Goal: Task Accomplishment & Management: Manage account settings

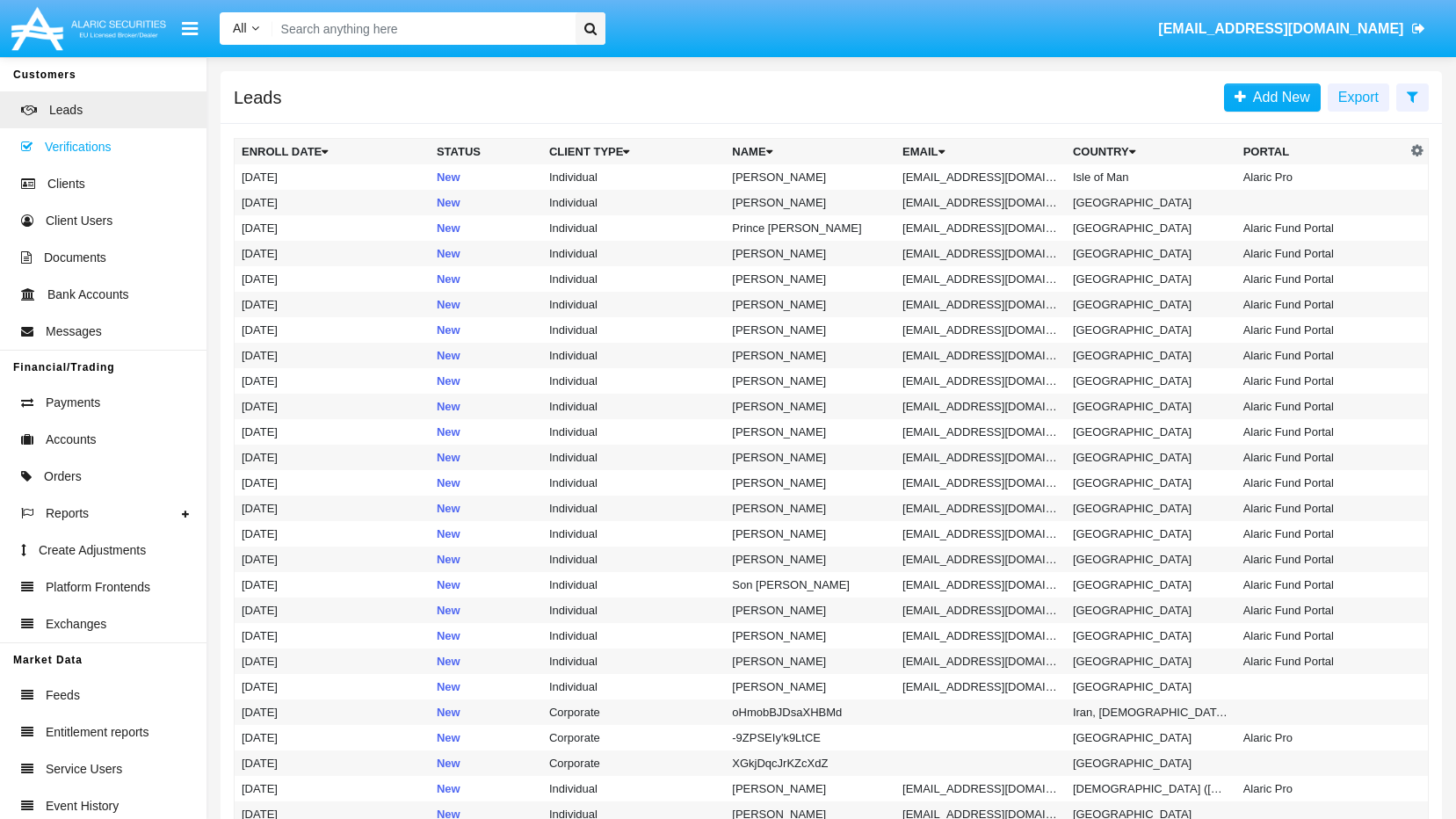
click at [59, 148] on span "Verifications" at bounding box center [77, 147] width 65 height 19
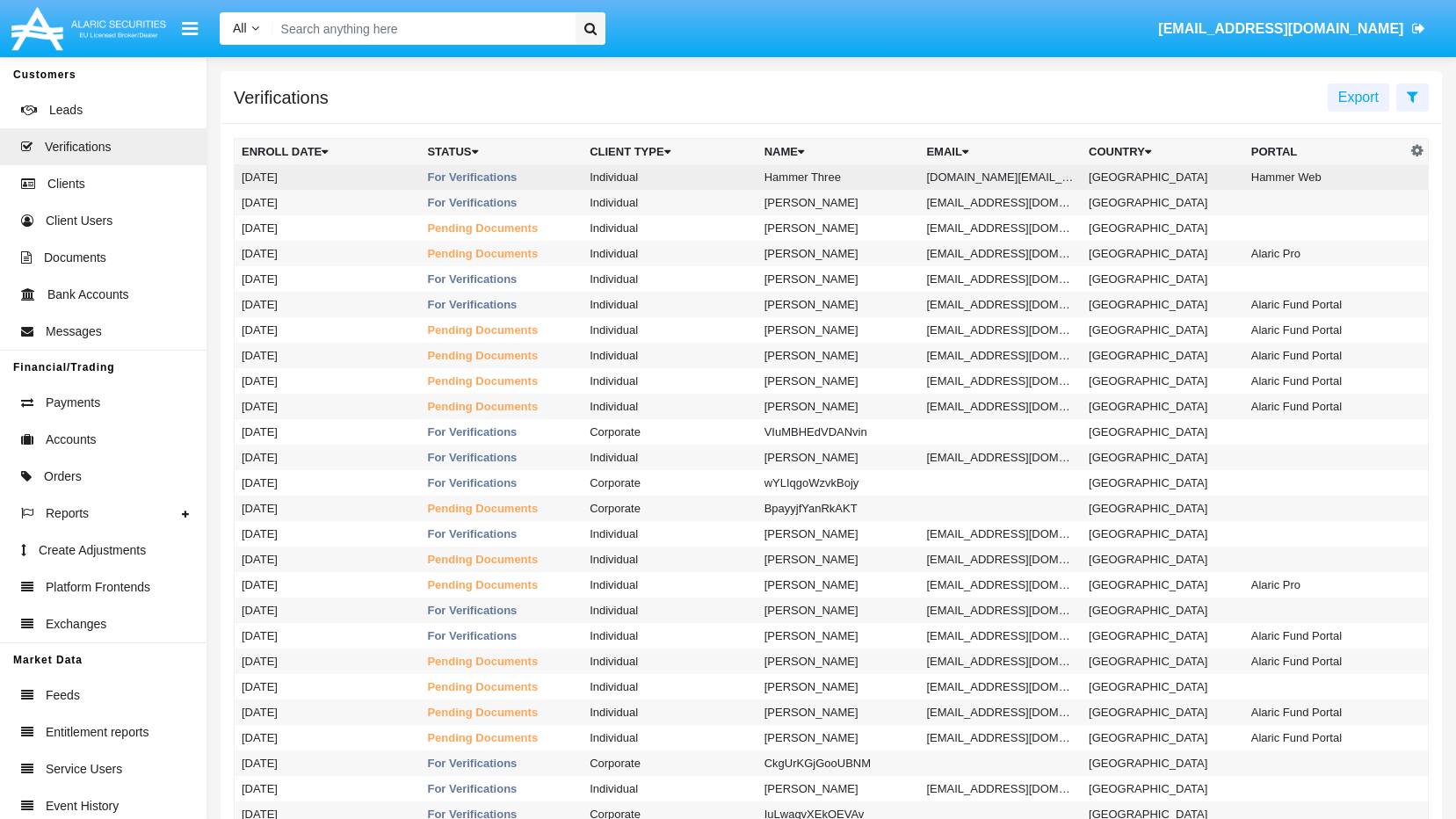
click at [792, 182] on td "Hammer Three" at bounding box center [839, 177] width 163 height 26
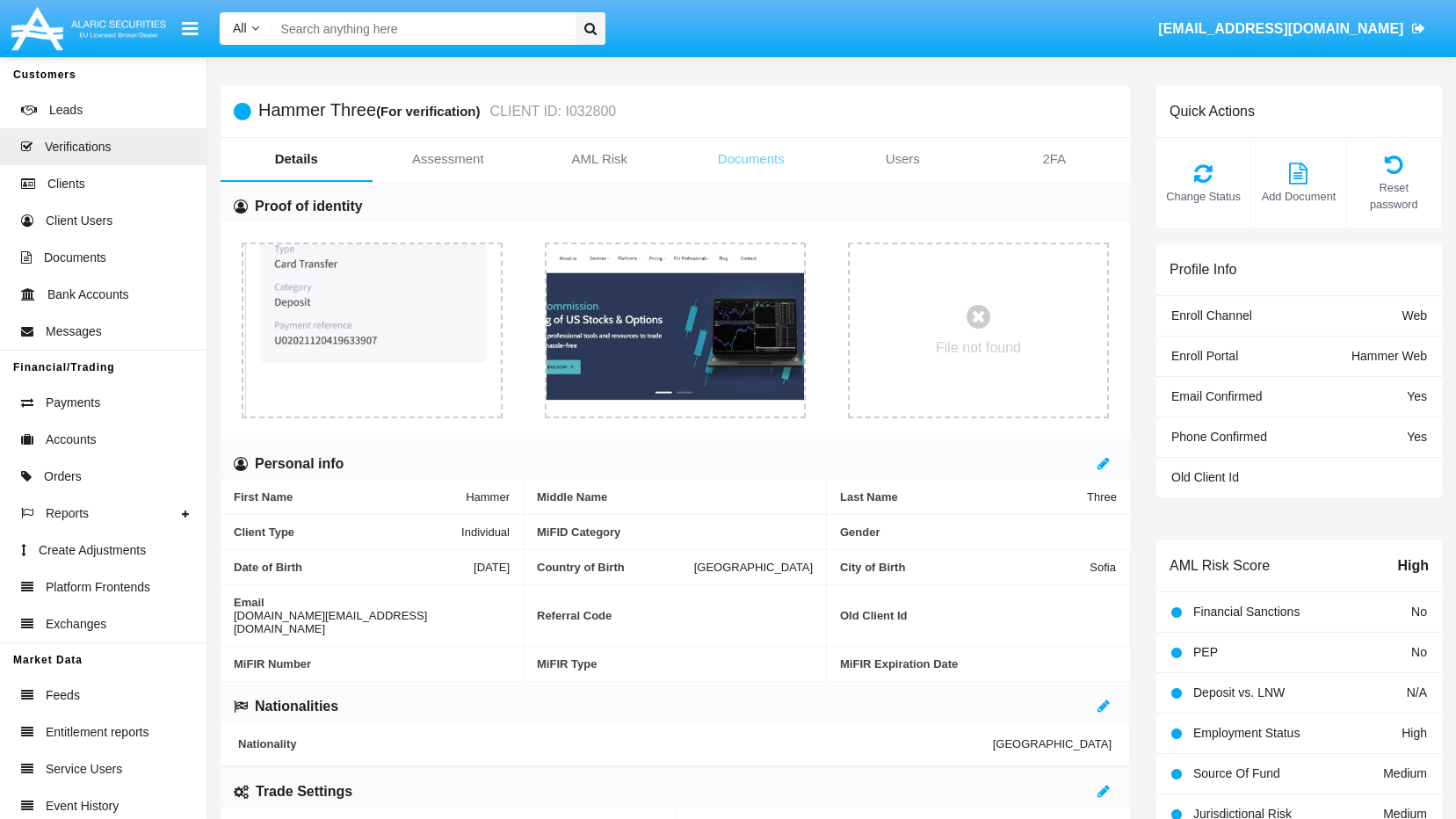
click at [761, 161] on link "Documents" at bounding box center [751, 159] width 152 height 43
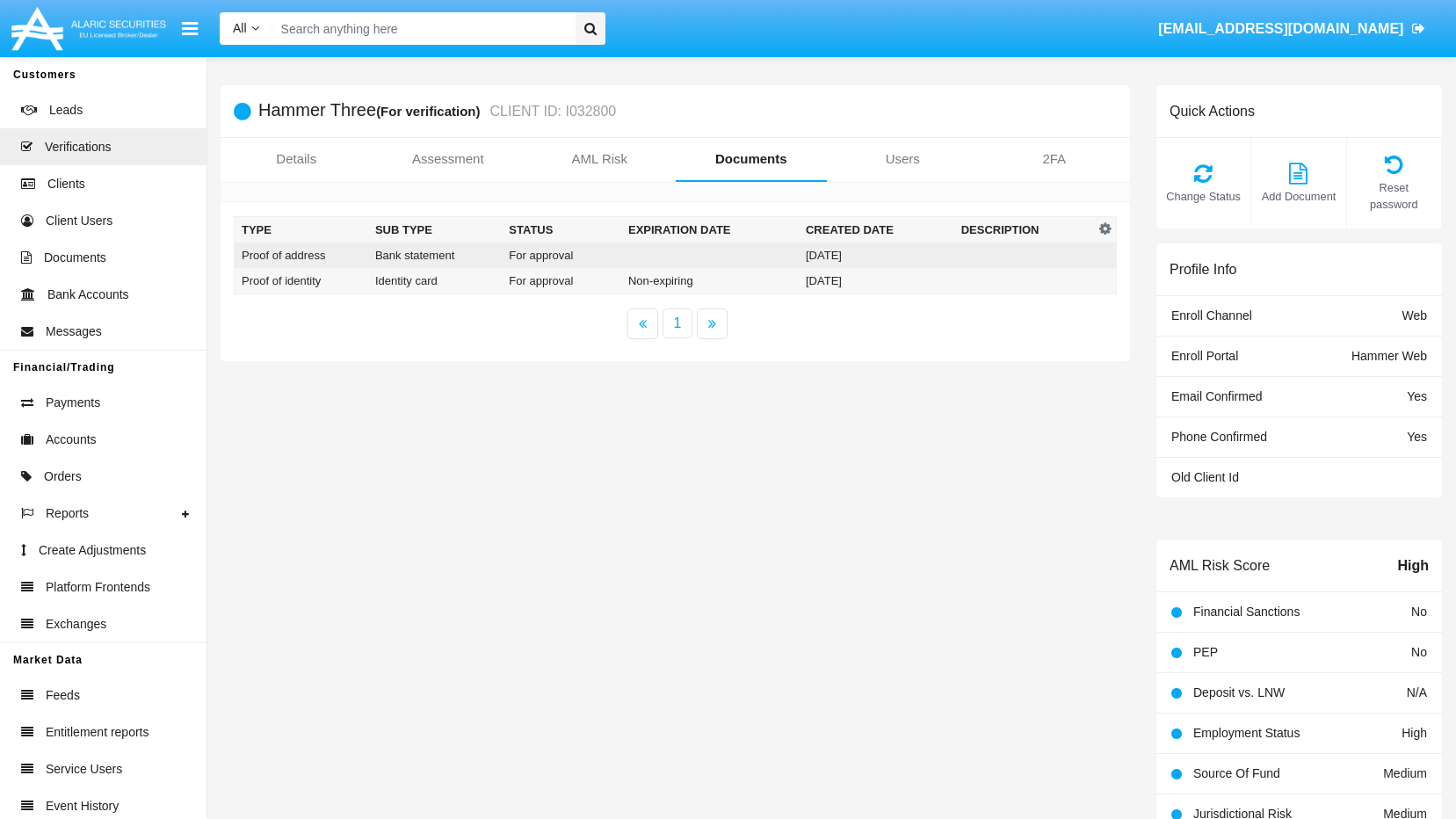
click at [304, 257] on td "Proof of address" at bounding box center [301, 256] width 134 height 26
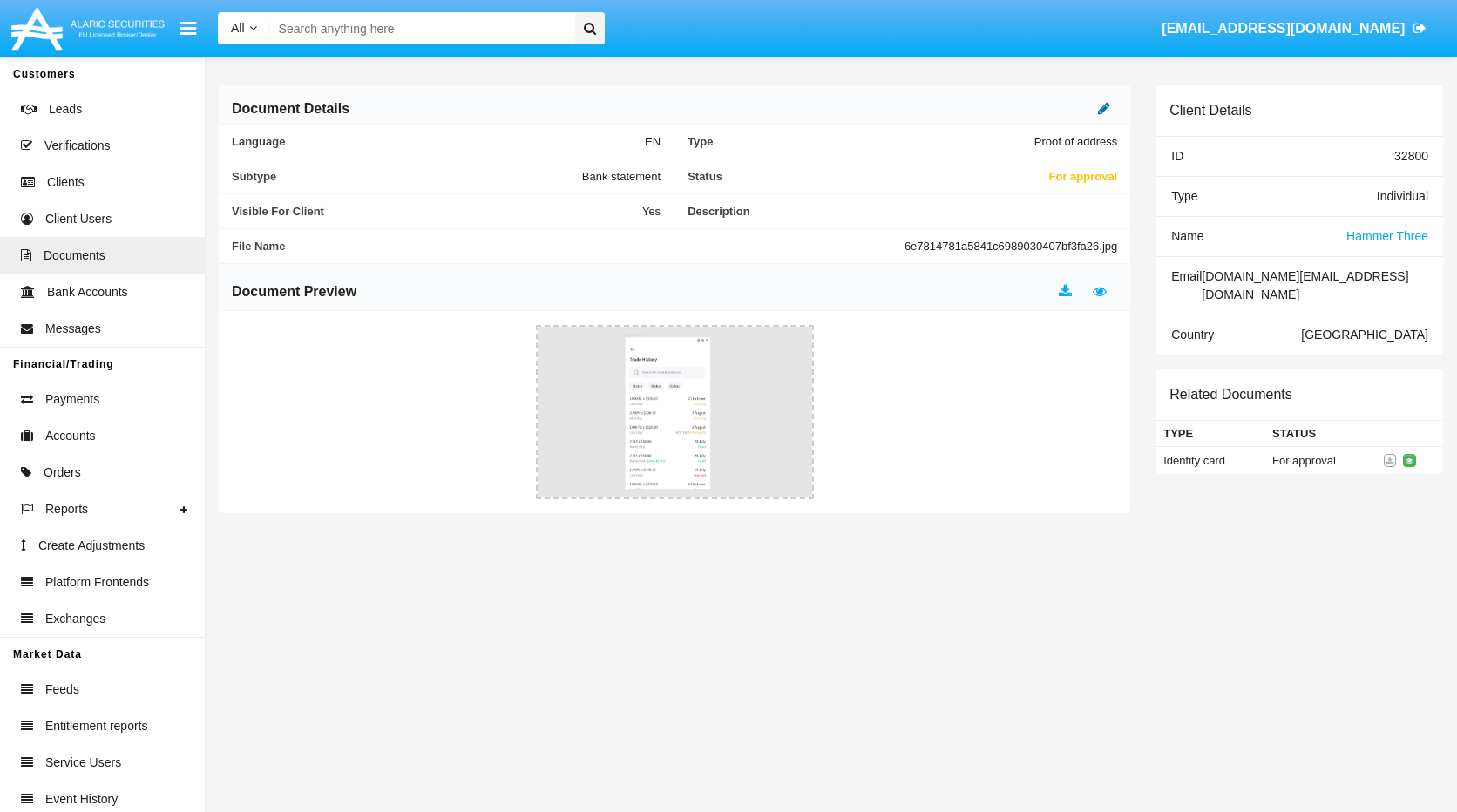
click at [1100, 116] on link at bounding box center [1104, 108] width 12 height 15
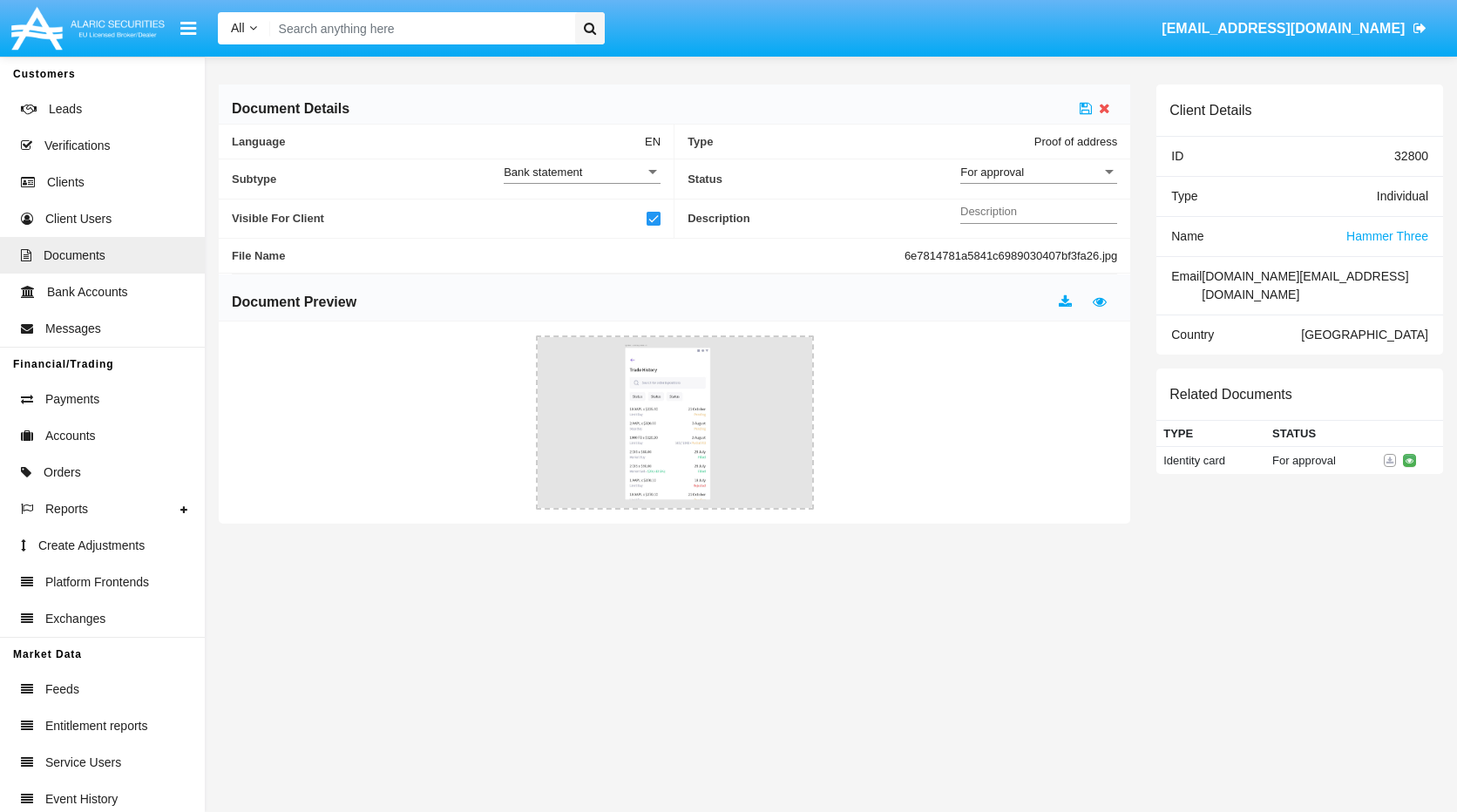
click at [1046, 167] on div "For approval" at bounding box center [1031, 172] width 142 height 15
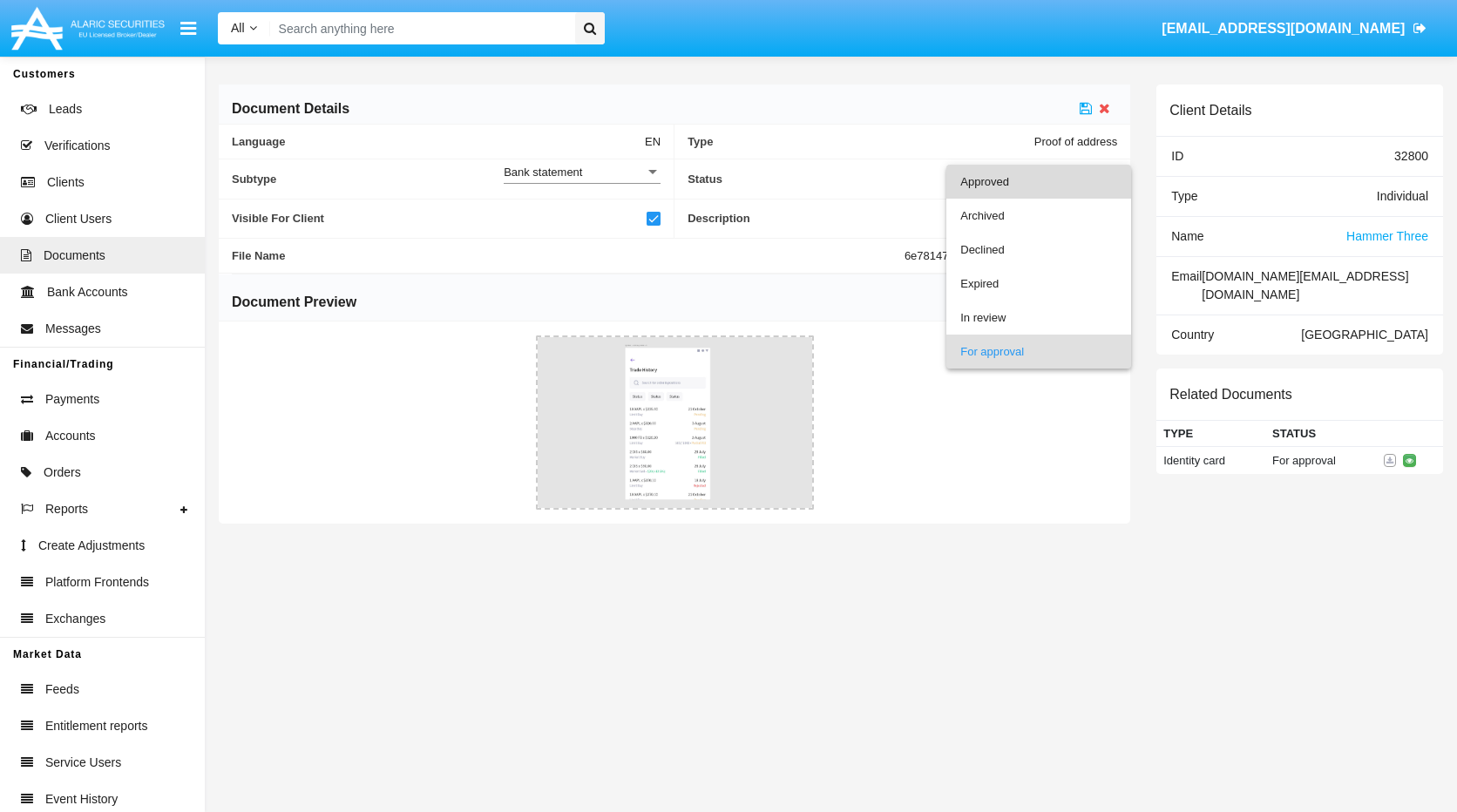
click at [1007, 186] on span "Approved" at bounding box center [1039, 182] width 157 height 34
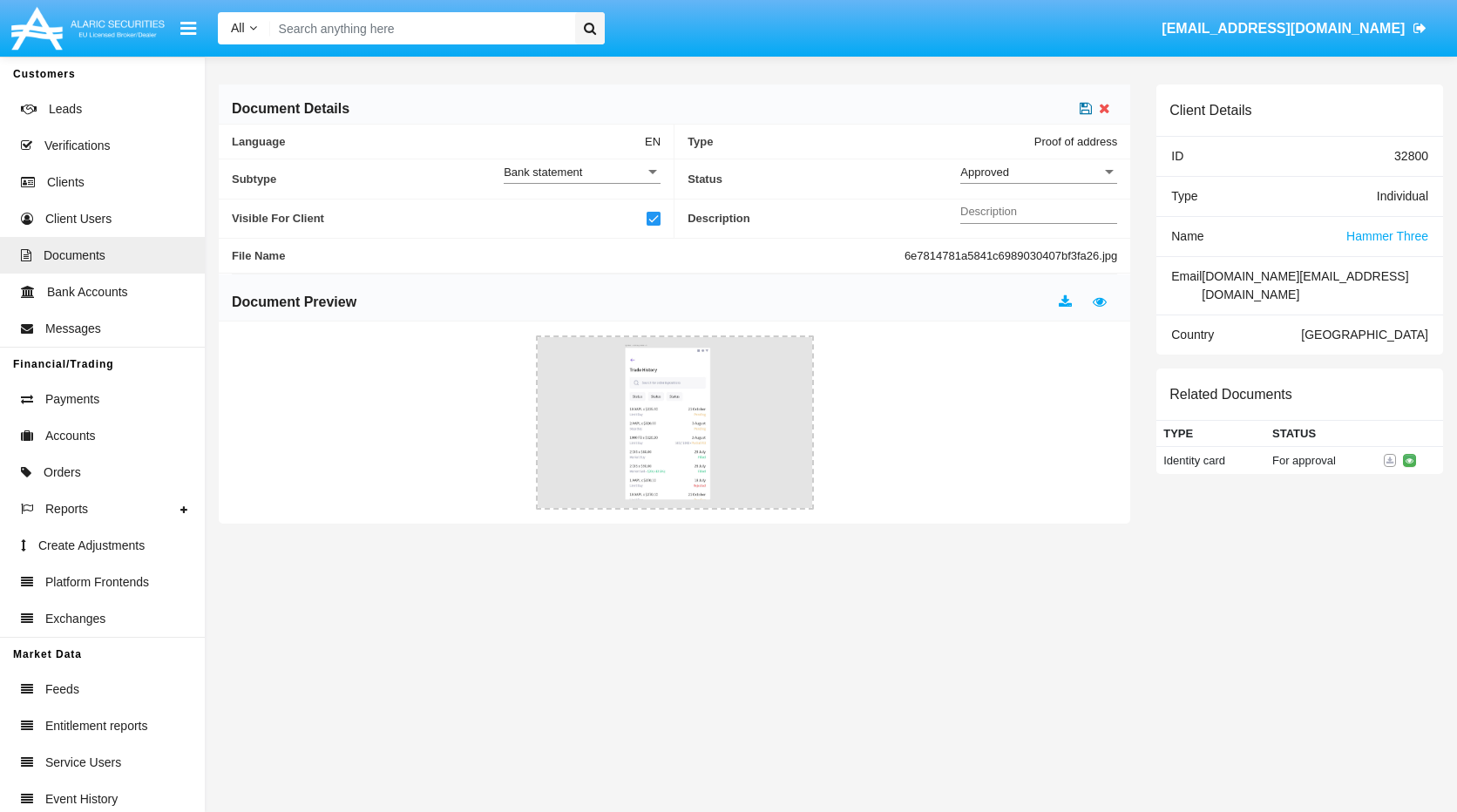
click at [1090, 111] on icon at bounding box center [1085, 108] width 12 height 14
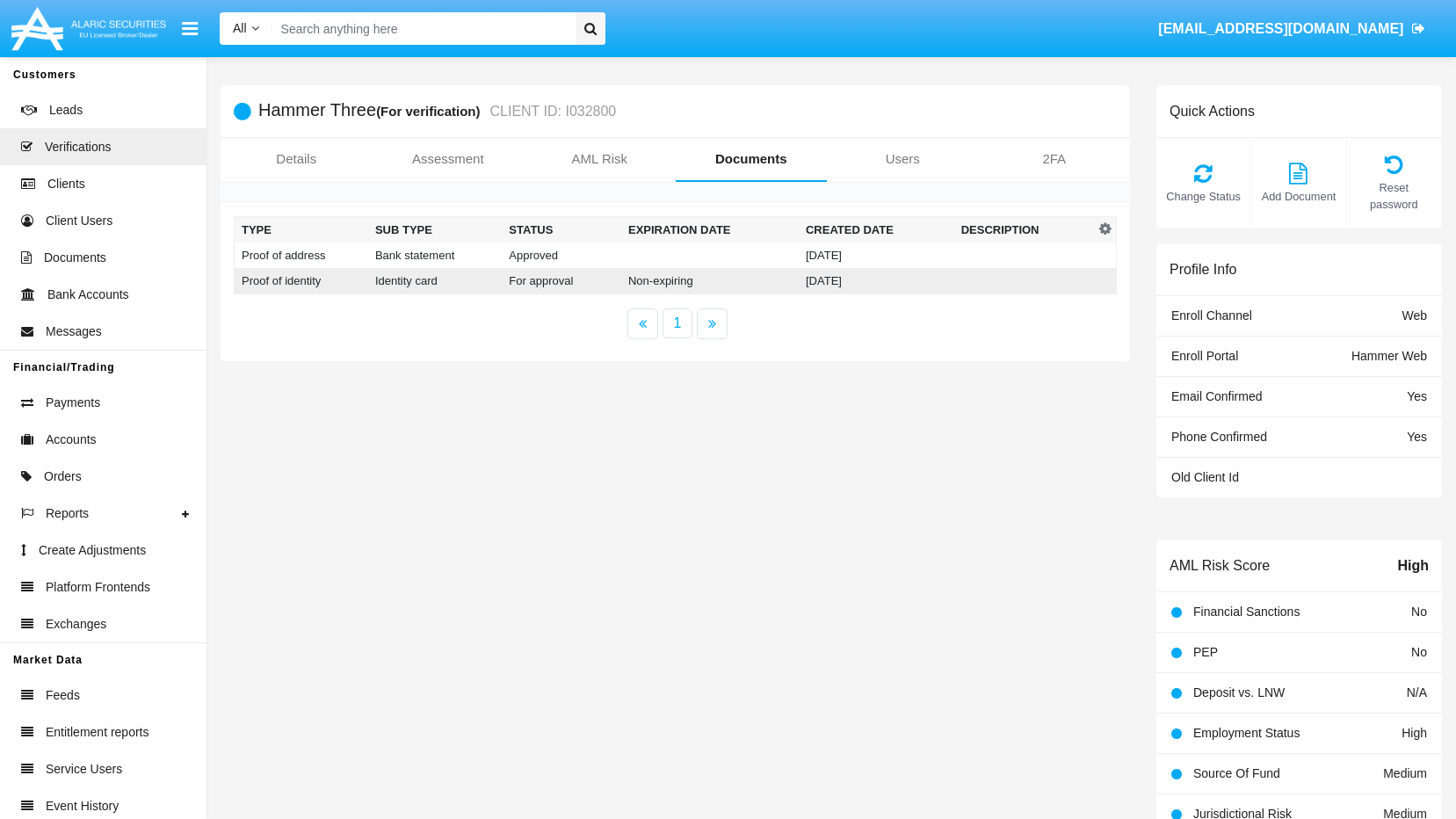
click at [555, 279] on td "For approval" at bounding box center [561, 281] width 120 height 27
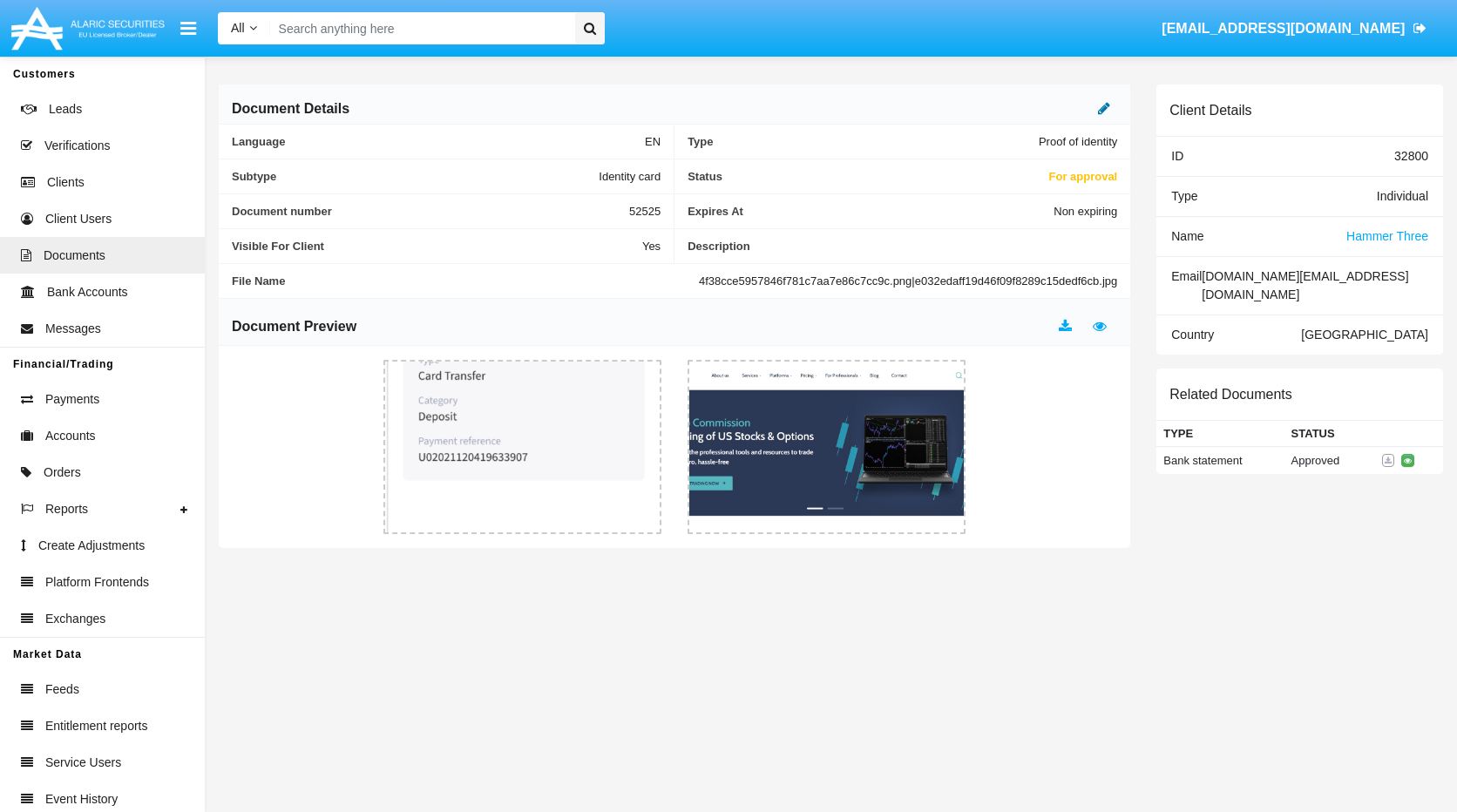
click at [1107, 111] on icon at bounding box center [1104, 108] width 12 height 14
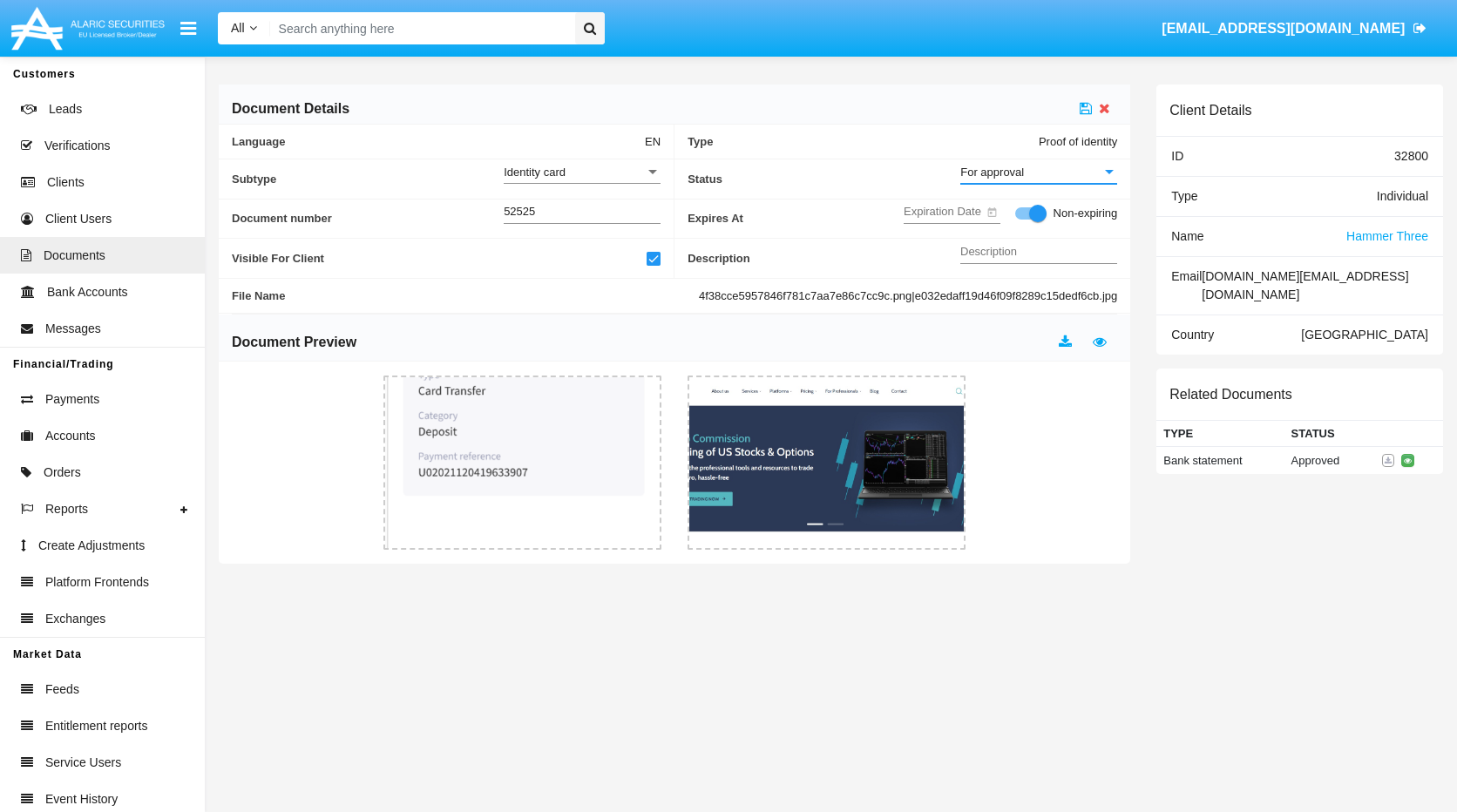
click at [1066, 173] on div "For approval" at bounding box center [1031, 172] width 142 height 15
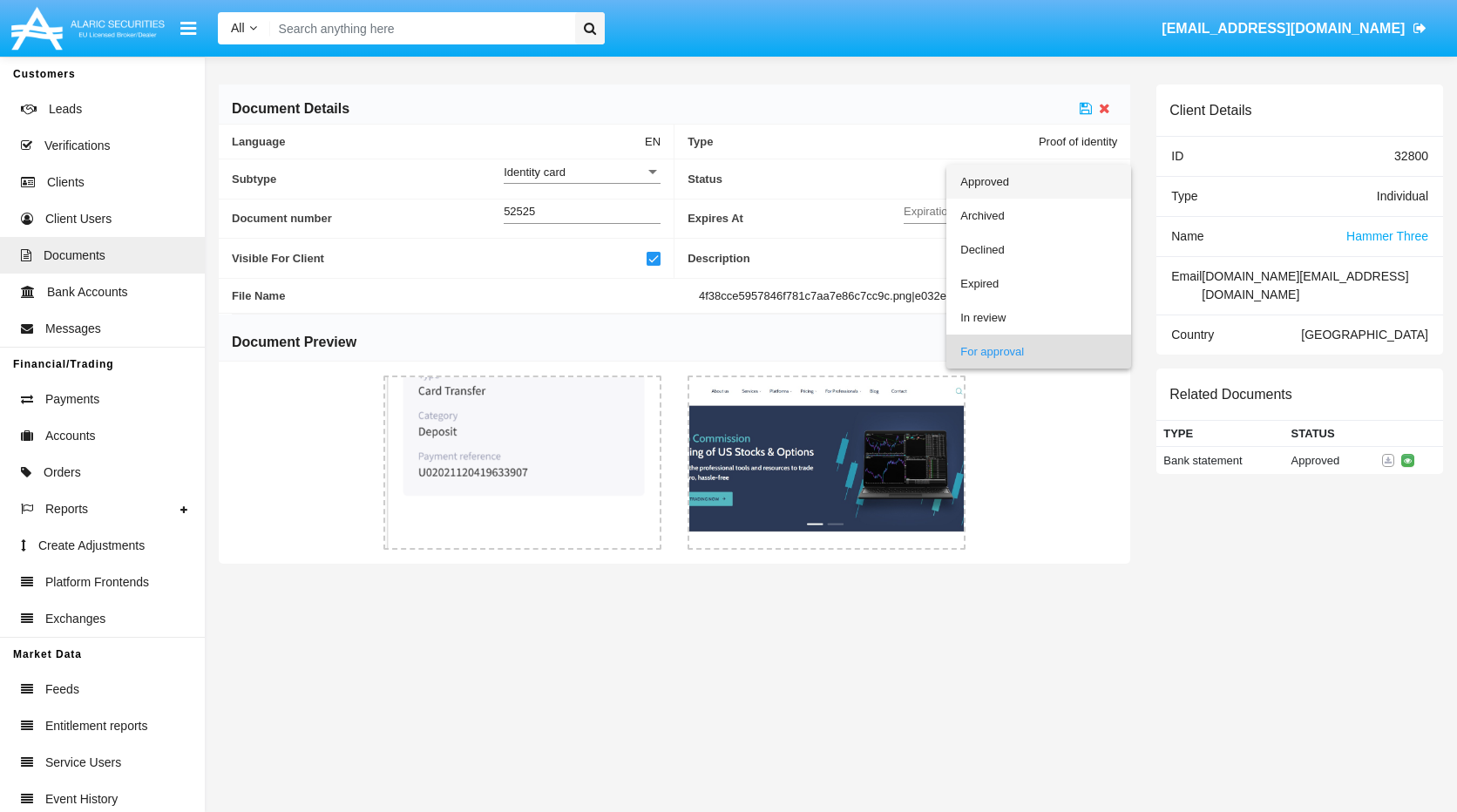
click at [993, 185] on span "Approved" at bounding box center [1039, 182] width 157 height 34
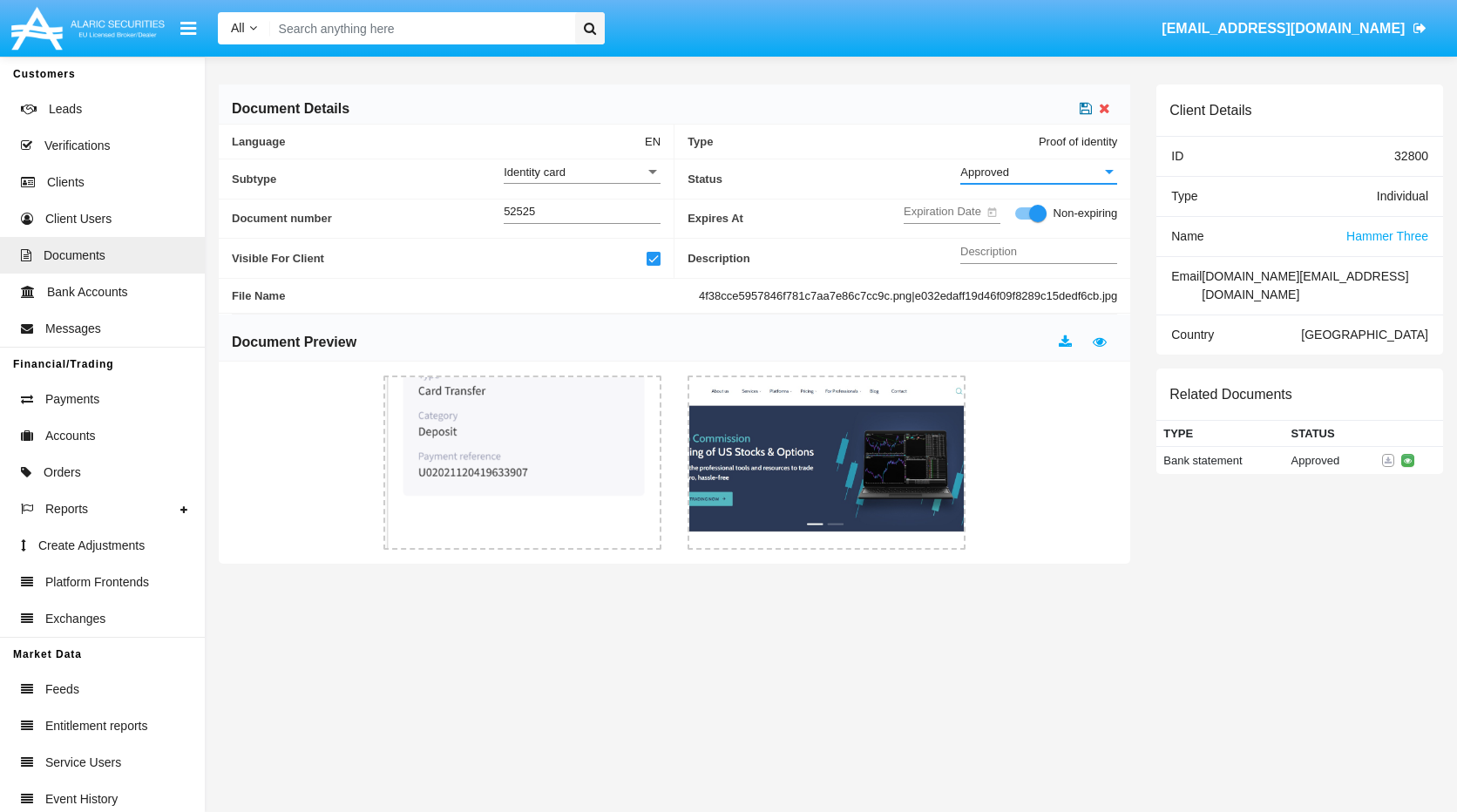
click at [1084, 107] on icon at bounding box center [1085, 108] width 12 height 14
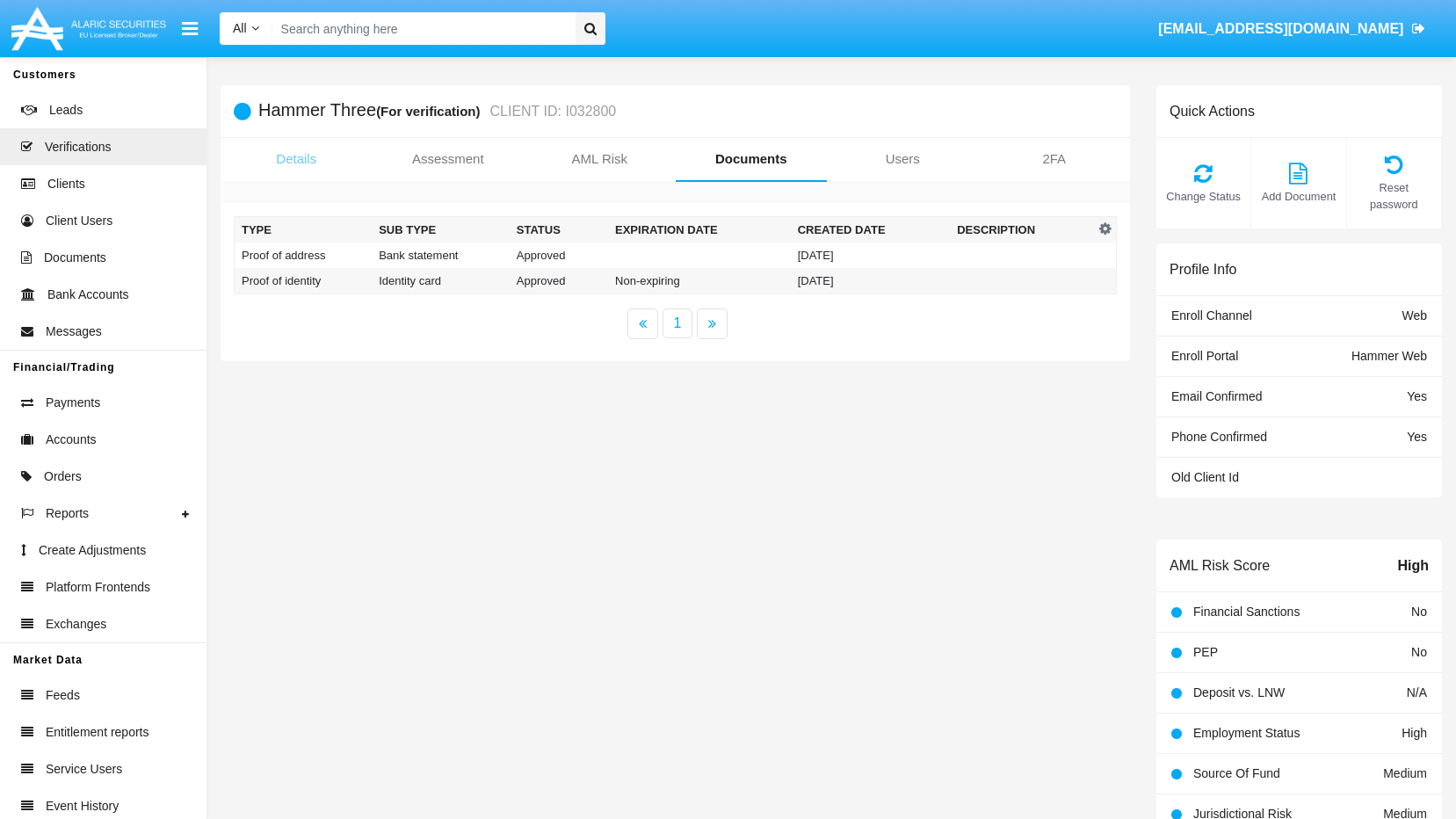
click at [277, 161] on link "Details" at bounding box center [295, 159] width 152 height 43
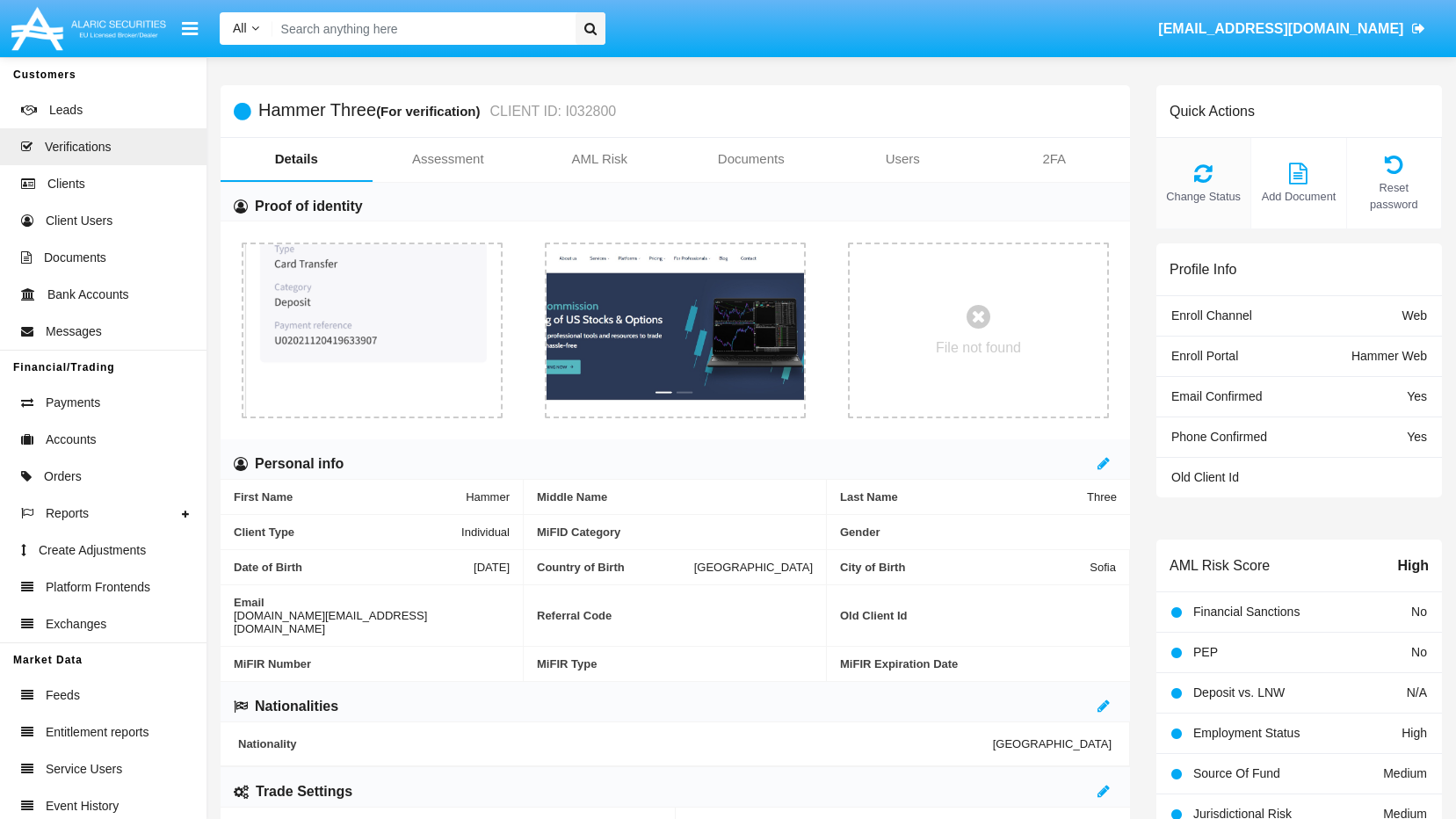
click at [1218, 202] on span "Change Status" at bounding box center [1202, 196] width 76 height 17
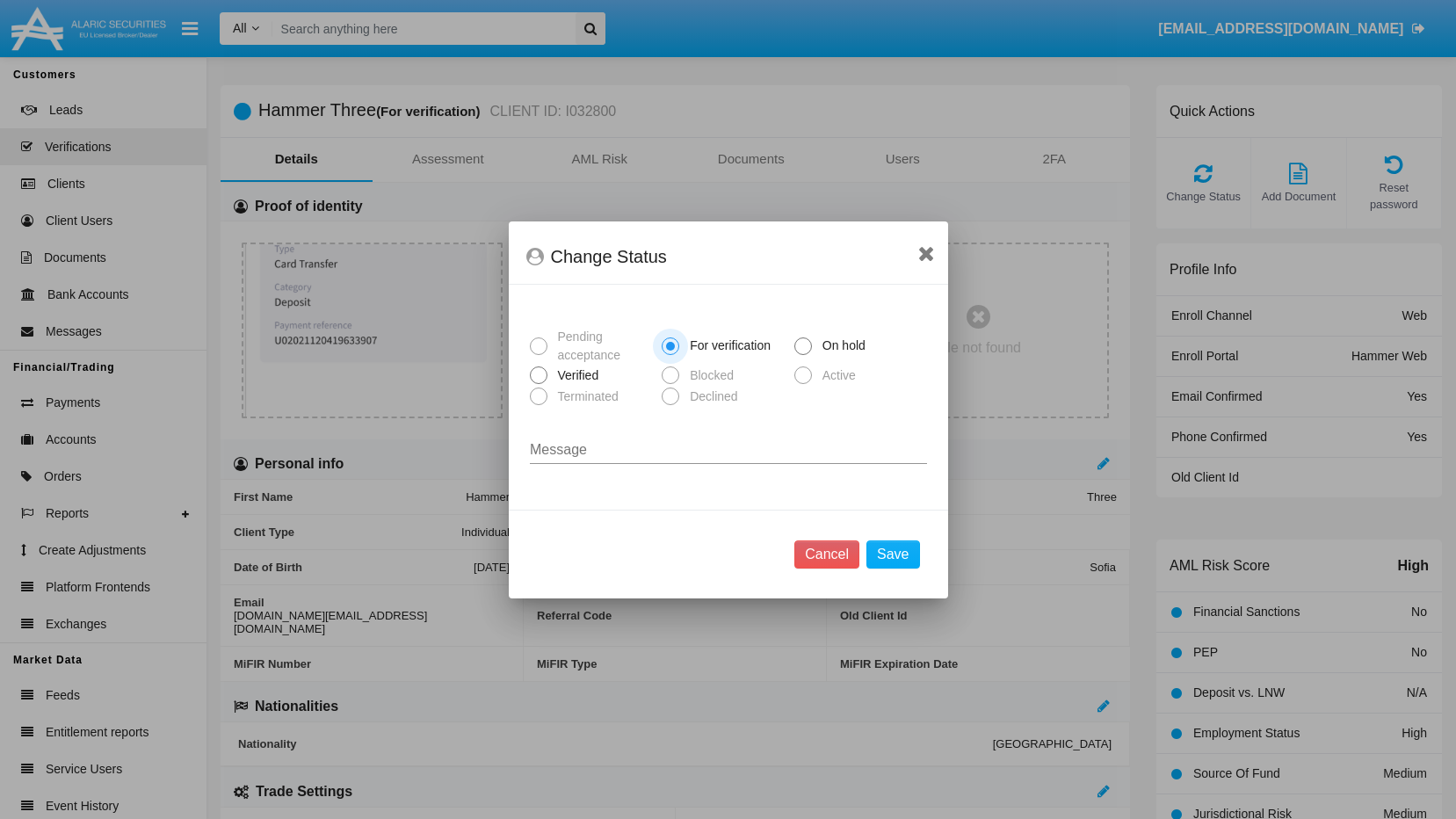
click at [550, 378] on span "Verified" at bounding box center [575, 376] width 56 height 19
click at [538, 384] on input "Verified" at bounding box center [537, 384] width 1 height 1
radio input "true"
click at [901, 553] on button "Save" at bounding box center [892, 554] width 53 height 28
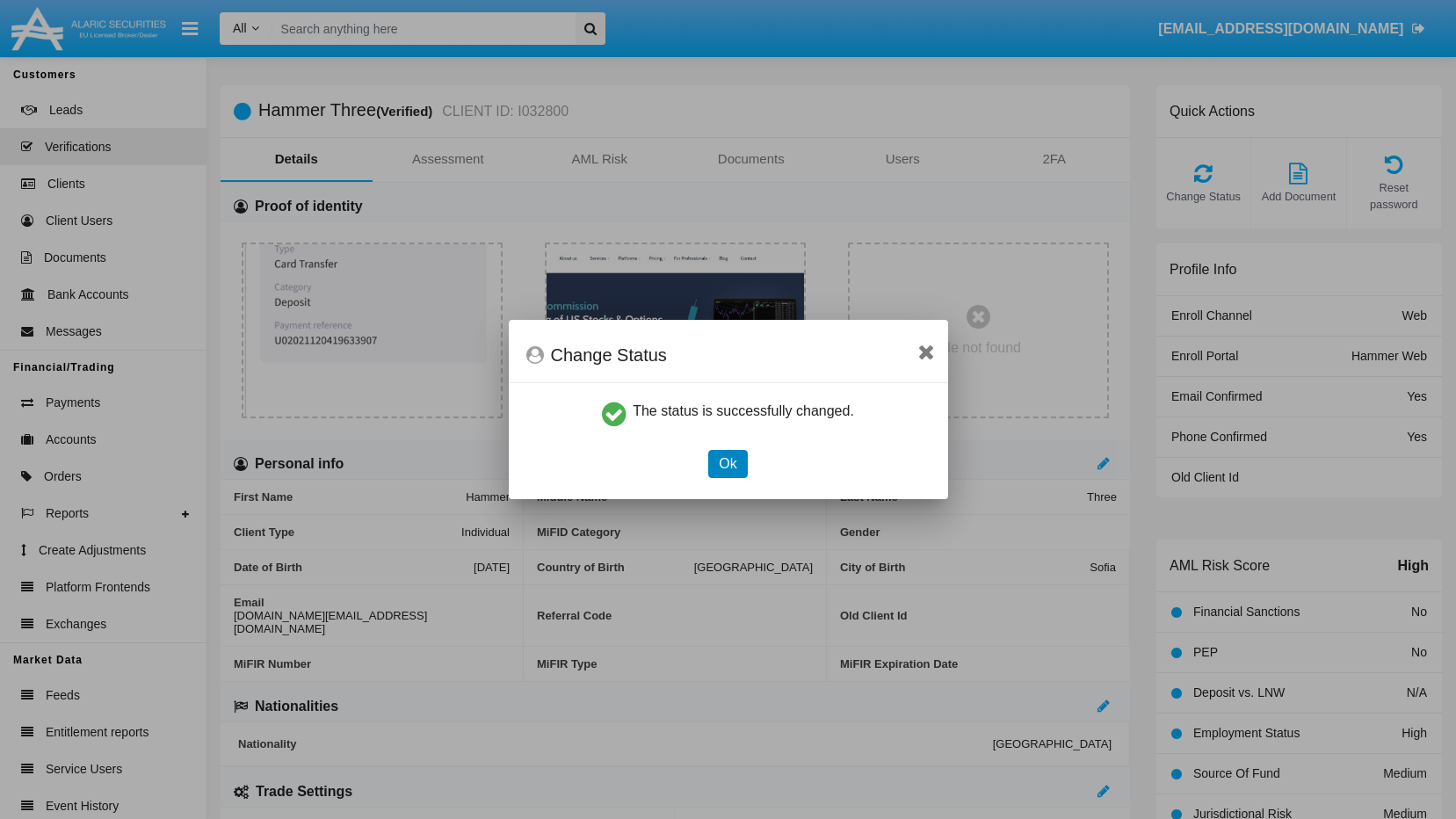
click at [723, 461] on button "Ok" at bounding box center [727, 464] width 39 height 28
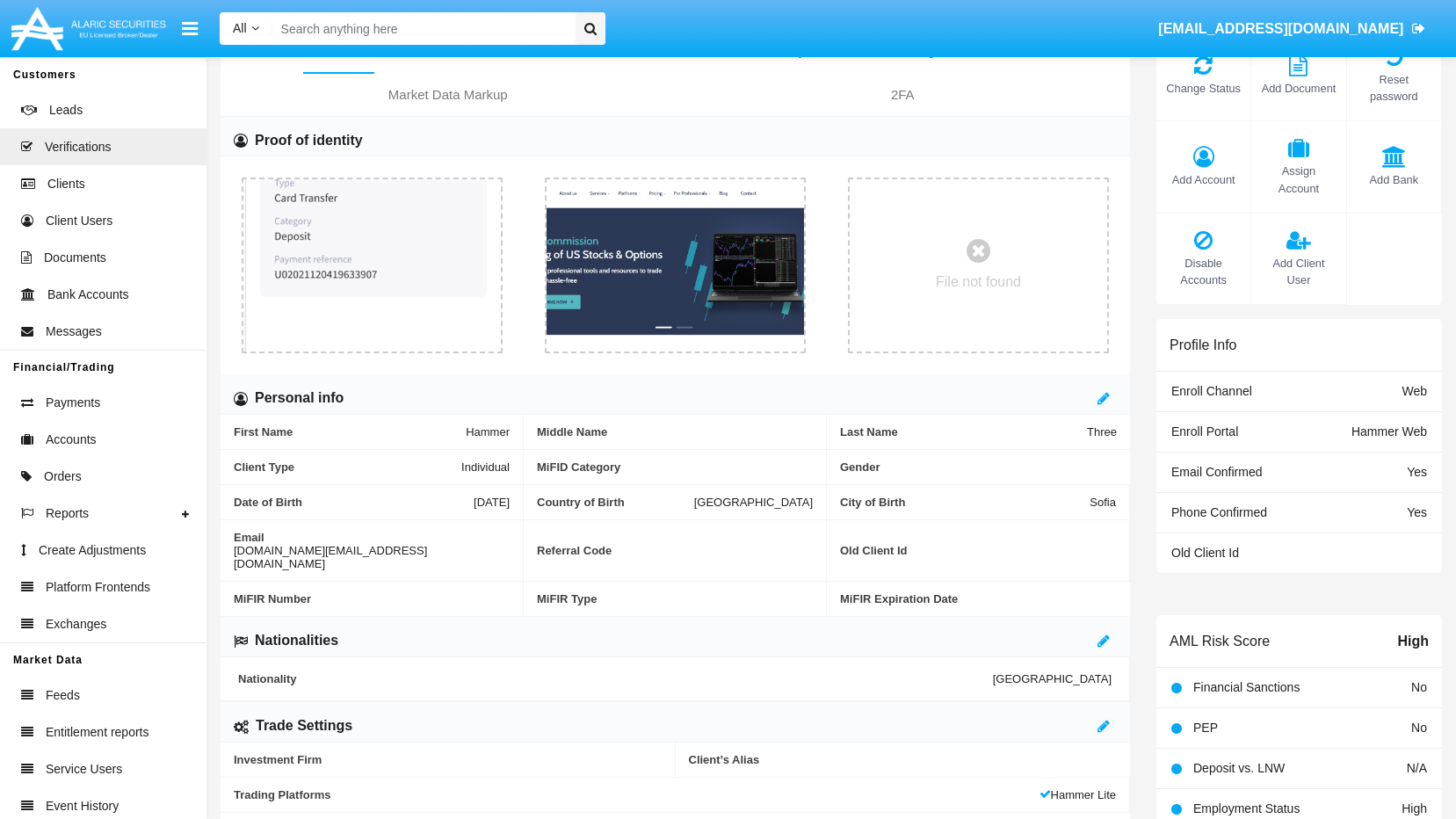
scroll to position [264, 0]
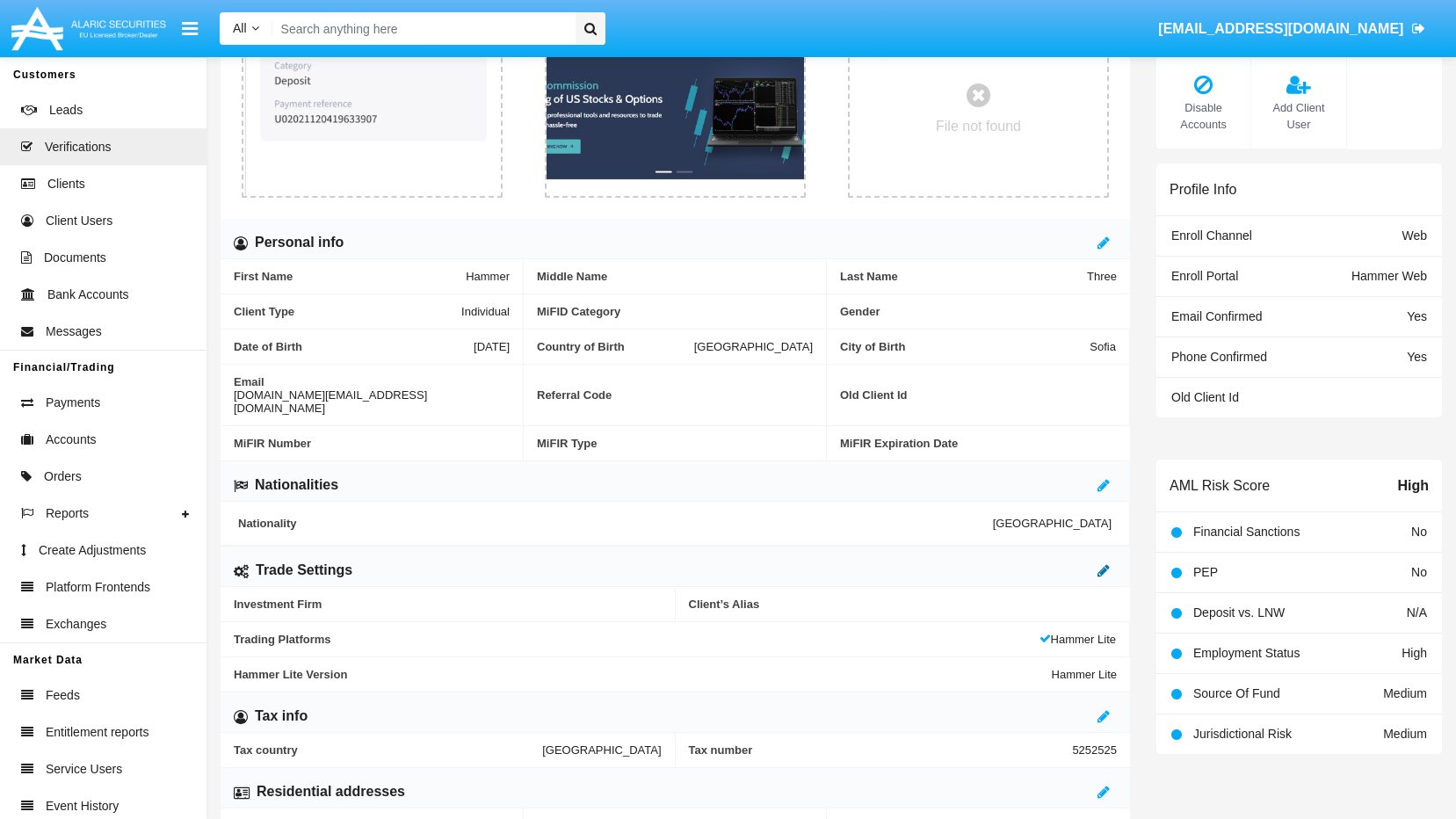
click at [1103, 563] on icon at bounding box center [1103, 570] width 12 height 14
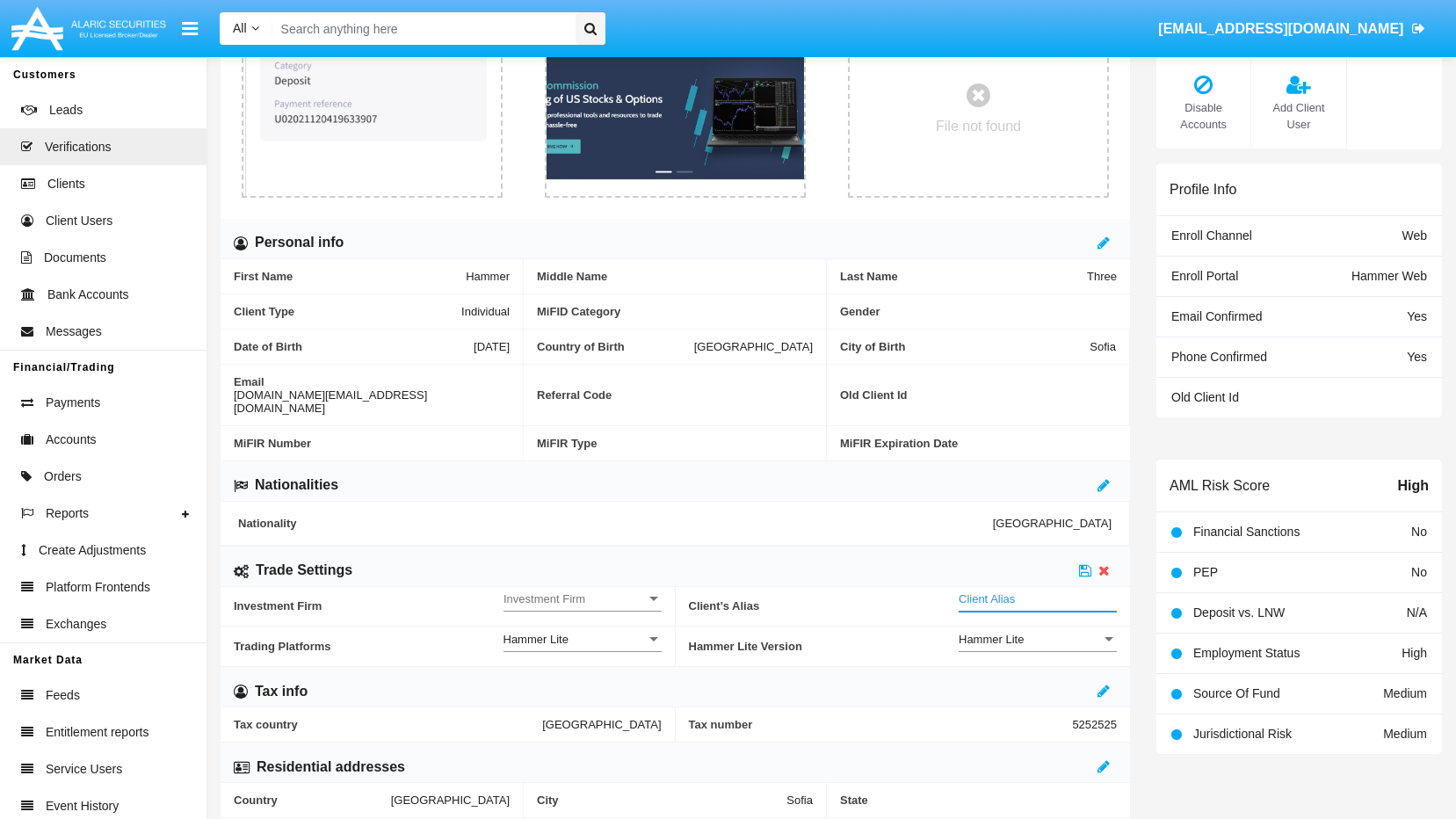
click at [1065, 591] on input "Client Alias" at bounding box center [1038, 598] width 159 height 15
type input "TEST"
click at [1085, 563] on icon at bounding box center [1084, 570] width 12 height 14
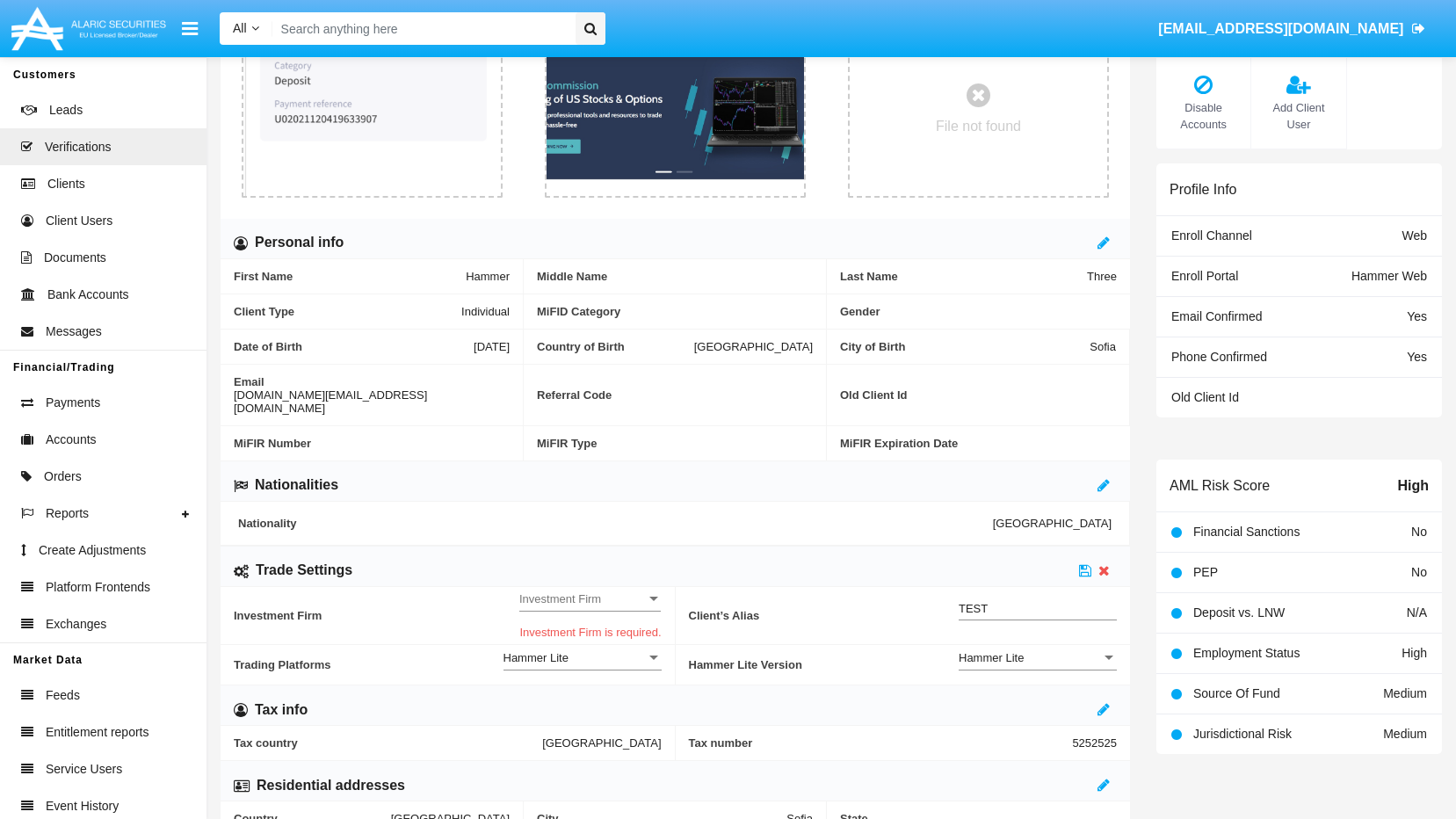
click at [656, 591] on div at bounding box center [653, 598] width 16 height 15
click at [559, 616] on span "Yes" at bounding box center [591, 616] width 140 height 35
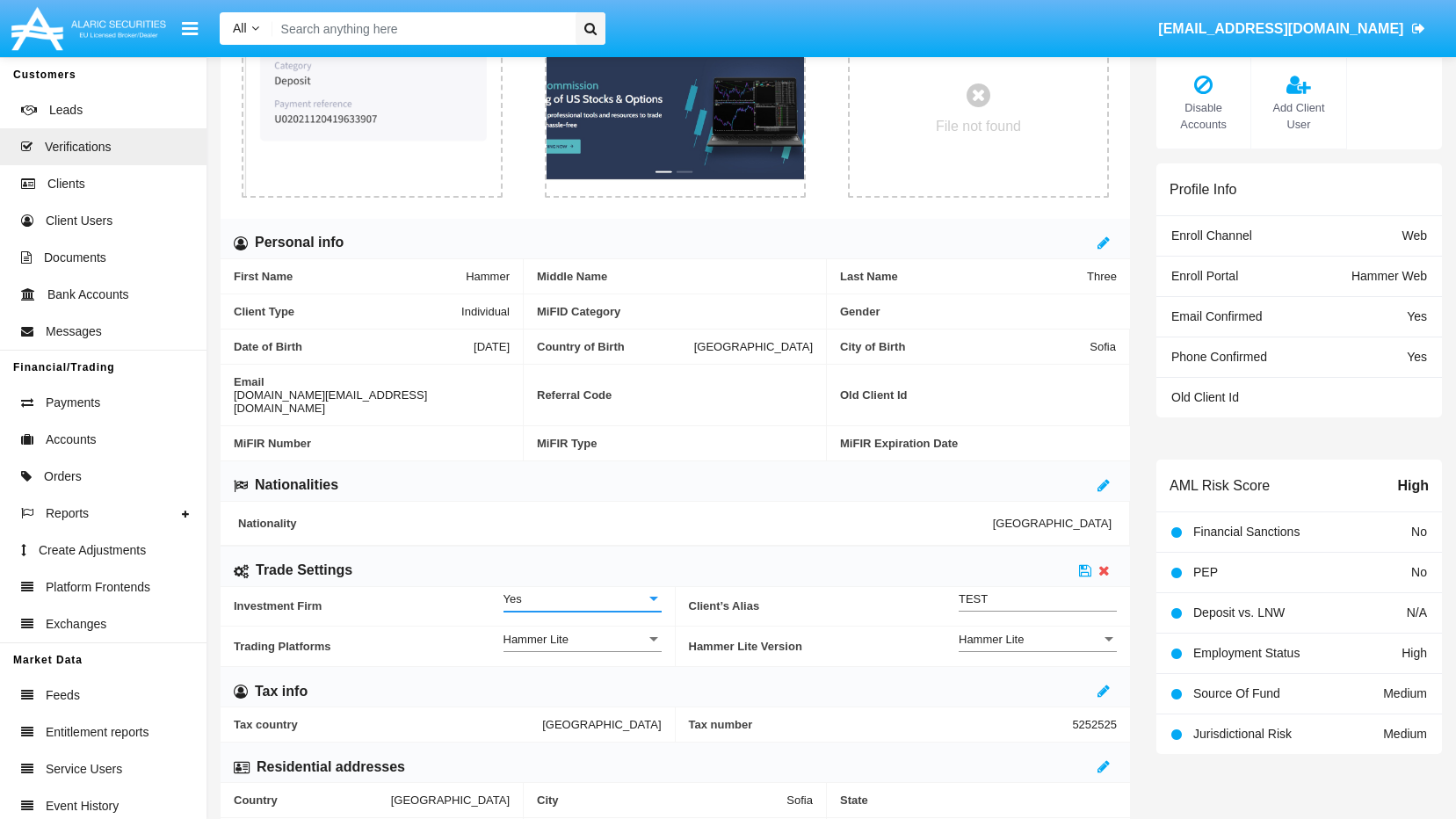
click at [640, 591] on div "Yes" at bounding box center [575, 598] width 143 height 15
click at [535, 603] on span "Yes" at bounding box center [583, 616] width 159 height 35
click at [645, 591] on div at bounding box center [653, 598] width 16 height 15
click at [545, 587] on span "No" at bounding box center [583, 582] width 159 height 35
click at [1082, 563] on icon at bounding box center [1084, 570] width 12 height 14
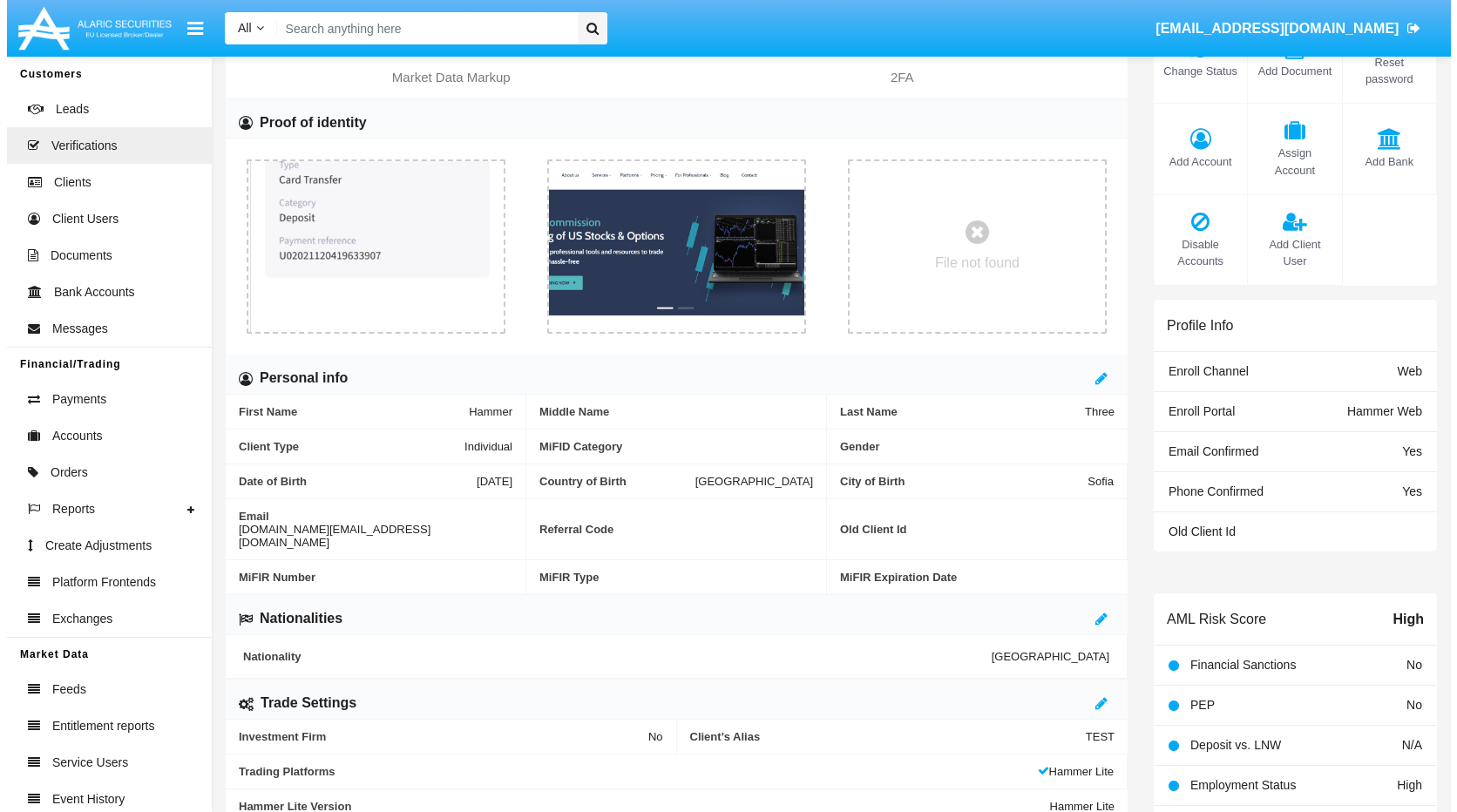
scroll to position [0, 0]
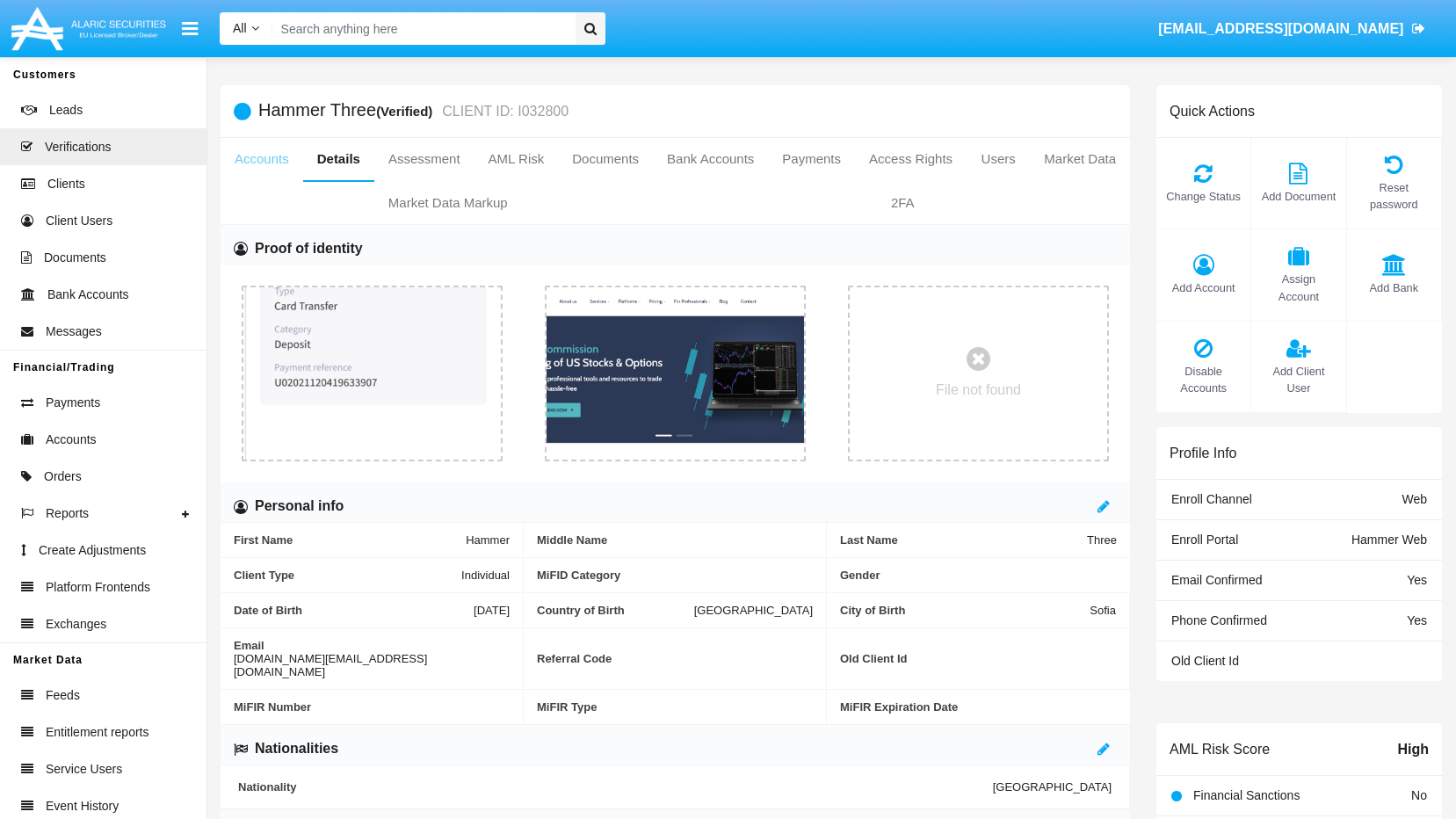
click at [267, 162] on link "Accounts" at bounding box center [261, 159] width 82 height 43
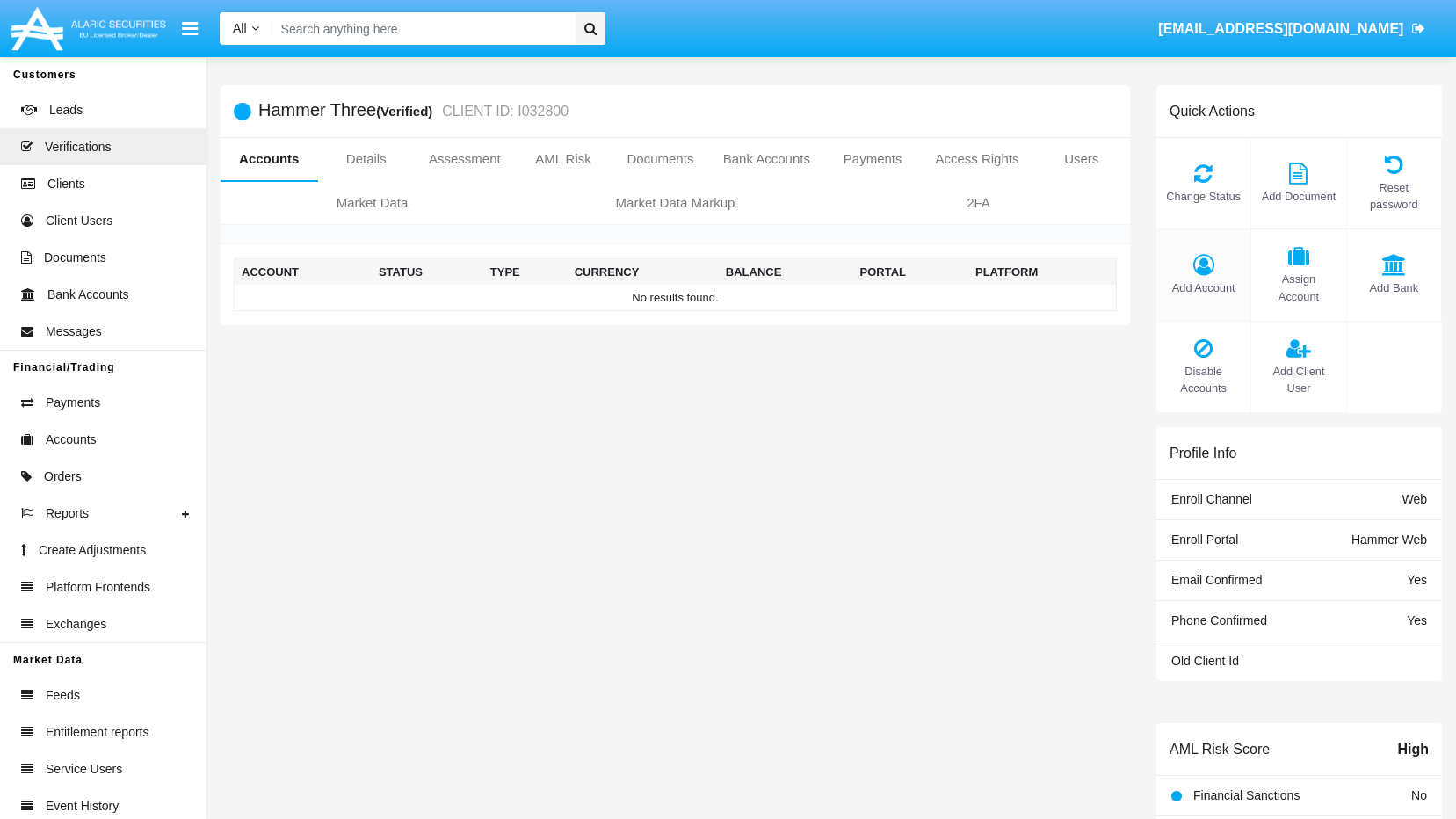
click at [1194, 269] on div "Add Account" at bounding box center [1203, 275] width 95 height 91
click at [1213, 280] on span "Add Account" at bounding box center [1202, 288] width 76 height 17
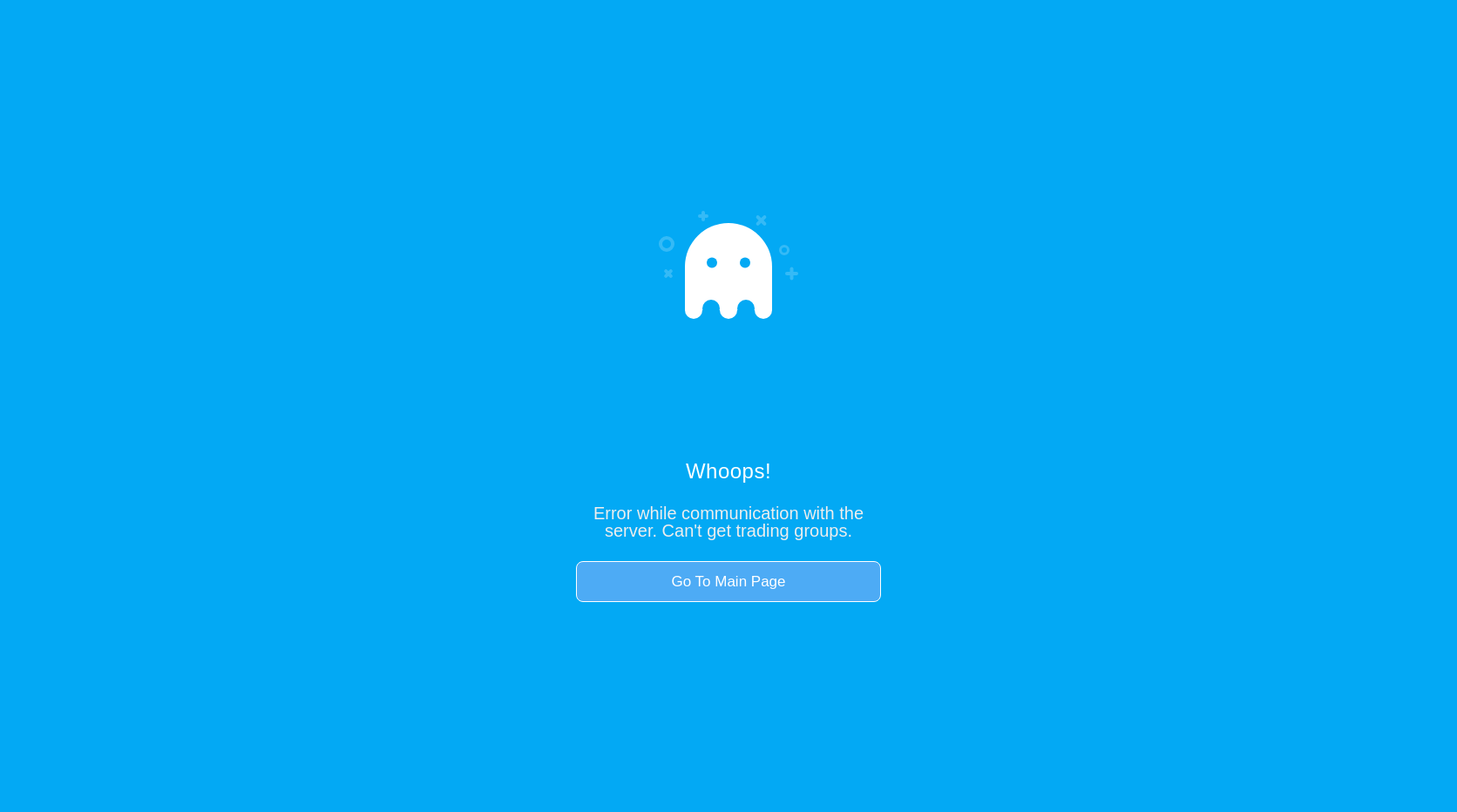
click at [725, 580] on link "Go To Main Page" at bounding box center [728, 582] width 305 height 42
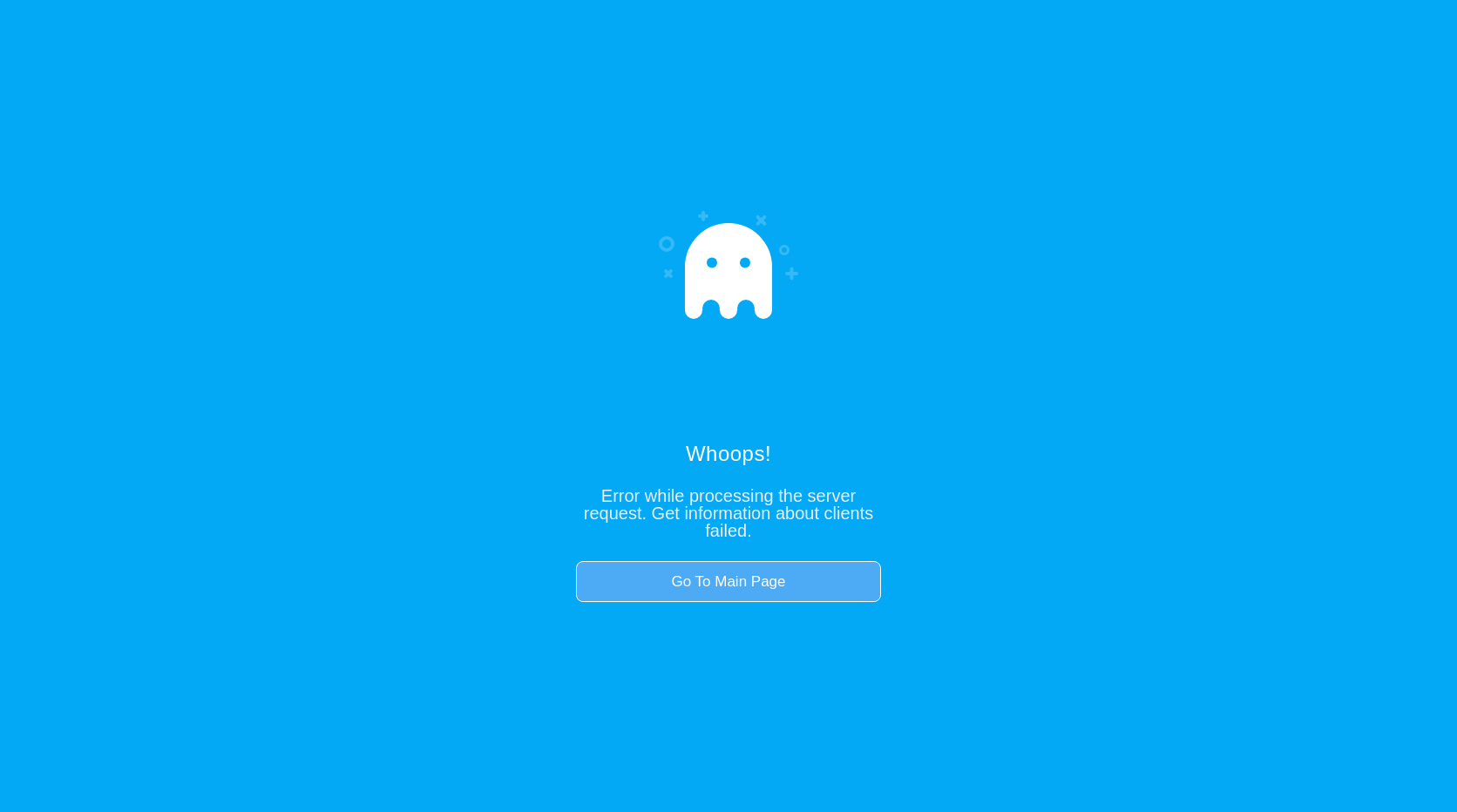
click at [742, 588] on link "Go To Main Page" at bounding box center [728, 582] width 305 height 42
click at [712, 592] on link "Go To Main Page" at bounding box center [723, 582] width 305 height 42
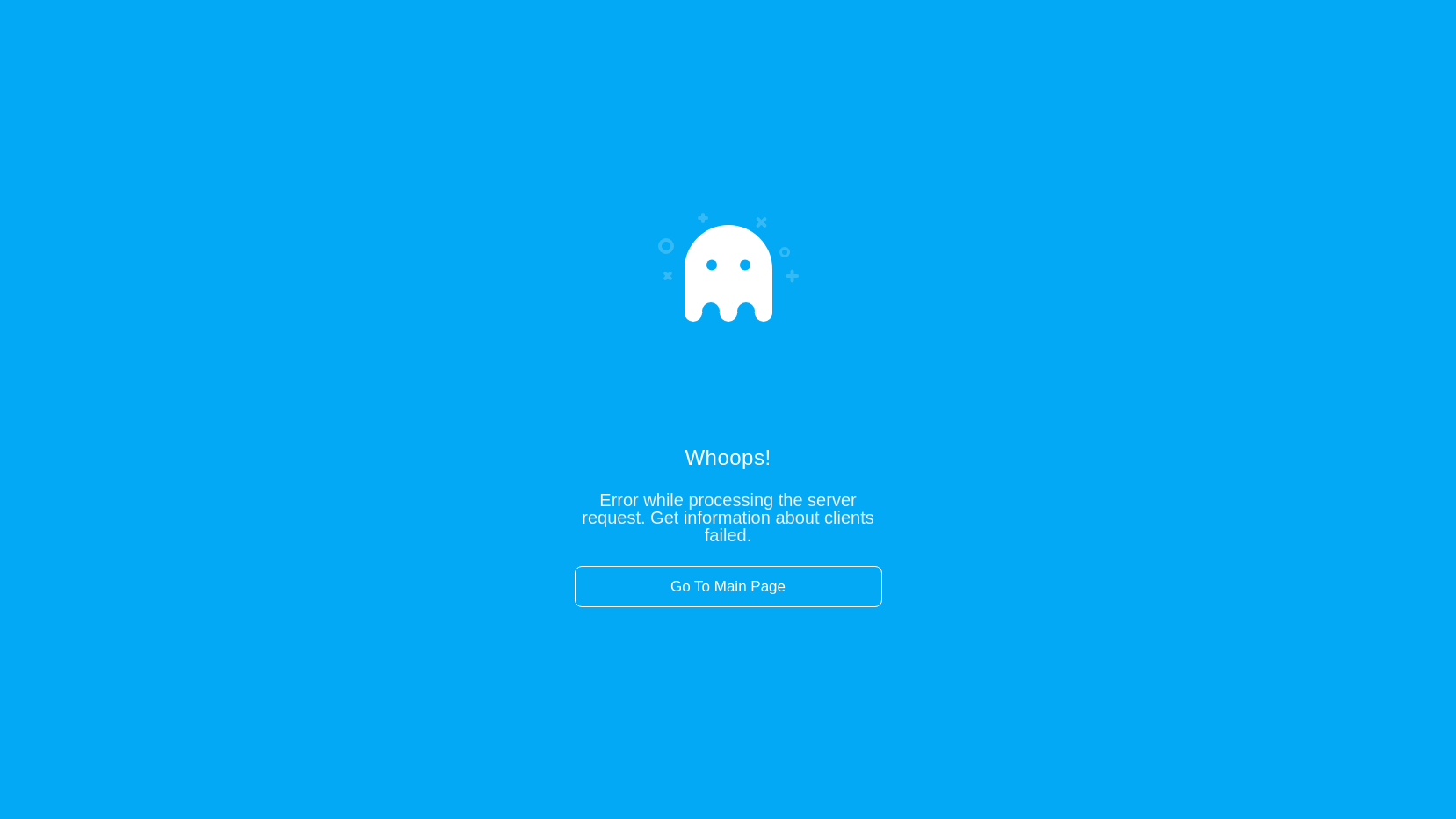
click at [702, 608] on div "Whoops! Error while processing the server request. Get information about client…" at bounding box center [728, 410] width 1456 height 819
drag, startPoint x: 700, startPoint y: 599, endPoint x: 585, endPoint y: 395, distance: 234.2
click at [700, 598] on link "Go To Main Page" at bounding box center [728, 587] width 307 height 43
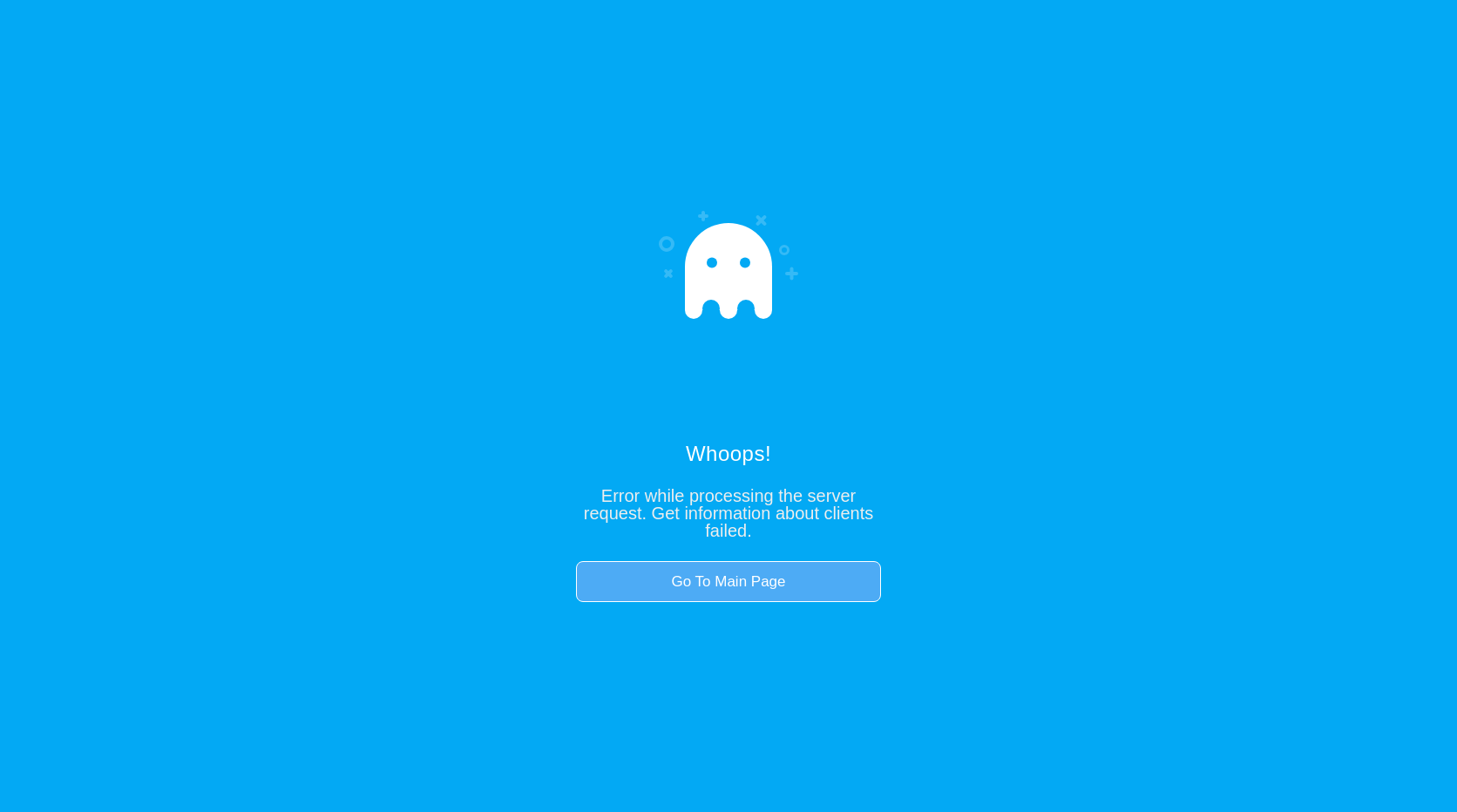
click at [753, 573] on link "Go To Main Page" at bounding box center [728, 582] width 305 height 42
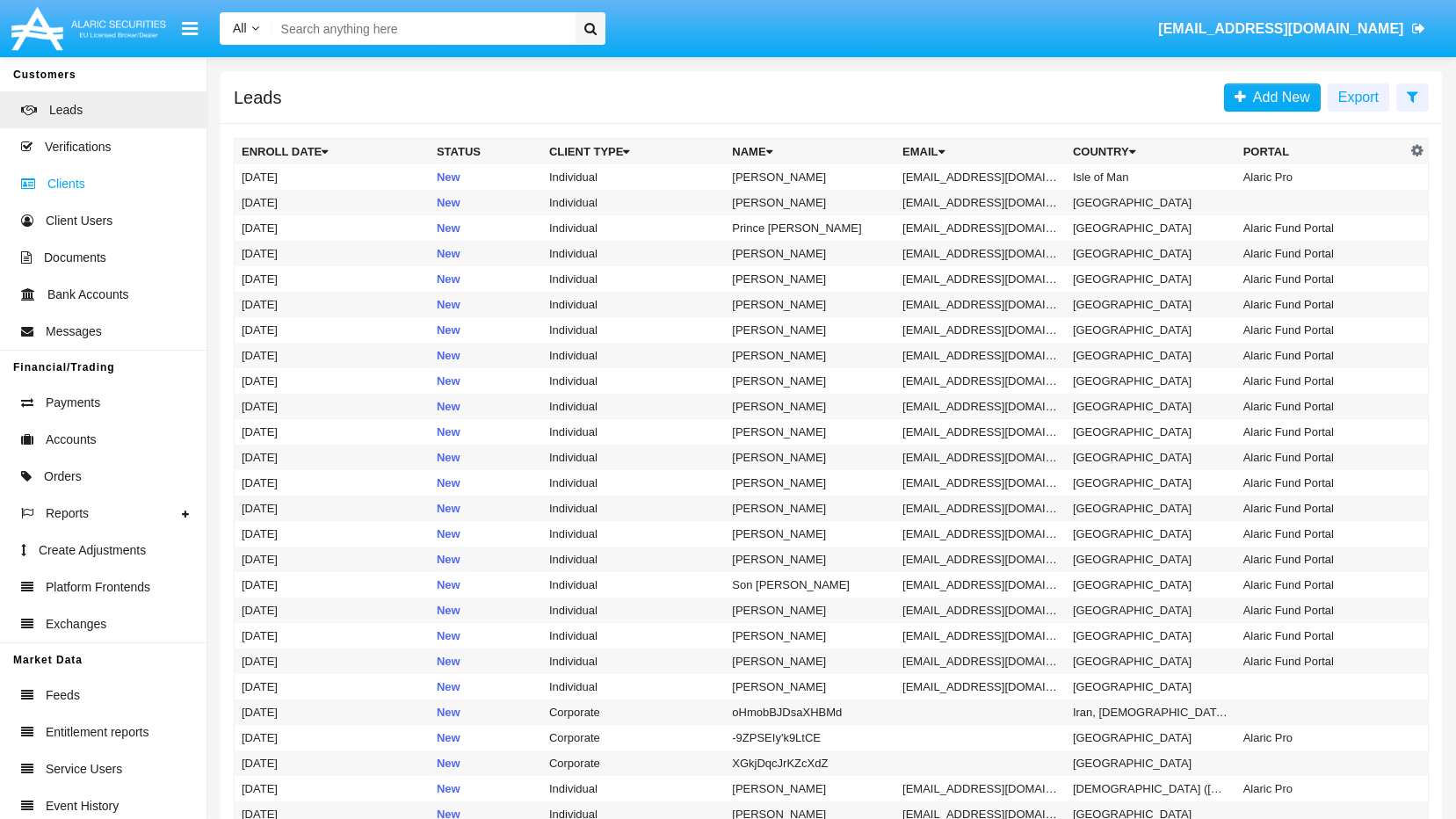
click at [84, 183] on link "Clients" at bounding box center [103, 183] width 206 height 37
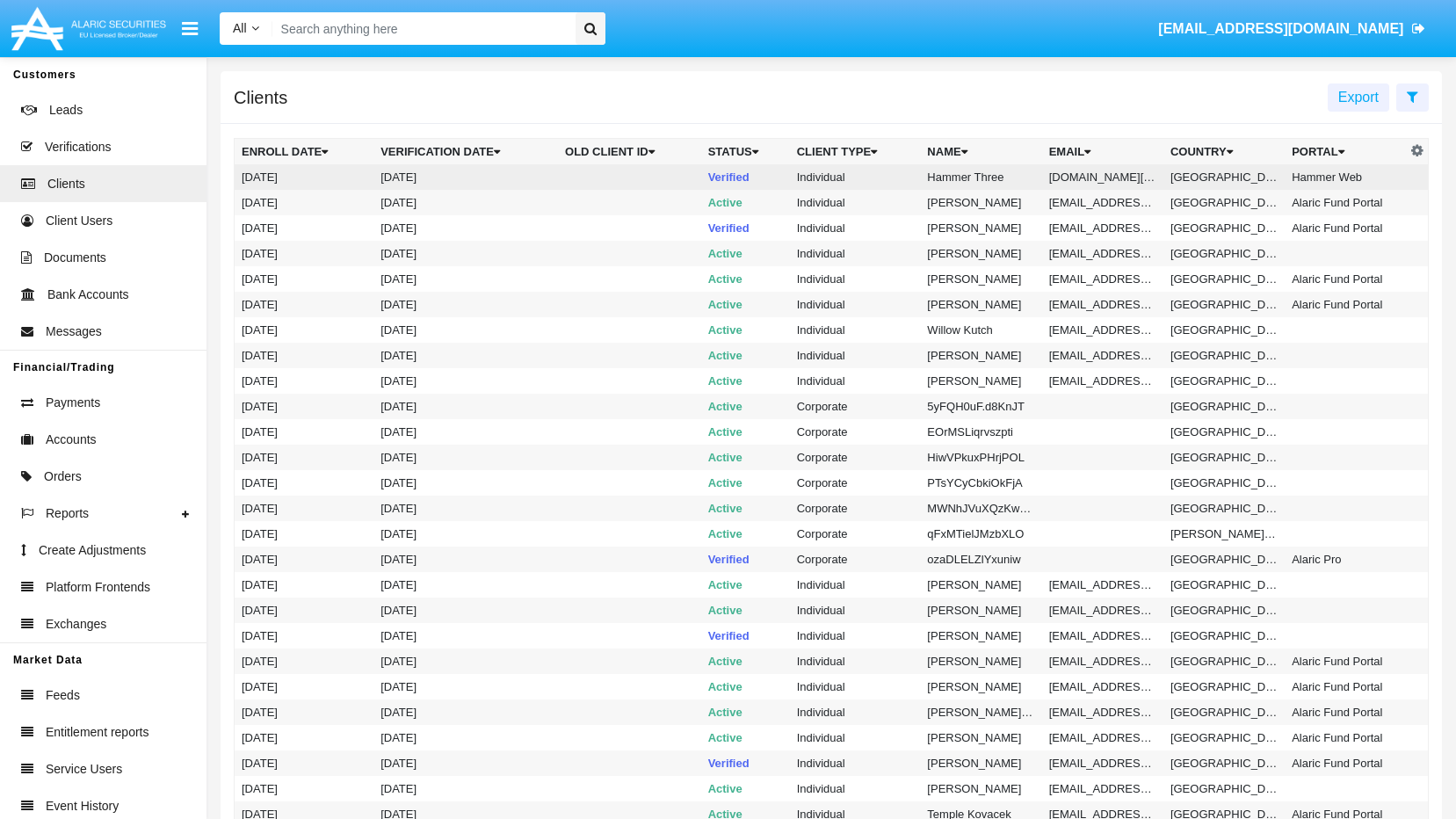
click at [729, 171] on td "Verified" at bounding box center [745, 177] width 89 height 26
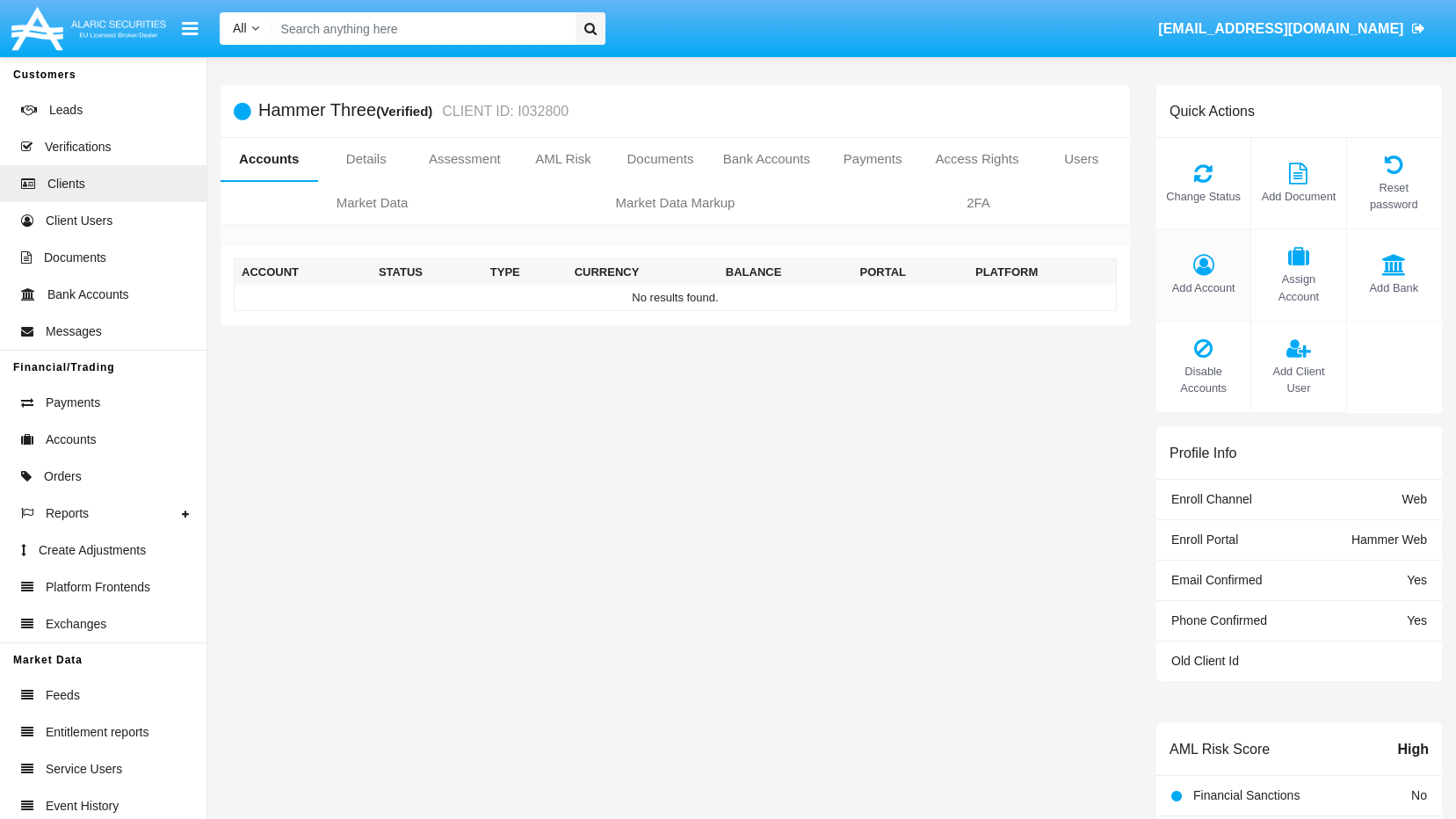
click at [1194, 280] on span "Add Account" at bounding box center [1202, 288] width 76 height 17
click at [1196, 280] on span "Add Account" at bounding box center [1202, 288] width 76 height 17
click at [1201, 254] on icon at bounding box center [1202, 264] width 76 height 21
click at [1210, 280] on span "Add Account" at bounding box center [1202, 288] width 76 height 17
click at [1211, 262] on icon at bounding box center [1202, 264] width 76 height 21
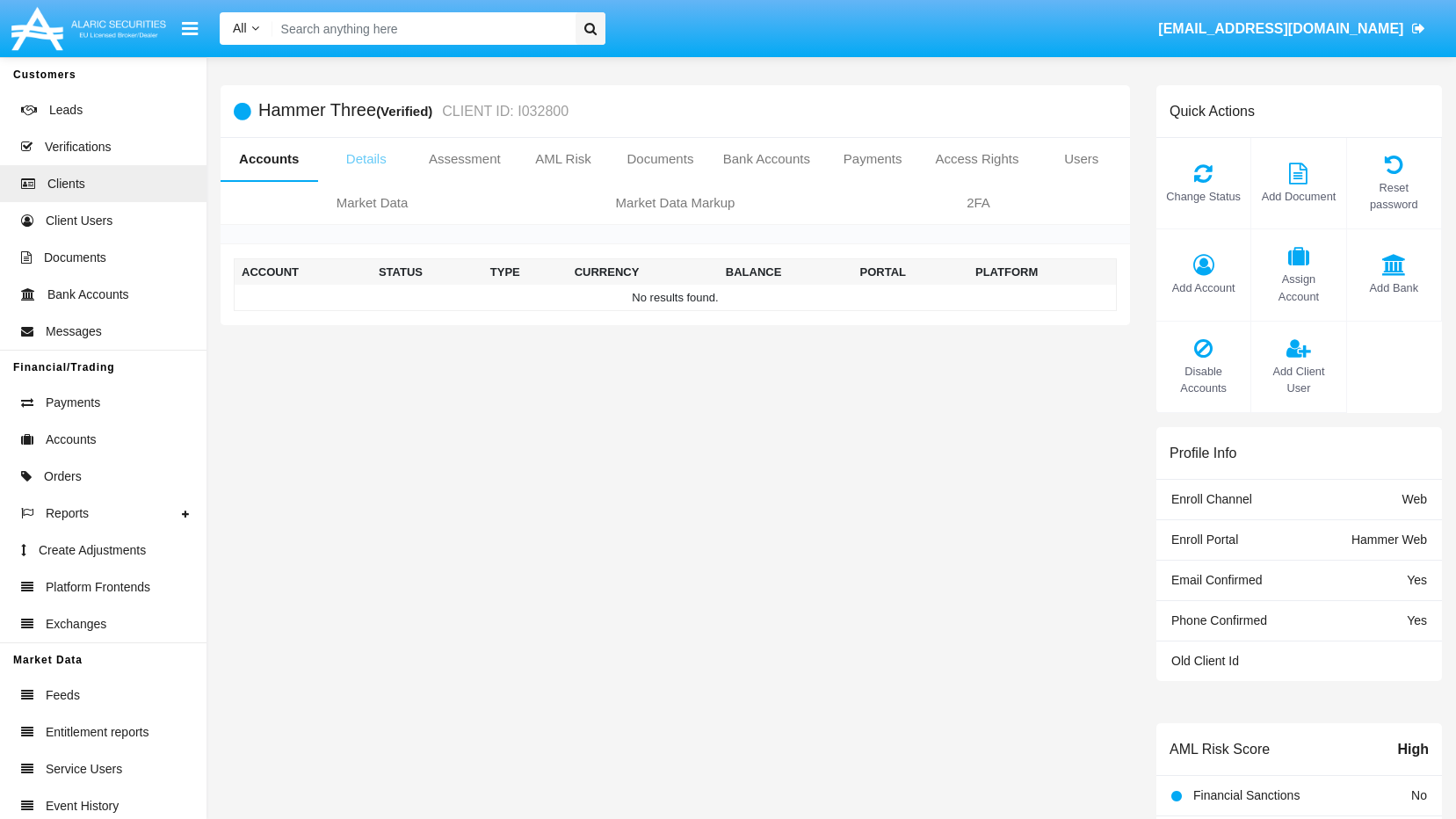
click at [358, 158] on link "Details" at bounding box center [367, 159] width 97 height 43
click at [343, 158] on link "Details" at bounding box center [367, 159] width 97 height 43
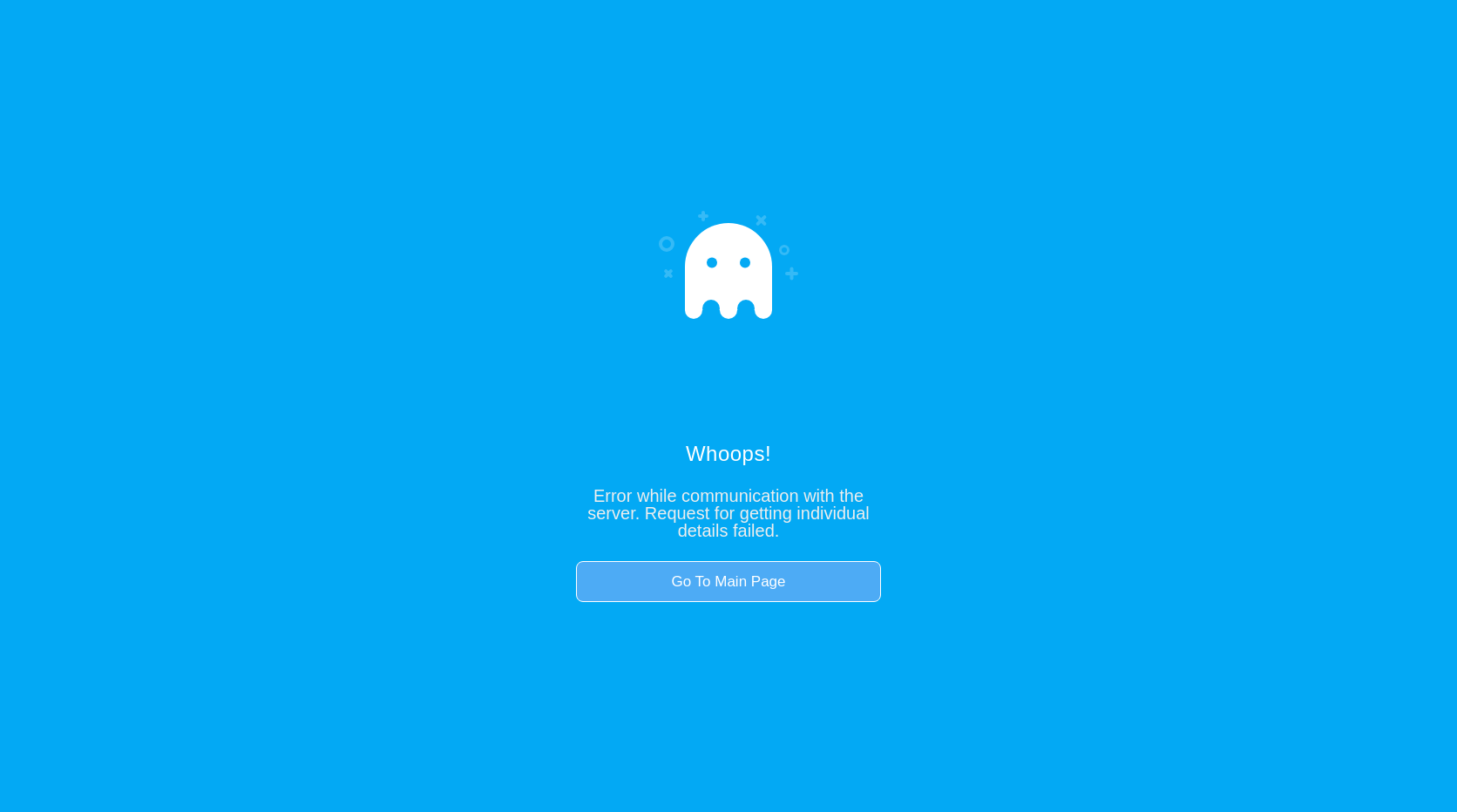
click at [744, 580] on link "Go To Main Page" at bounding box center [728, 582] width 305 height 42
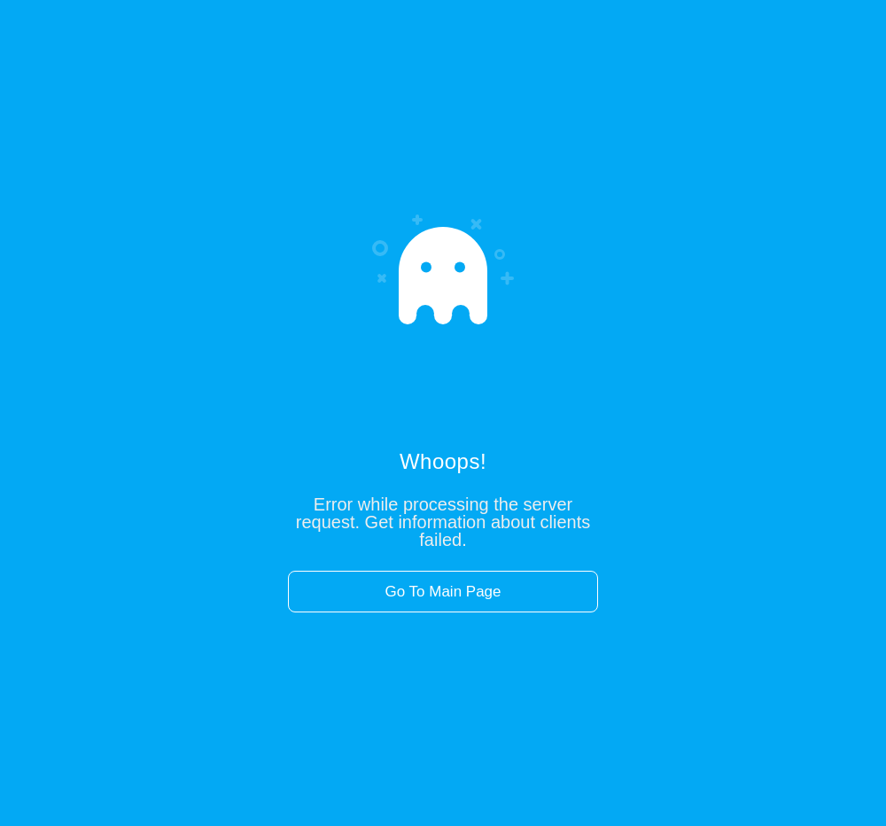
click at [430, 589] on link "Go To Main Page" at bounding box center [443, 592] width 310 height 43
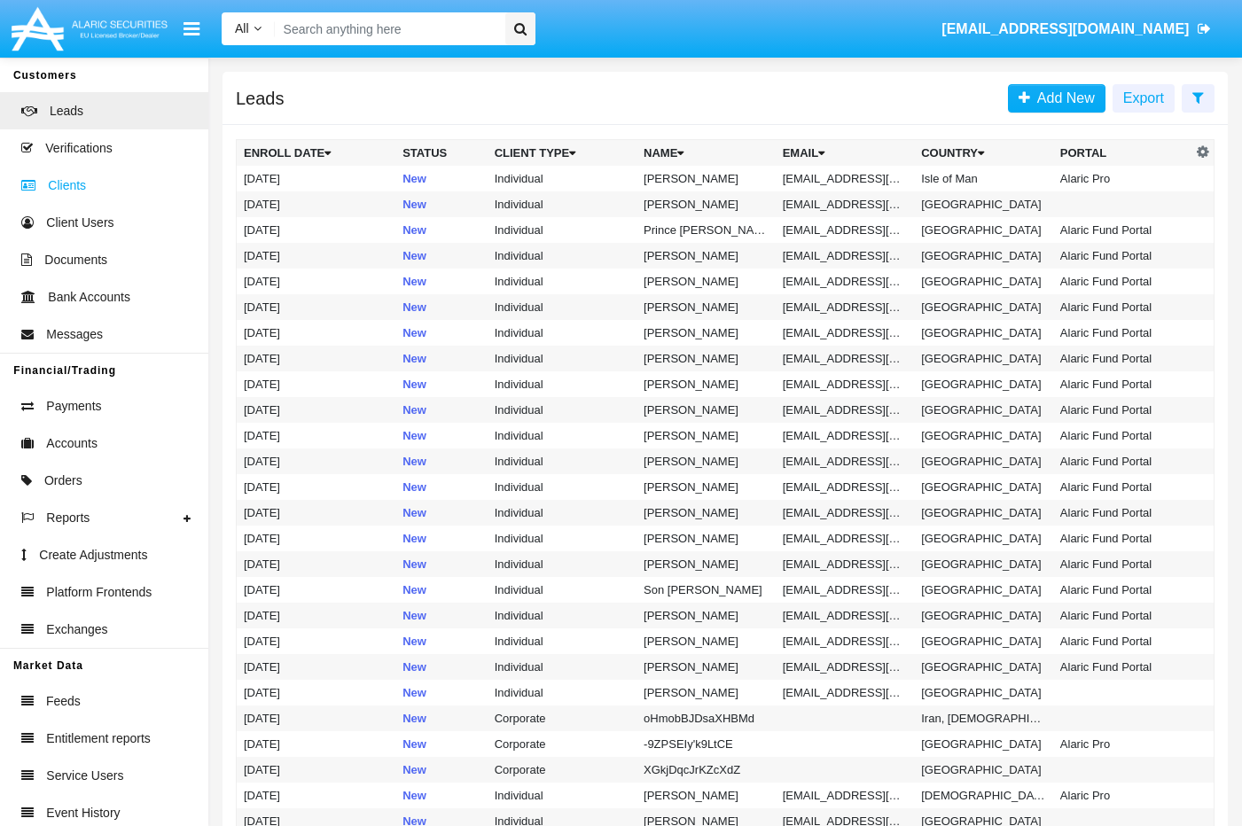
click at [95, 185] on link "Clients" at bounding box center [104, 185] width 208 height 37
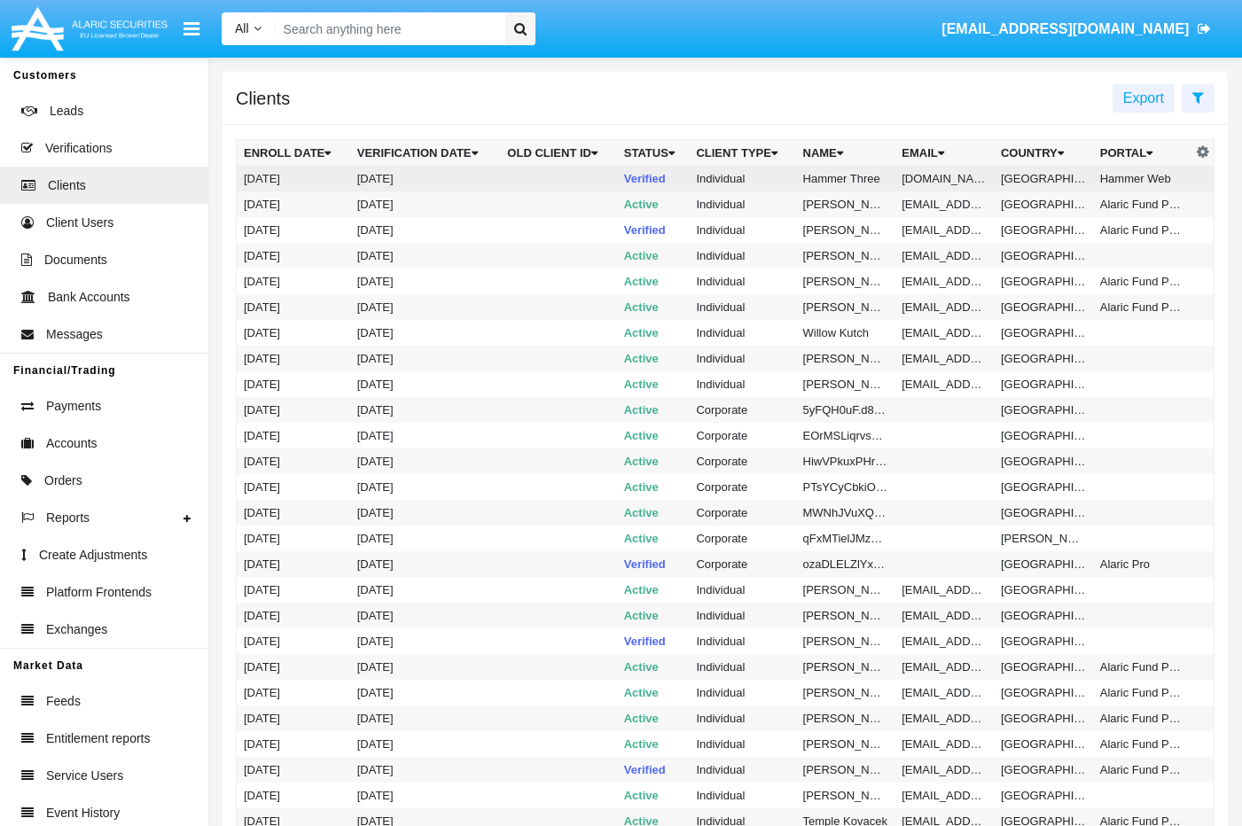
click at [828, 177] on td "Hammer Three" at bounding box center [845, 179] width 99 height 26
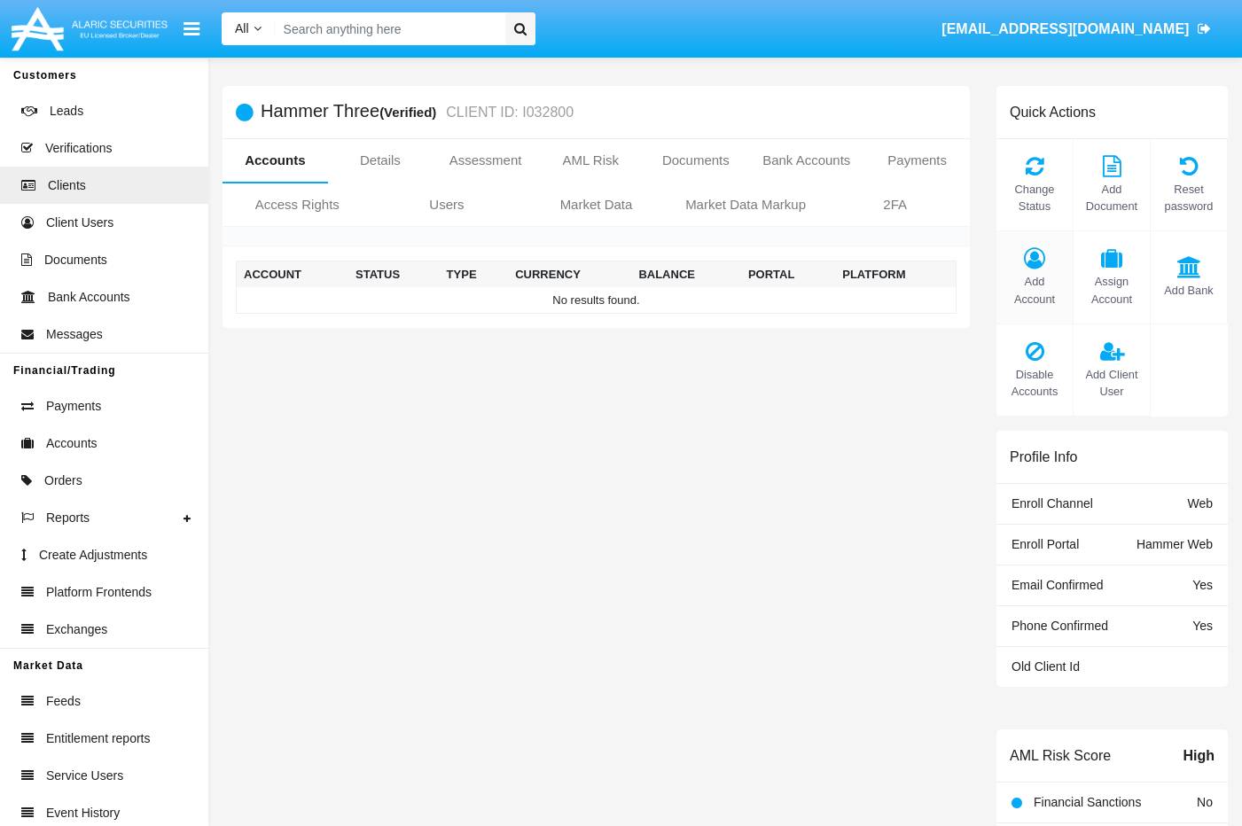
click at [885, 290] on span "Add Account" at bounding box center [1034, 290] width 58 height 34
click at [337, 160] on link "Details" at bounding box center [380, 160] width 105 height 43
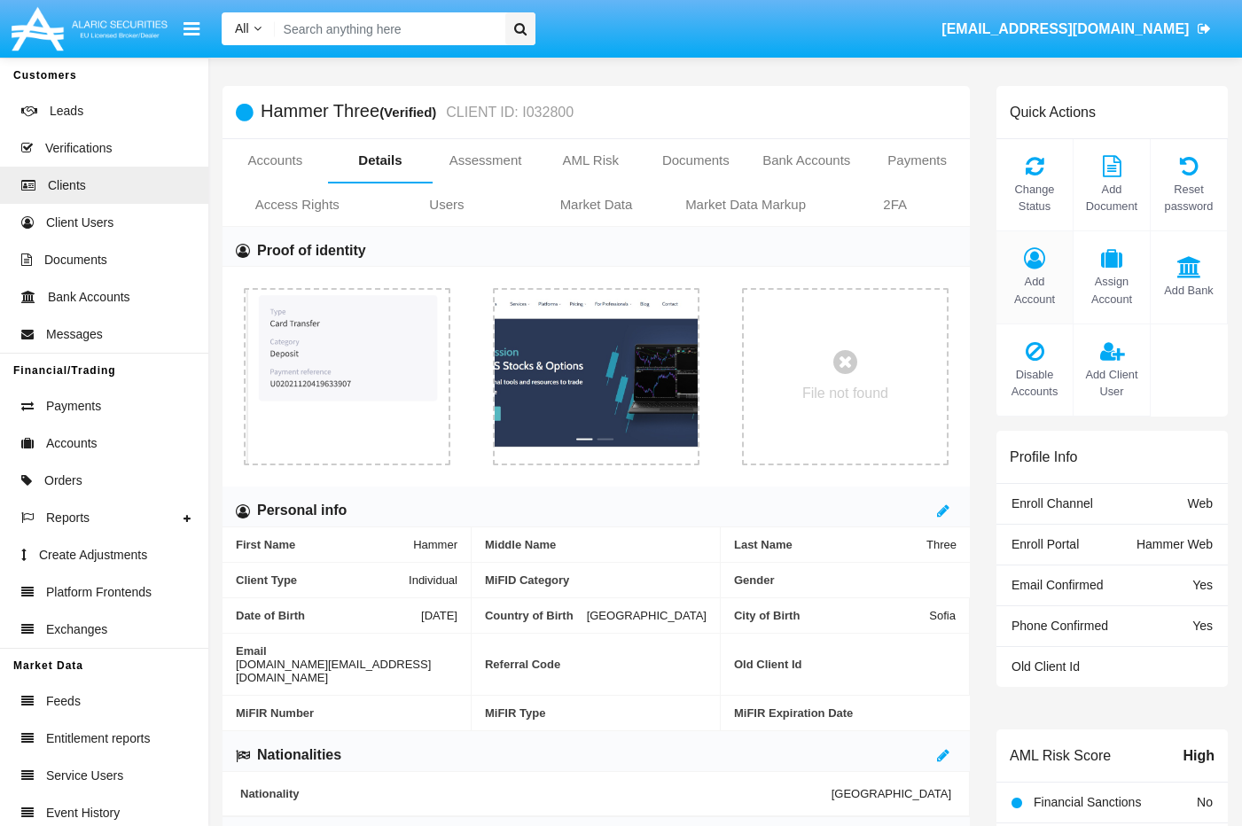
click at [885, 269] on icon at bounding box center [1034, 257] width 58 height 21
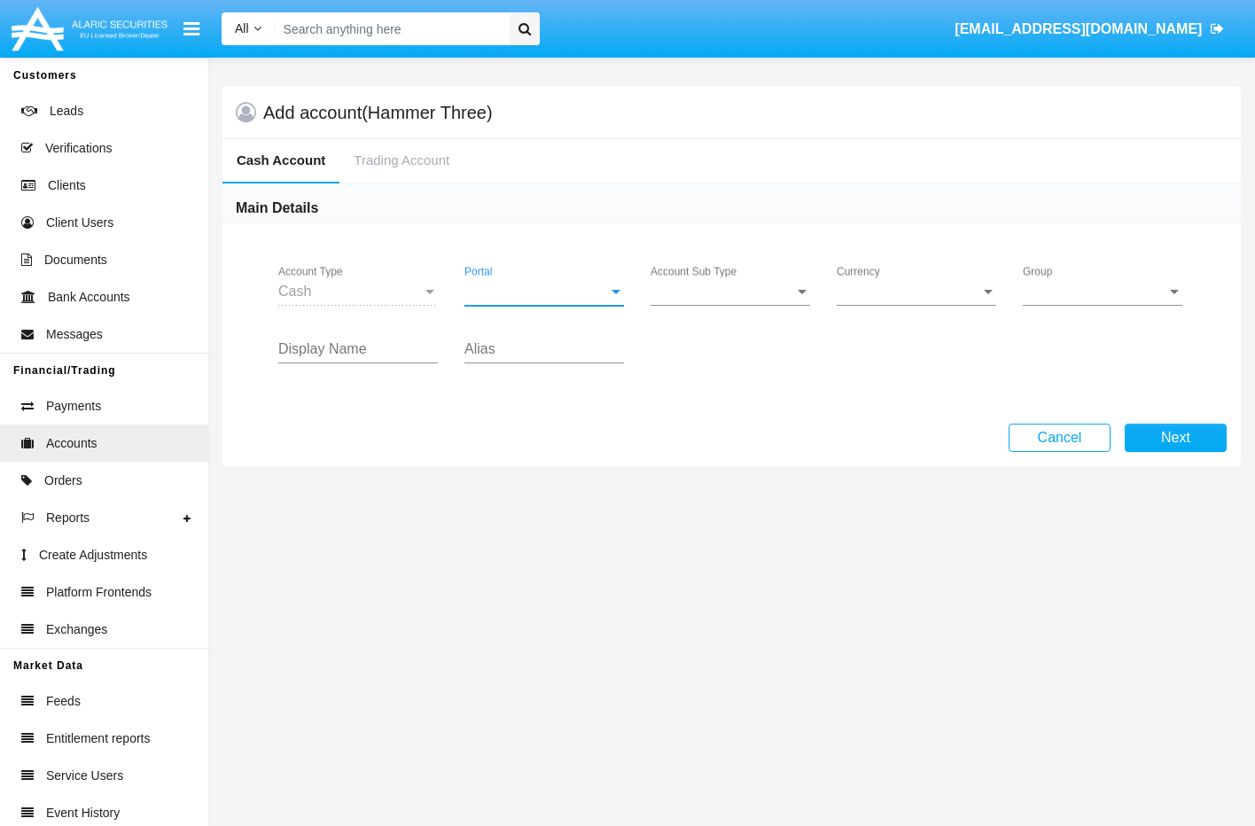
click at [615, 292] on div at bounding box center [616, 292] width 9 height 4
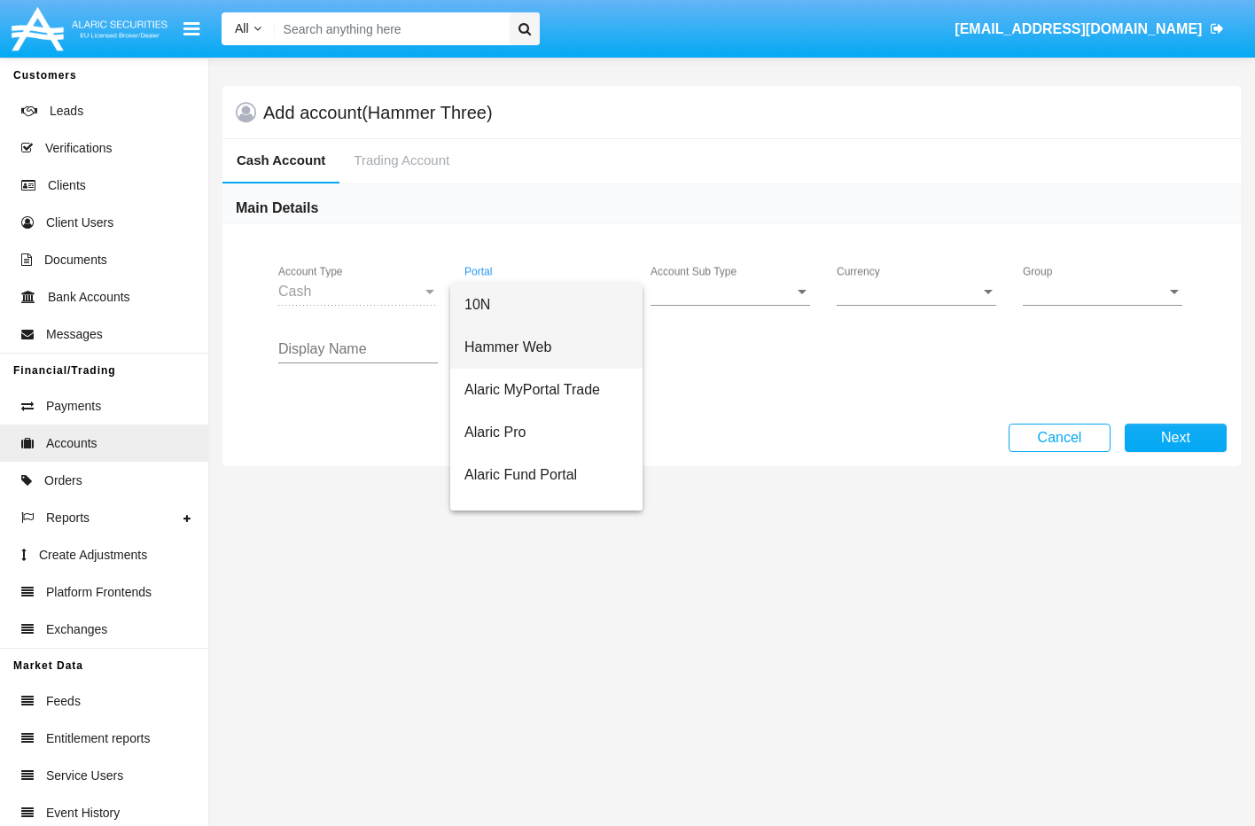
click at [534, 358] on span "Hammer Web" at bounding box center [546, 347] width 164 height 43
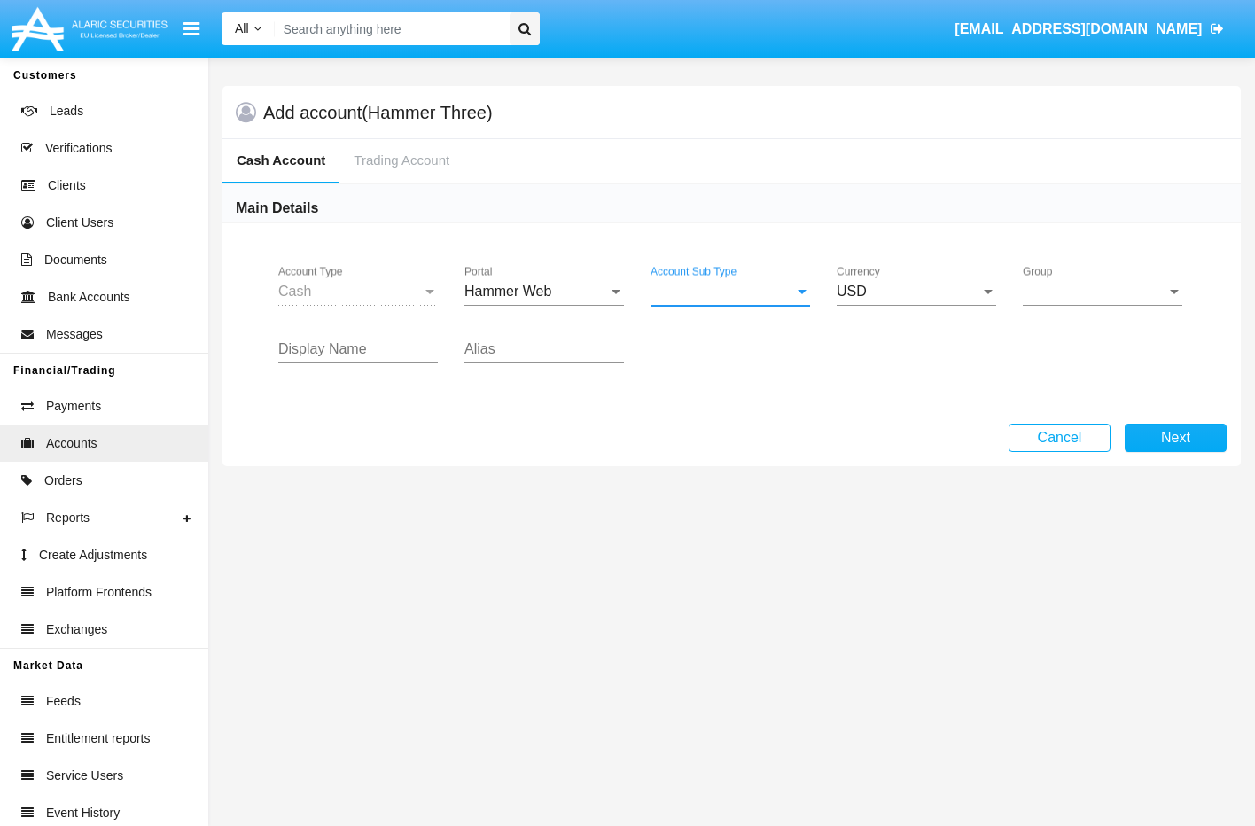
click at [778, 293] on span "Account Sub Type" at bounding box center [723, 292] width 144 height 16
click at [726, 308] on span "Trading Cash" at bounding box center [731, 305] width 160 height 43
click at [885, 285] on span "Group" at bounding box center [1095, 292] width 144 height 16
click at [885, 312] on span "Hammer Web Lite" at bounding box center [1103, 305] width 160 height 43
click at [400, 339] on div "Display Name" at bounding box center [358, 344] width 160 height 40
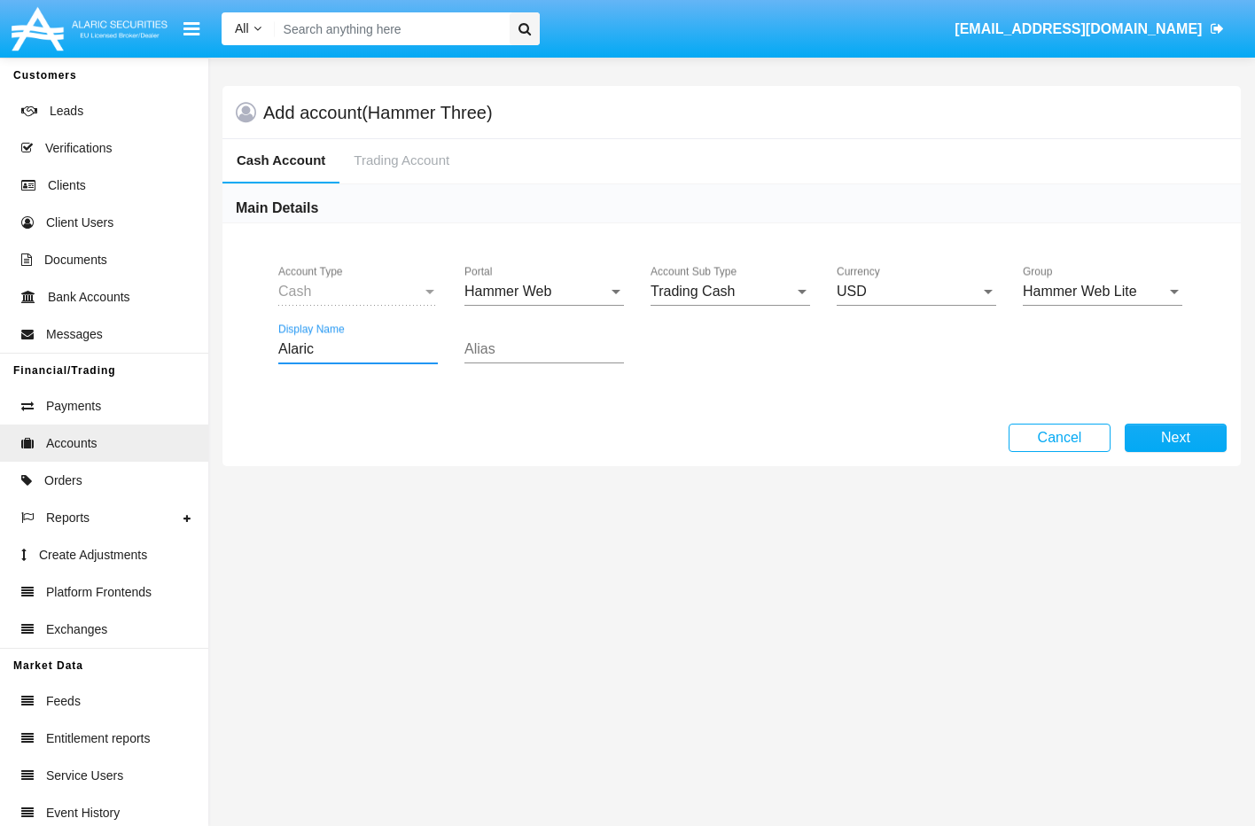
drag, startPoint x: 374, startPoint y: 354, endPoint x: 244, endPoint y: 339, distance: 131.2
click at [244, 339] on div "Cash Account Type Hammer Web Portal Trading Cash Account Sub Type USD Currency …" at bounding box center [731, 323] width 1018 height 200
type input "T"
click at [885, 433] on button "Next" at bounding box center [1176, 438] width 102 height 28
click at [523, 348] on input "Alias" at bounding box center [544, 349] width 160 height 16
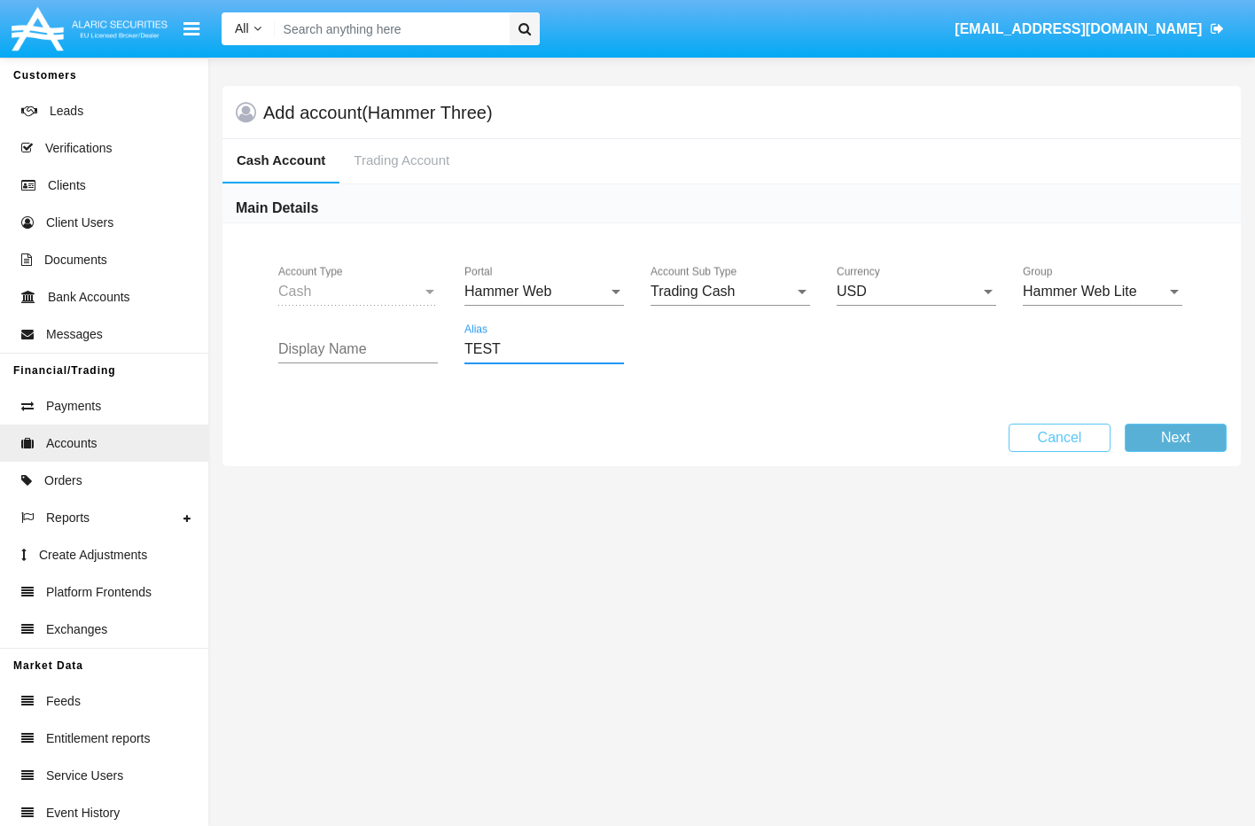
type input "TEST"
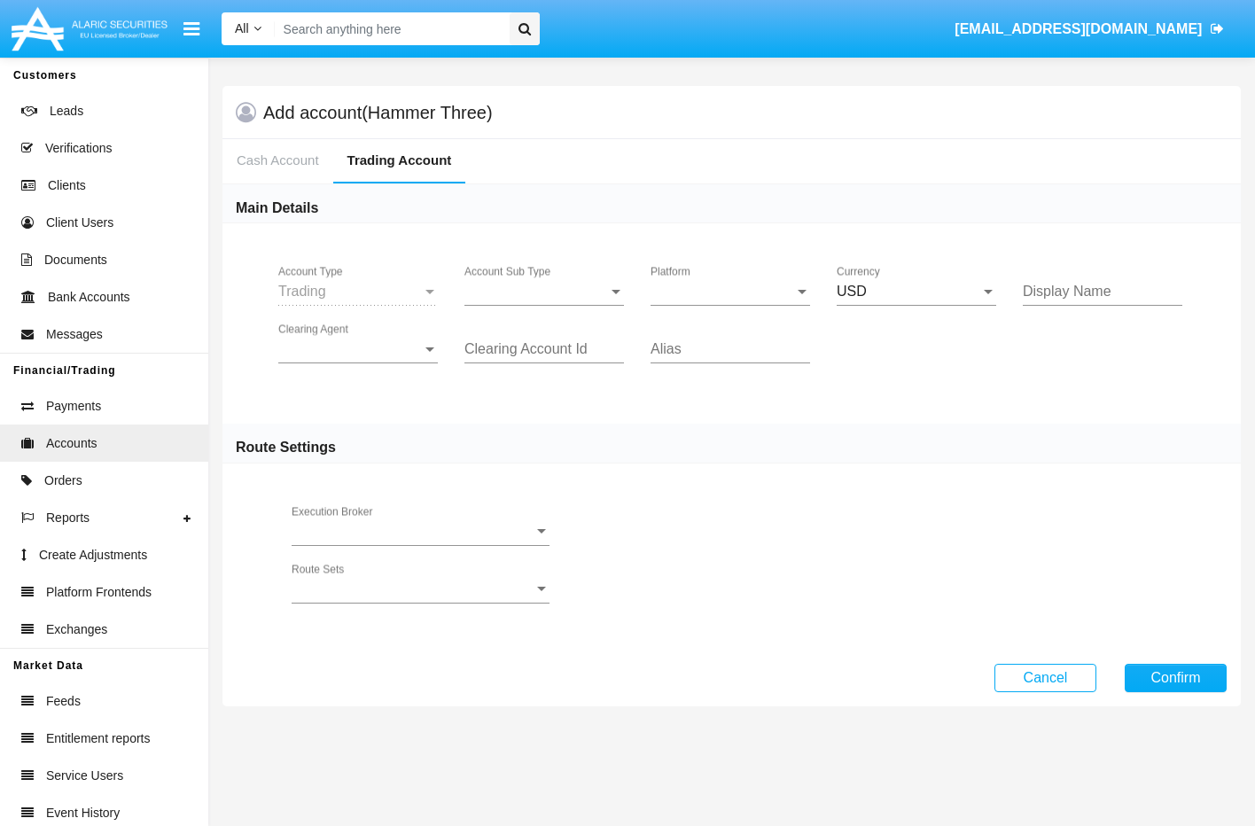
click at [573, 293] on span "Account Sub Type" at bounding box center [536, 292] width 144 height 16
click at [530, 299] on span "Trading" at bounding box center [544, 305] width 160 height 43
click at [729, 289] on span "Platform" at bounding box center [723, 292] width 144 height 16
click at [718, 308] on span "Hammer Lite" at bounding box center [731, 305] width 160 height 43
click at [429, 351] on div at bounding box center [429, 349] width 9 height 4
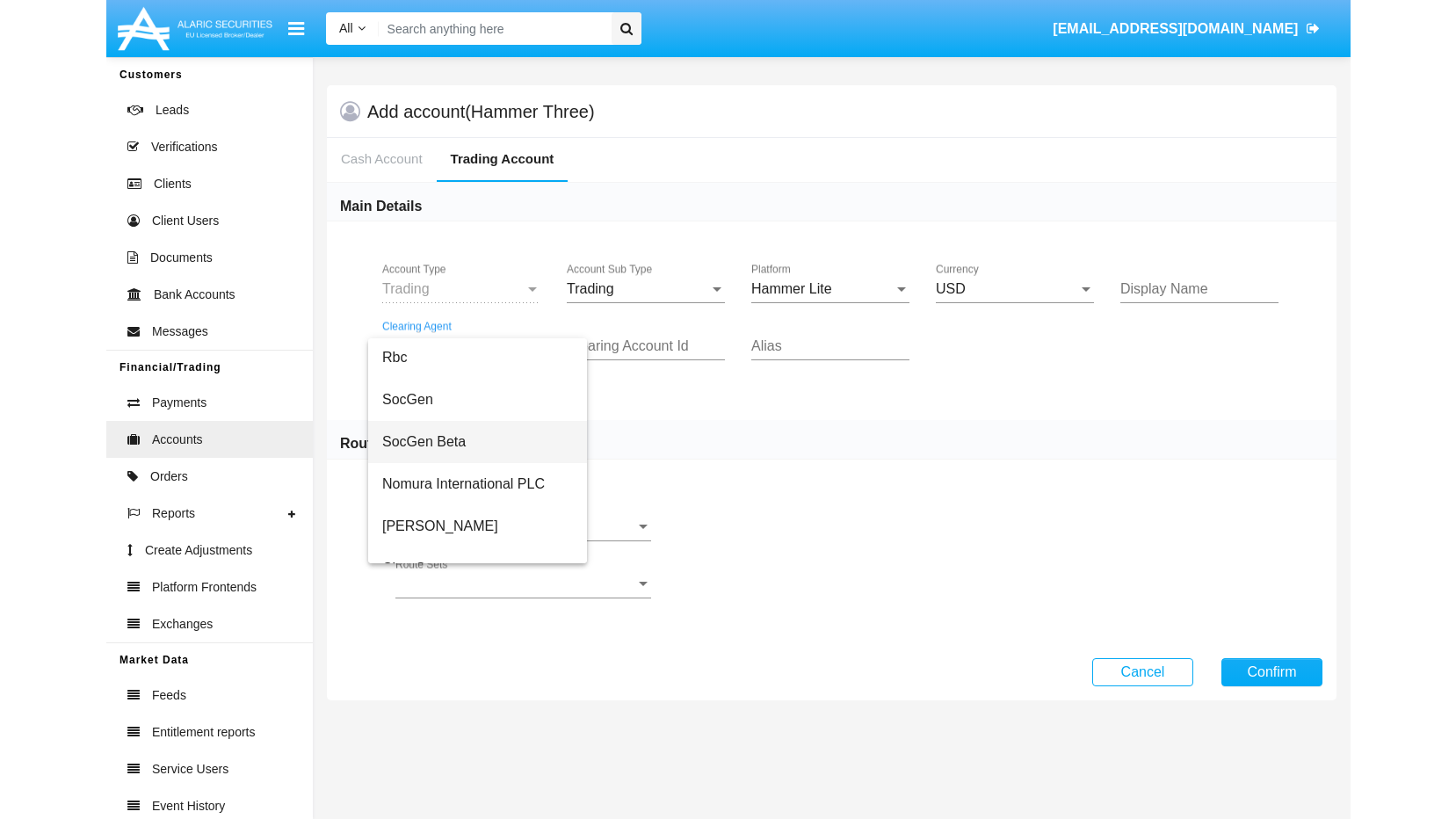
scroll to position [197, 0]
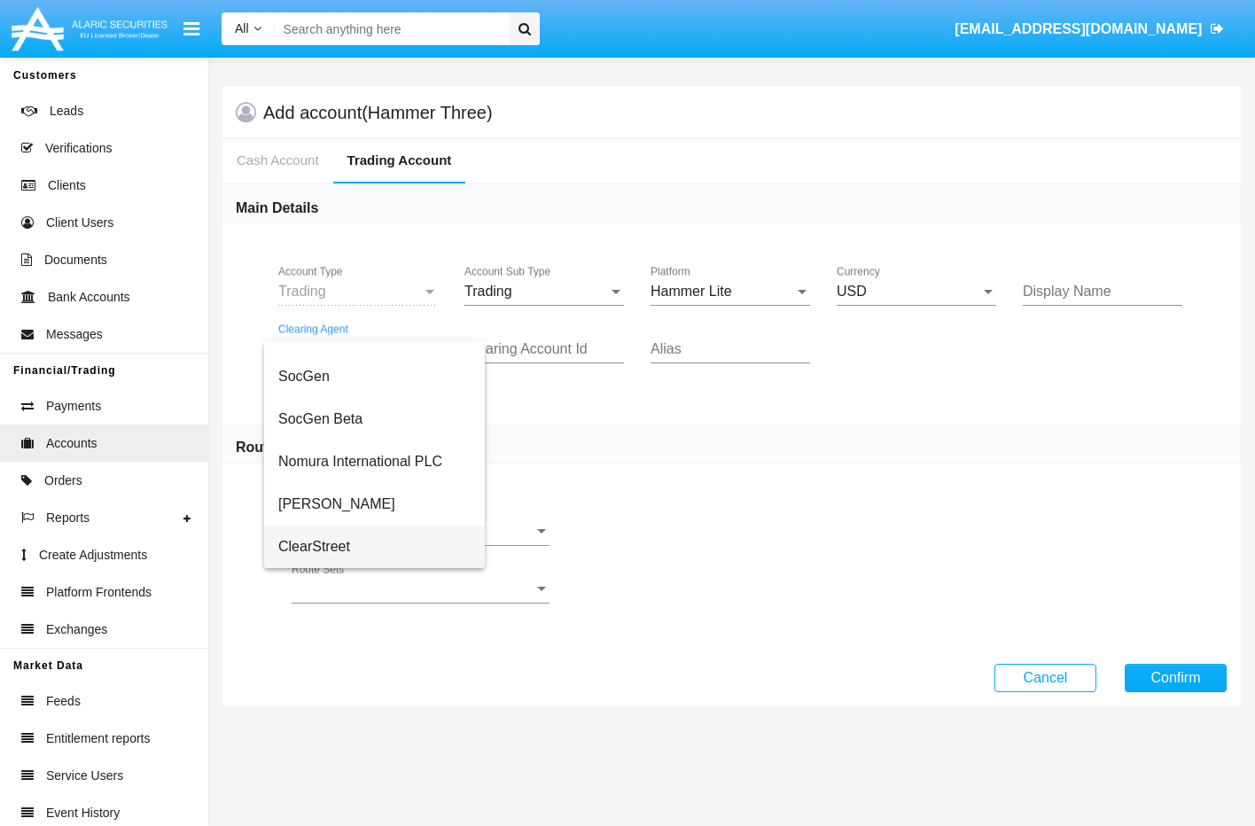
click at [285, 546] on span "ClearStreet" at bounding box center [374, 547] width 192 height 43
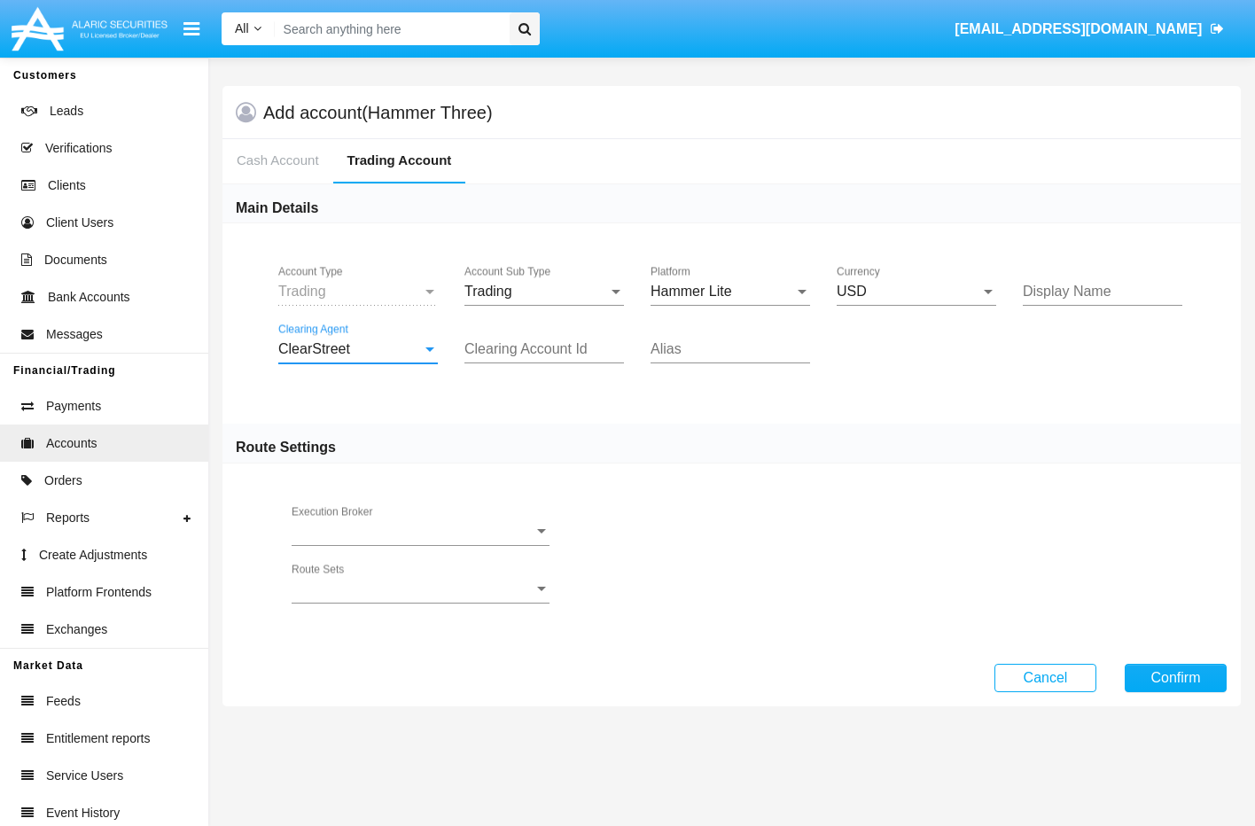
click at [567, 350] on input "Clearing Account Id" at bounding box center [544, 349] width 160 height 16
type input "TYEst"
click at [723, 347] on input "Alias" at bounding box center [731, 349] width 160 height 16
type input "Test"
click at [496, 532] on span "Execution Broker" at bounding box center [413, 532] width 242 height 16
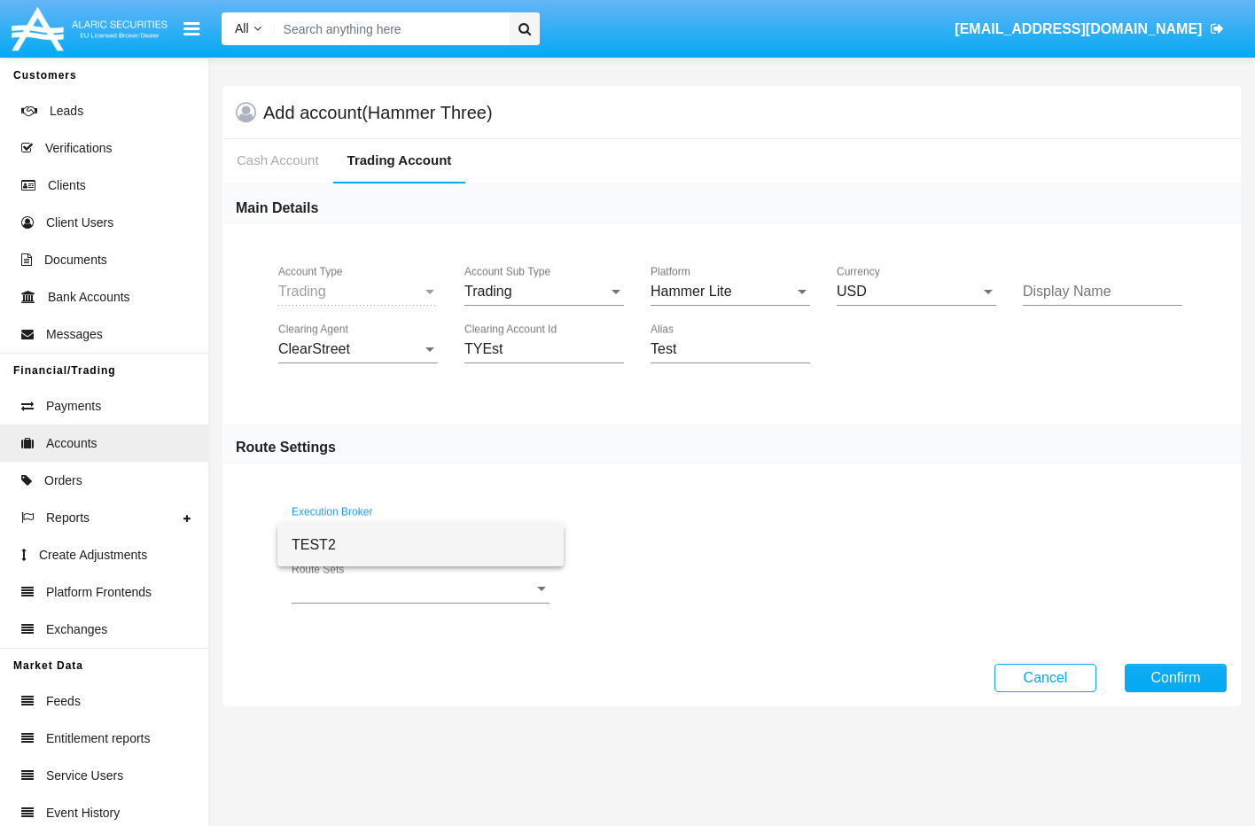
click at [402, 542] on span "TEST2" at bounding box center [421, 545] width 258 height 43
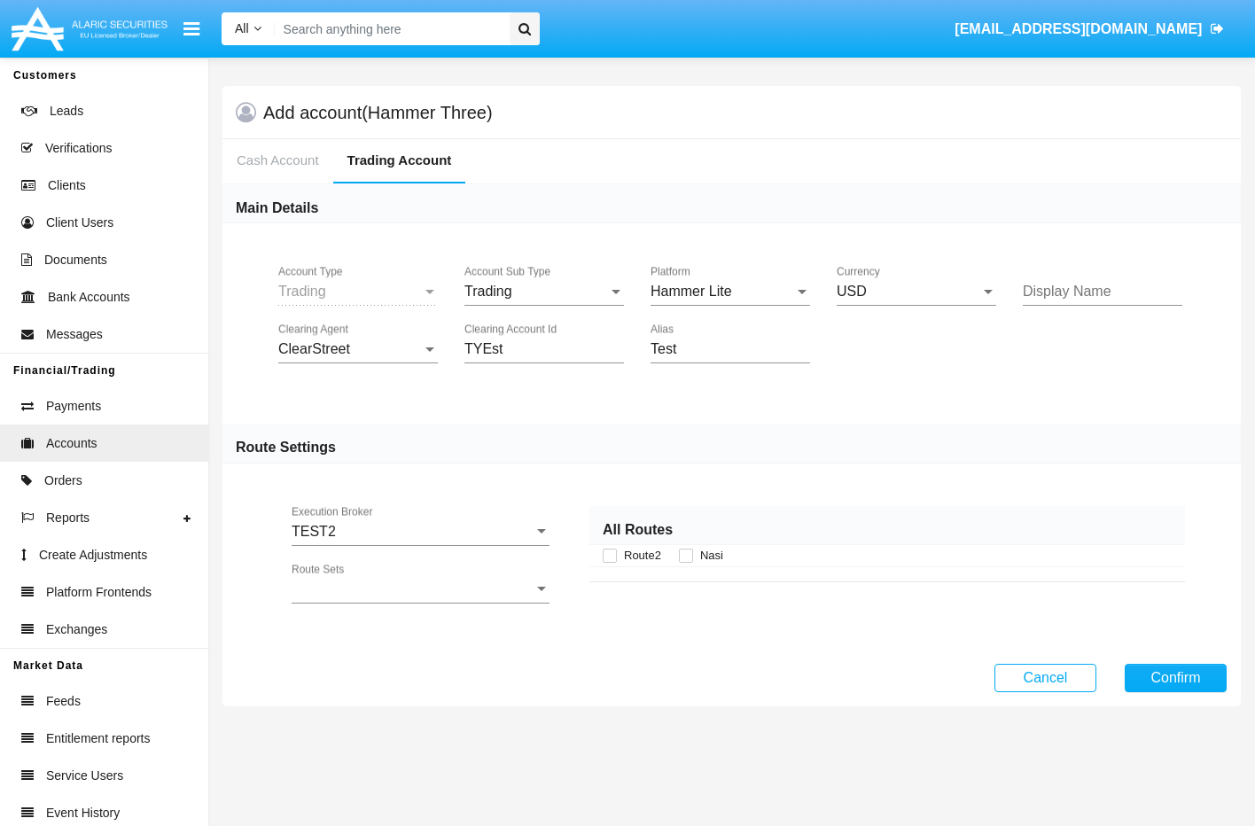
click at [510, 573] on div "Route Sets Route Sets" at bounding box center [421, 584] width 258 height 40
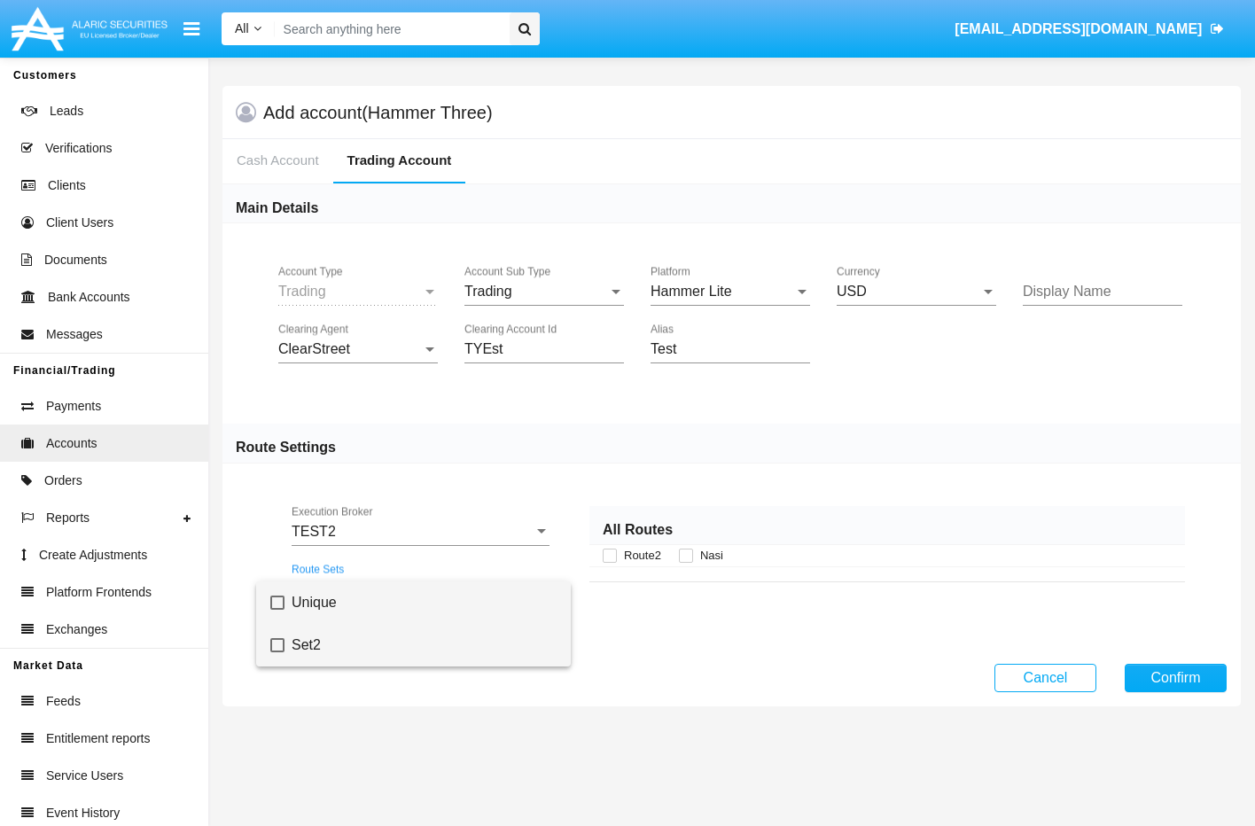
click at [289, 645] on mat-option "Set2" at bounding box center [413, 645] width 315 height 43
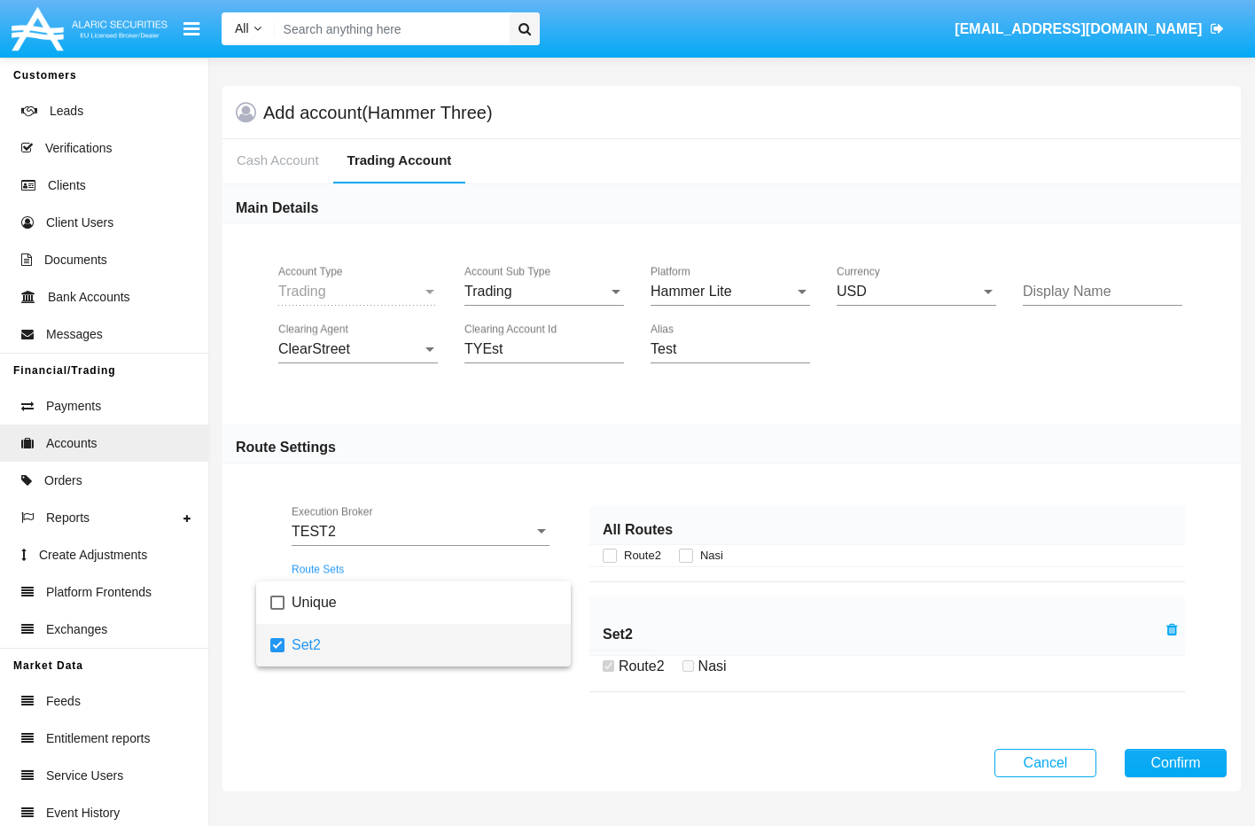
click at [611, 557] on div at bounding box center [627, 413] width 1255 height 826
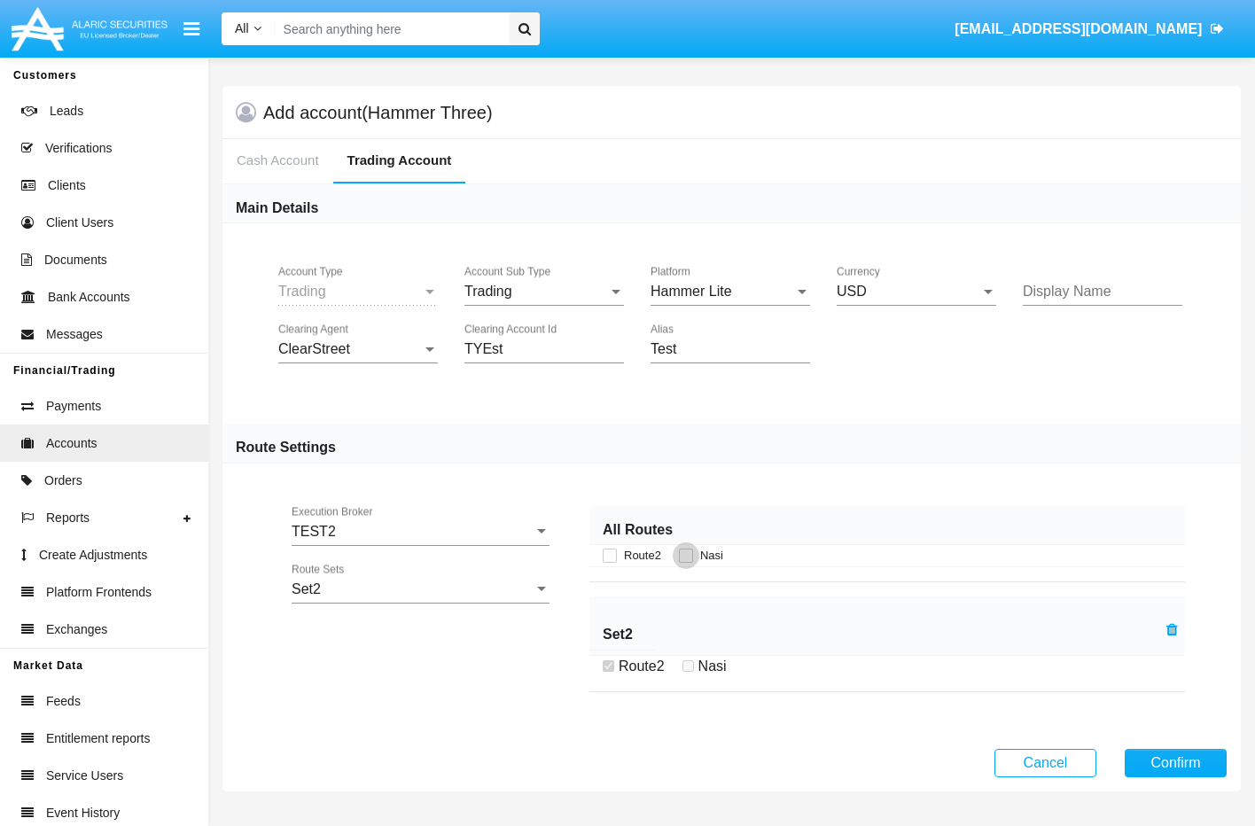
click at [690, 557] on span at bounding box center [686, 556] width 14 height 14
click at [686, 563] on input "Nasi" at bounding box center [685, 563] width 1 height 1
checkbox input "true"
click at [885, 766] on button "Confirm" at bounding box center [1176, 763] width 102 height 28
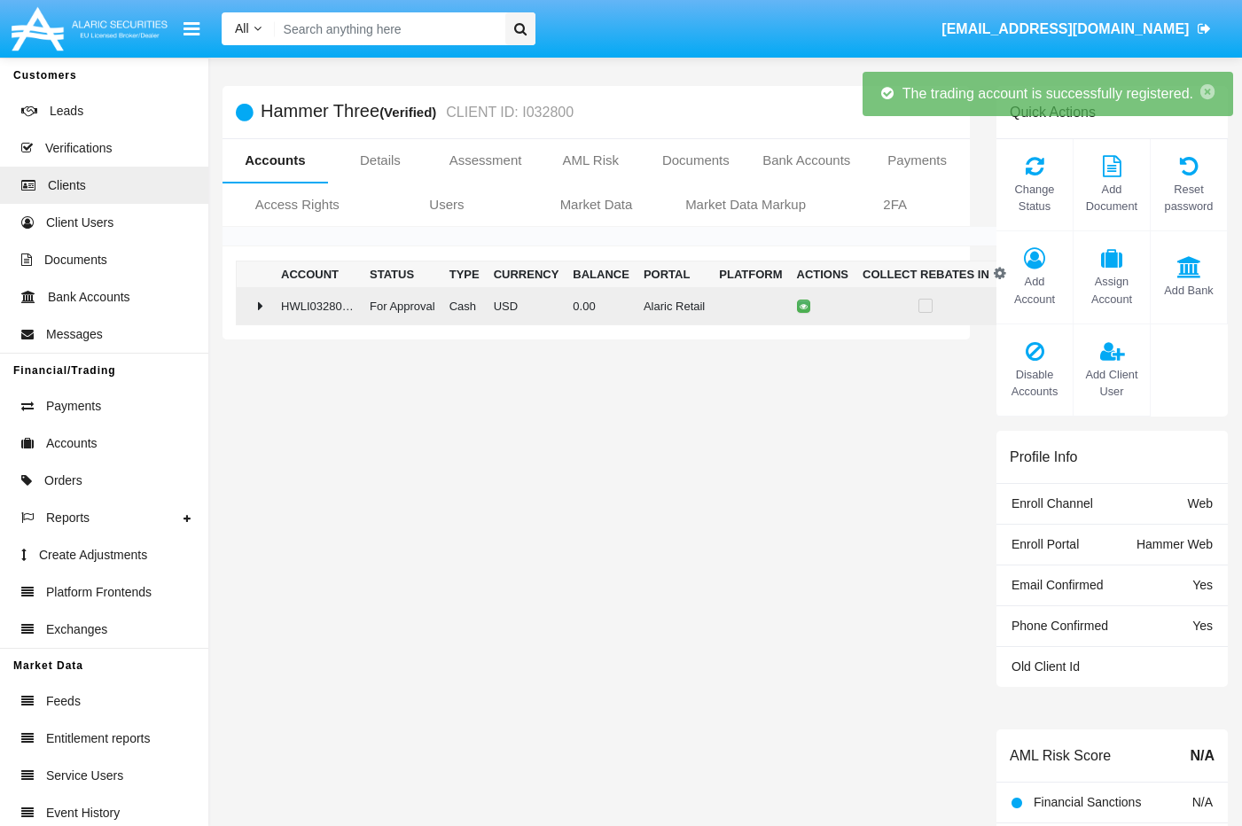
click at [263, 314] on td at bounding box center [256, 306] width 38 height 38
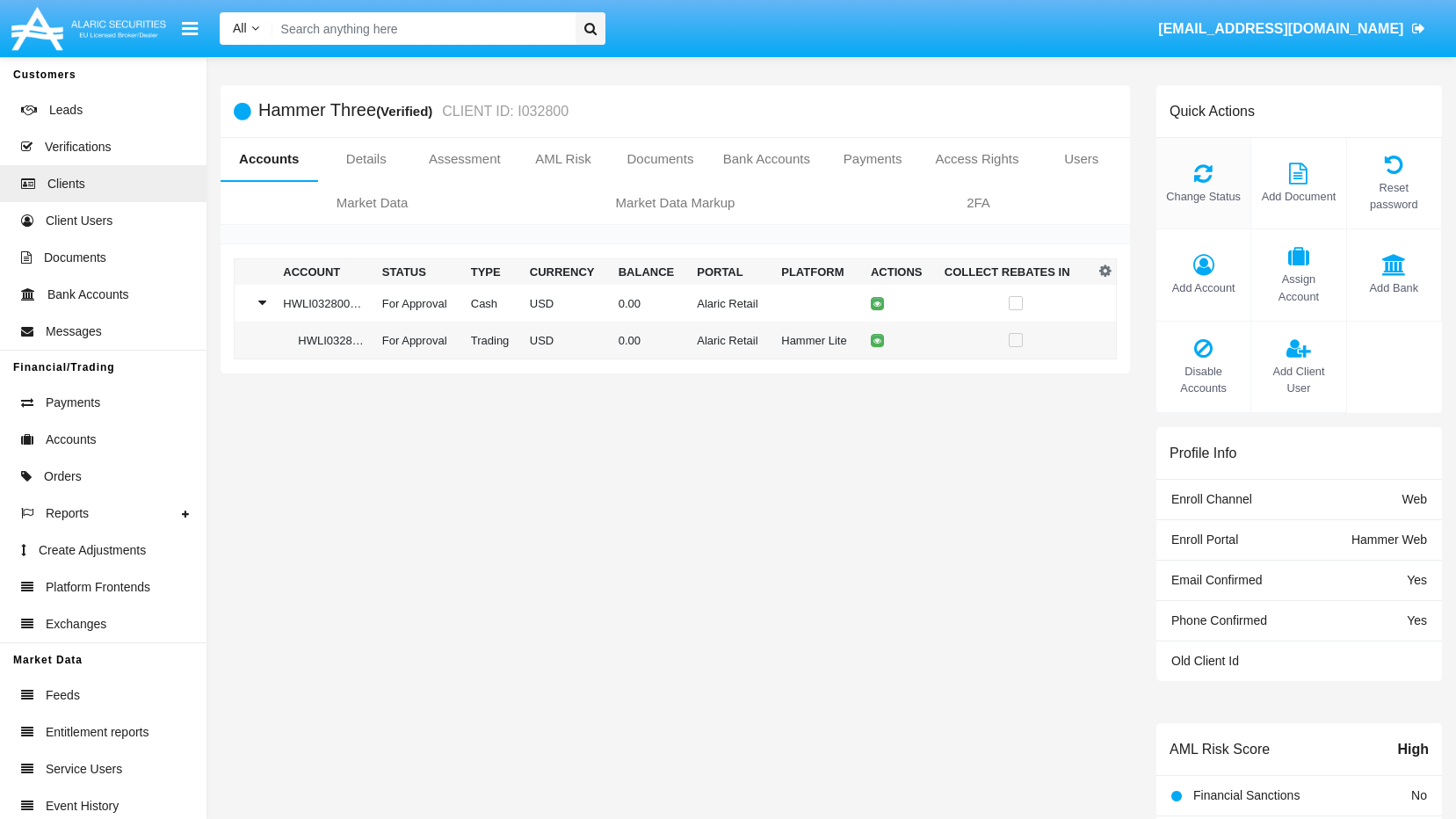
click at [877, 189] on span "Change Status" at bounding box center [1202, 196] width 76 height 17
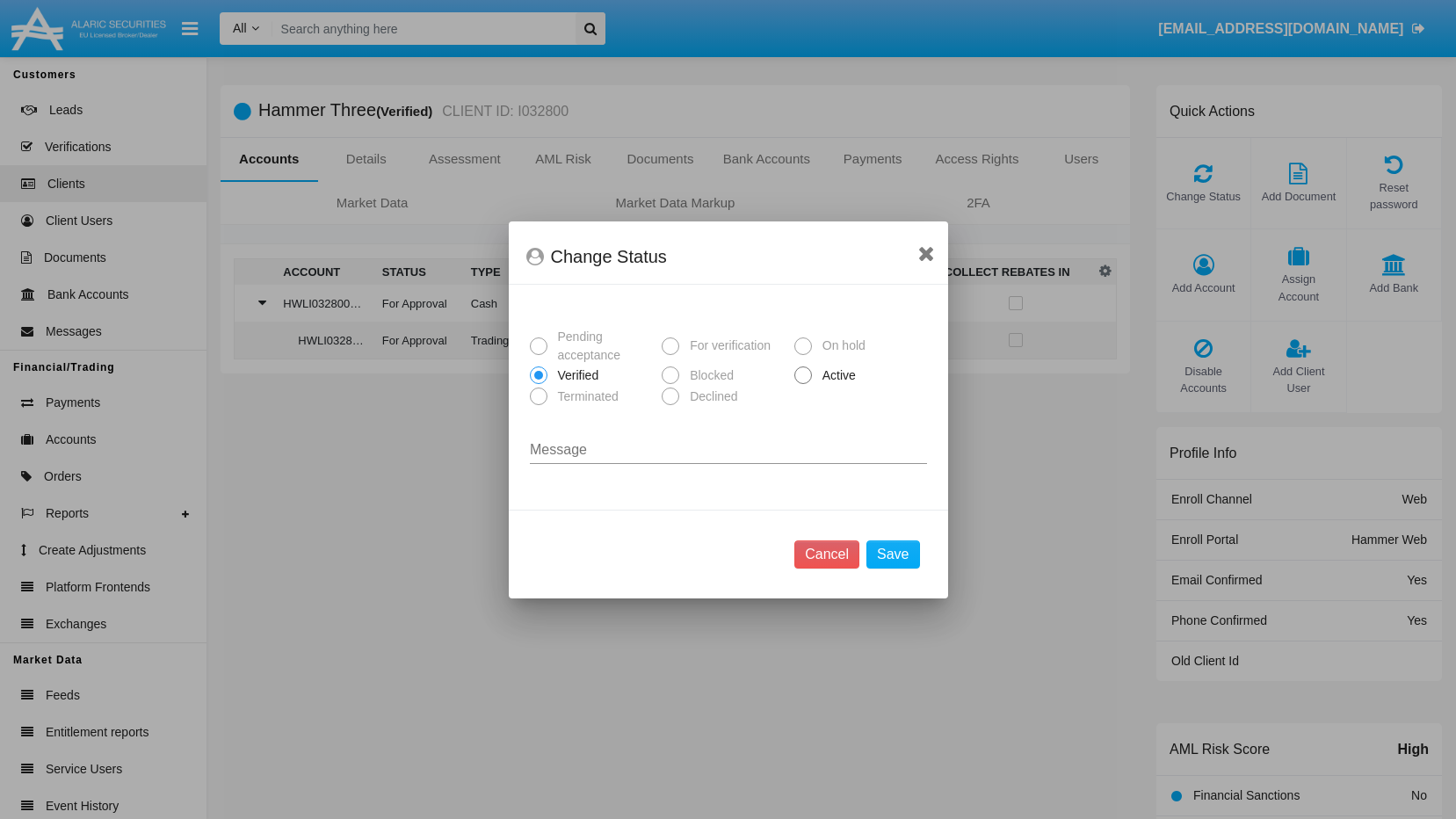
click at [801, 371] on span at bounding box center [803, 376] width 18 height 18
click at [802, 384] on input "Active" at bounding box center [802, 384] width 1 height 1
radio input "true"
click at [877, 555] on button "Save" at bounding box center [892, 554] width 53 height 28
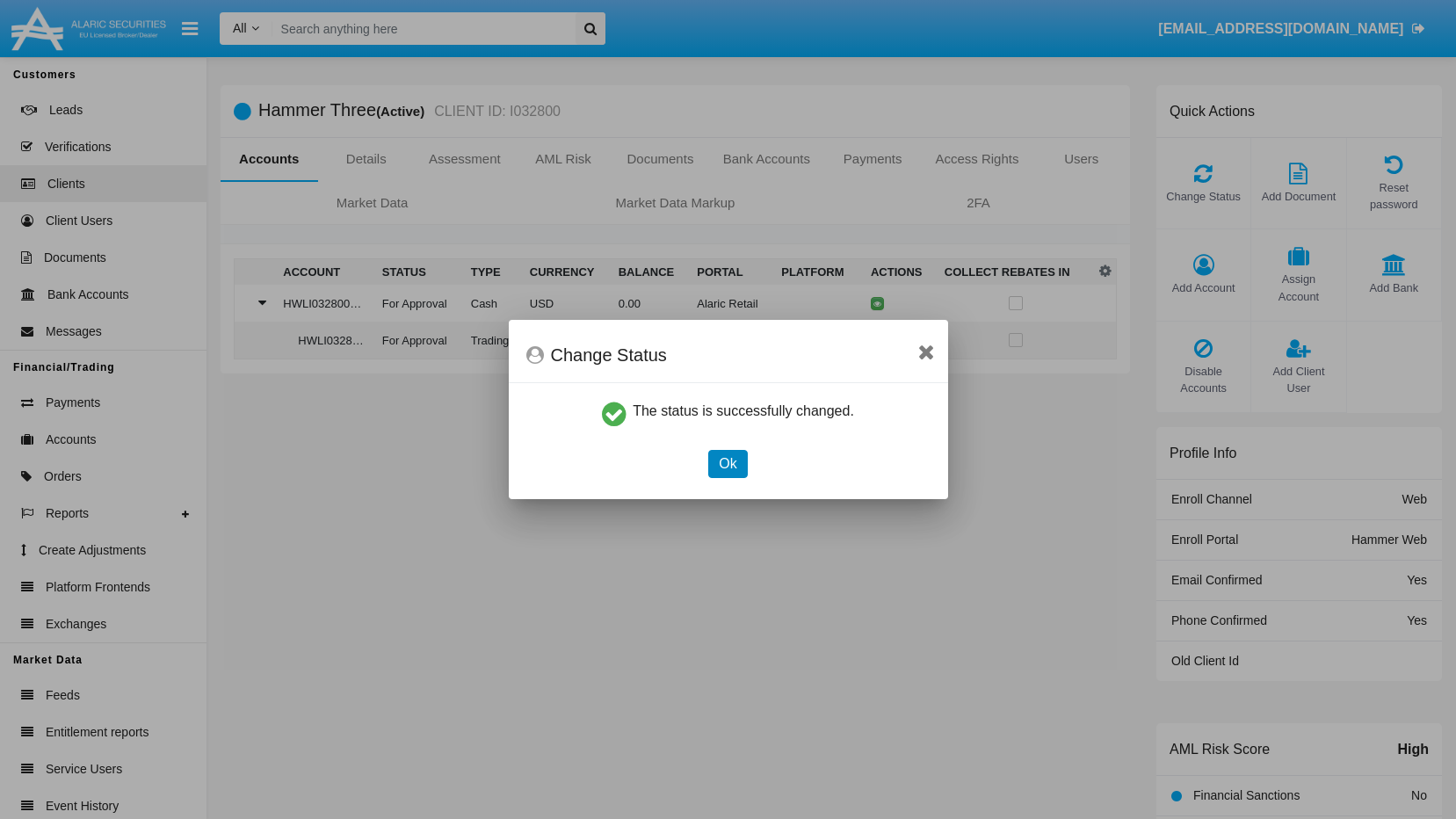
click at [738, 460] on button "Ok" at bounding box center [727, 464] width 39 height 28
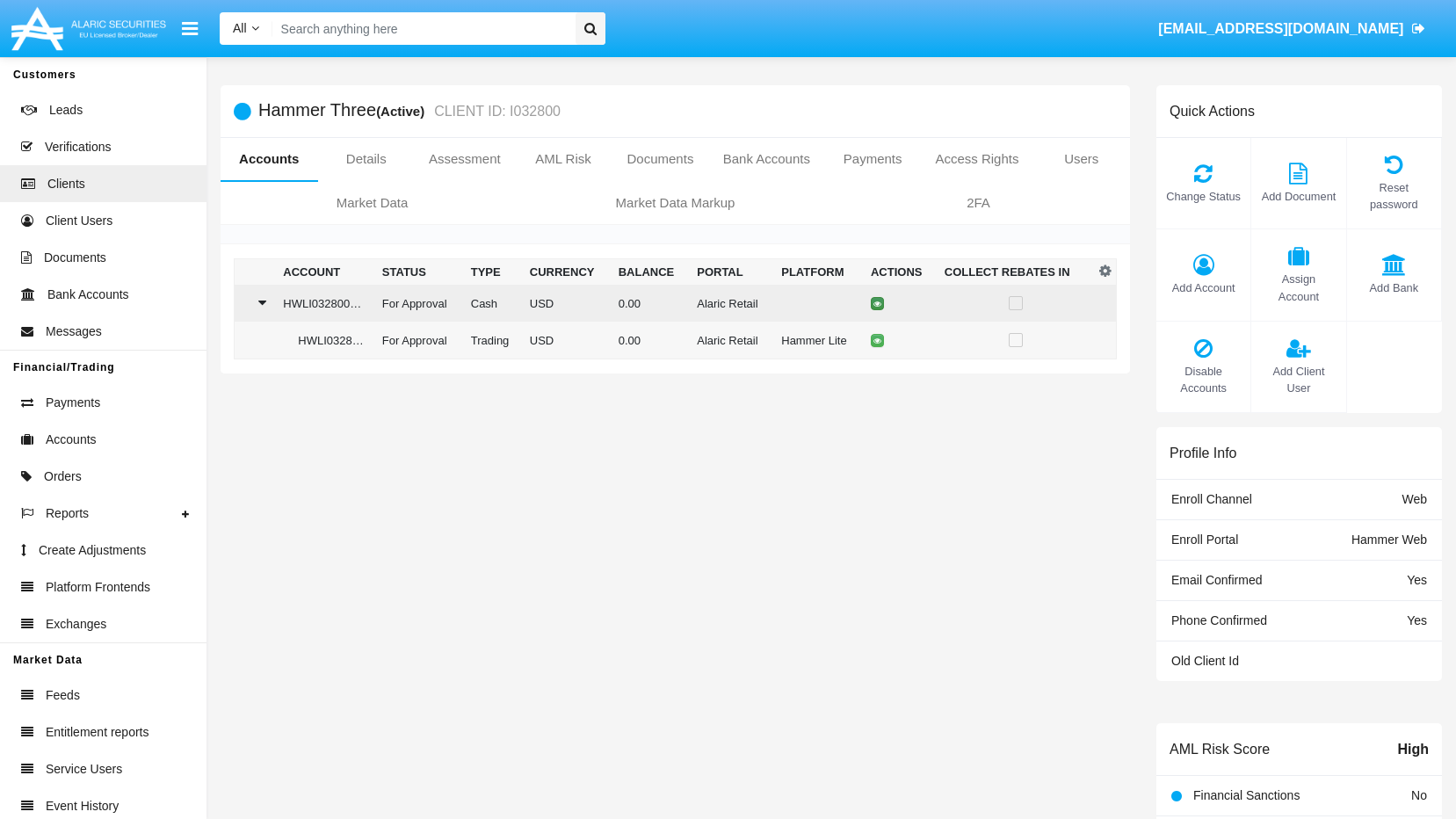
click at [870, 303] on button at bounding box center [876, 303] width 13 height 13
click at [877, 307] on icon at bounding box center [877, 303] width 8 height 8
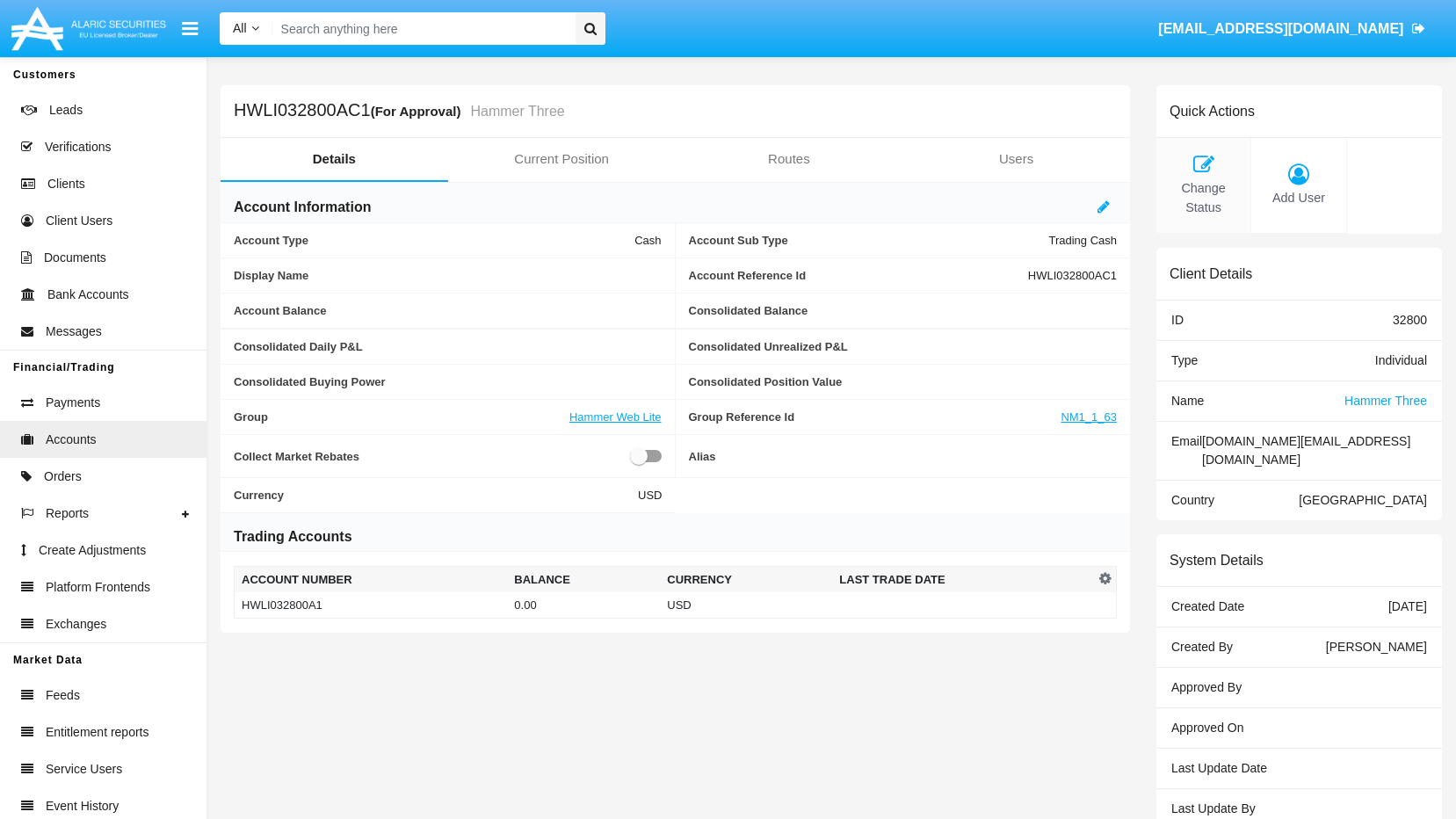
click at [877, 194] on span "Change Status" at bounding box center [1202, 198] width 76 height 38
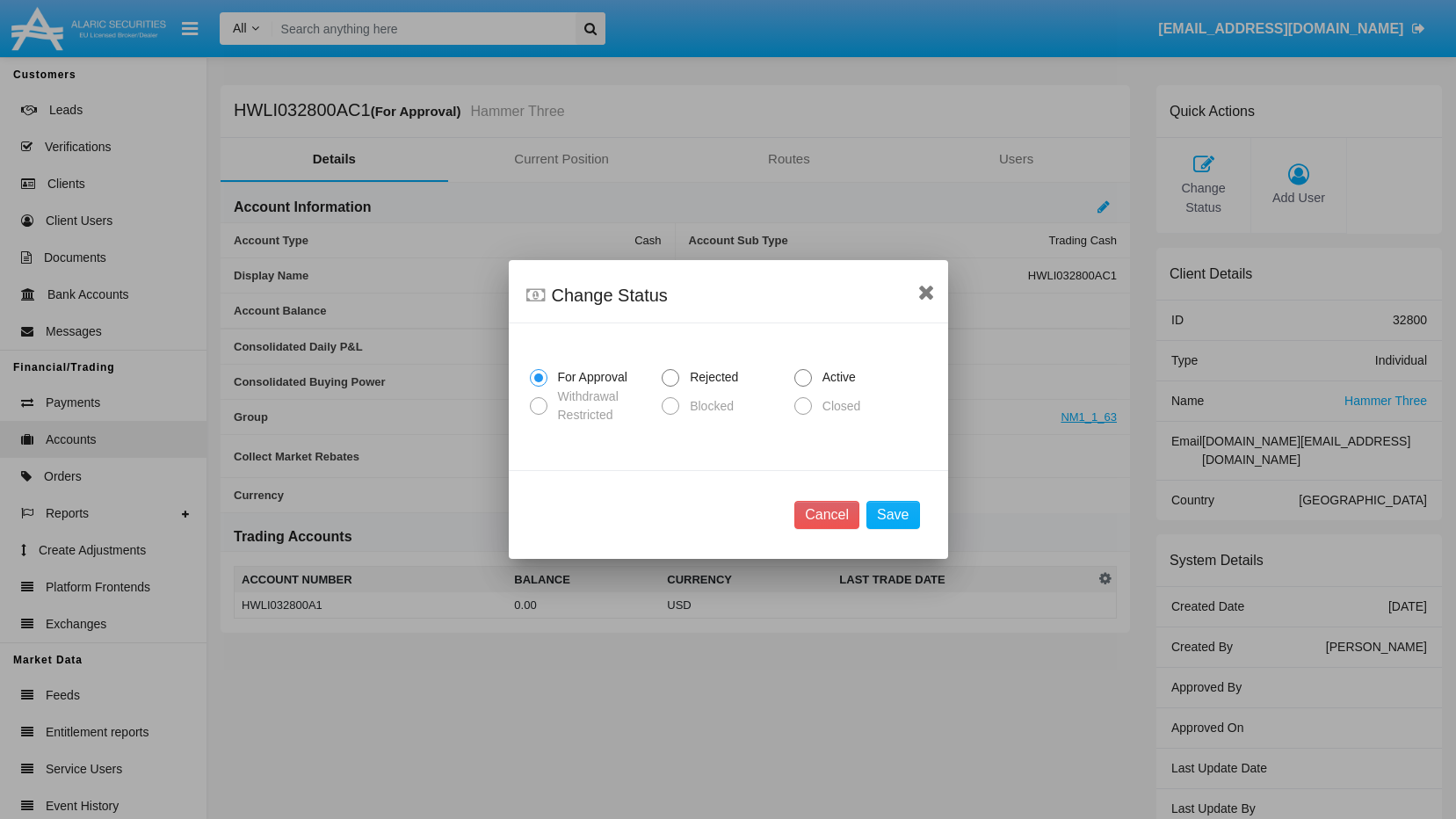
click at [844, 375] on span "Active" at bounding box center [836, 377] width 49 height 19
click at [803, 387] on input "Active" at bounding box center [802, 387] width 1 height 1
radio input "true"
click at [877, 525] on button "Save" at bounding box center [892, 515] width 53 height 28
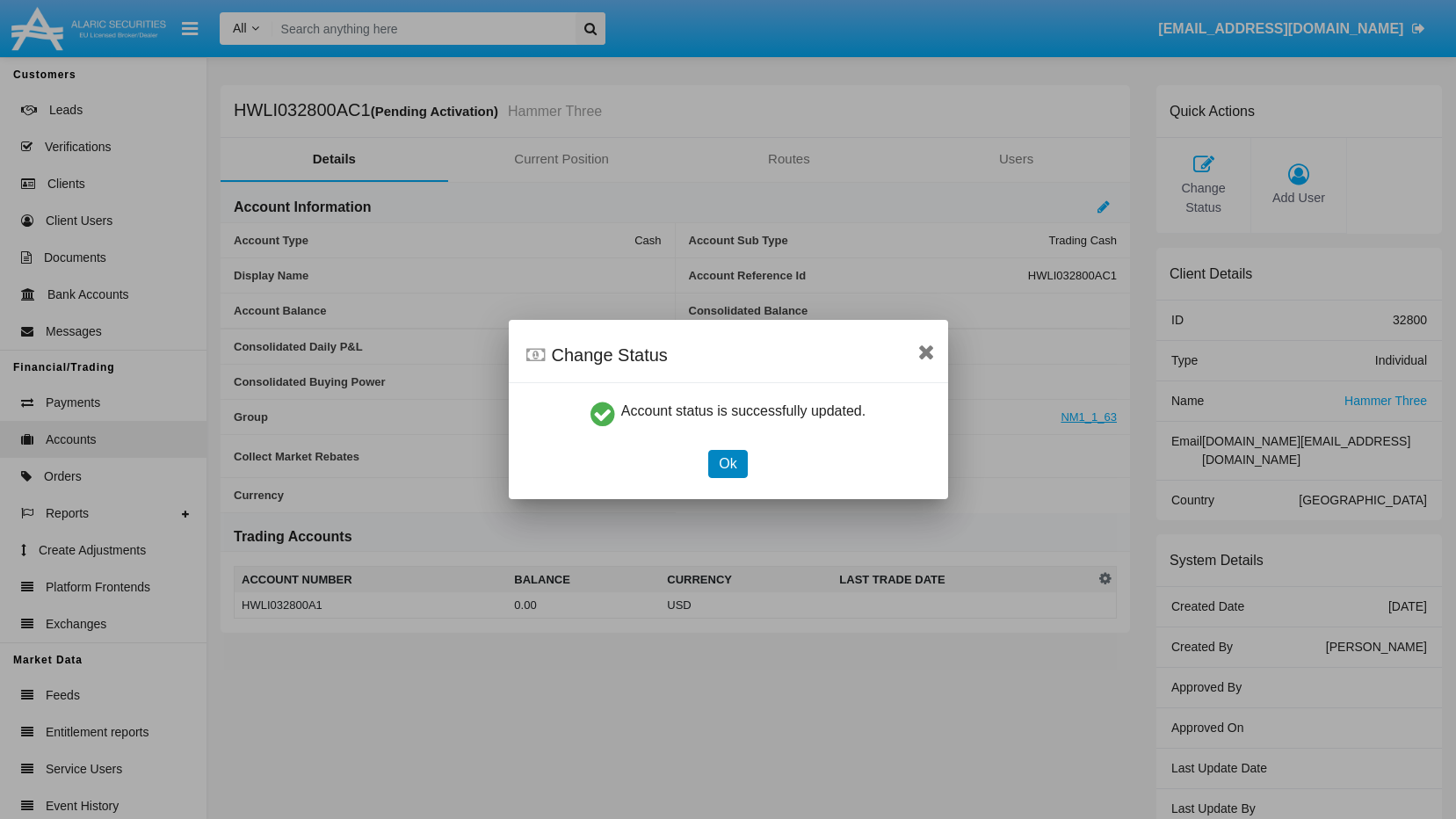
click at [729, 465] on button "Ok" at bounding box center [727, 464] width 39 height 28
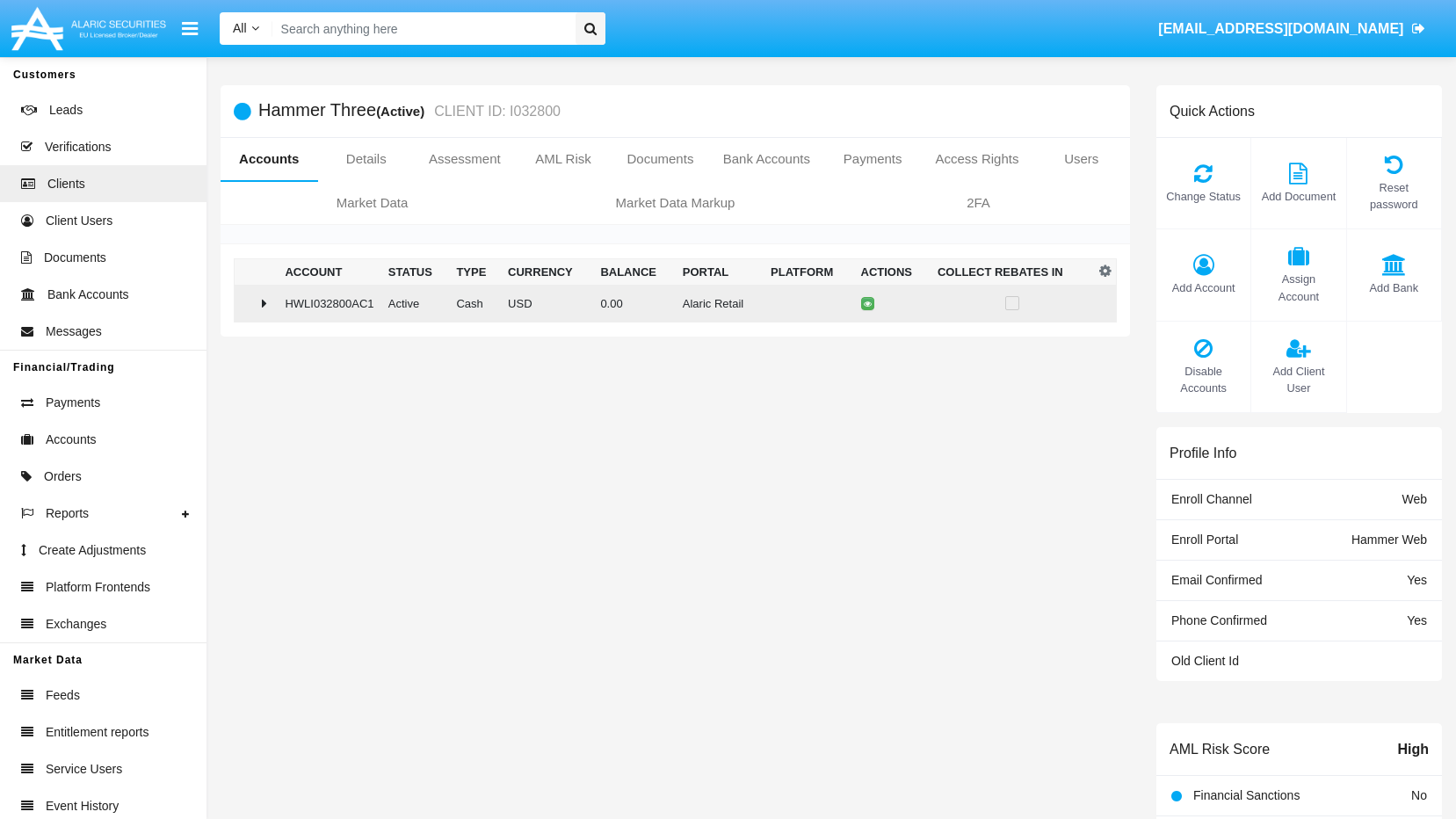
click at [259, 299] on div at bounding box center [256, 303] width 29 height 14
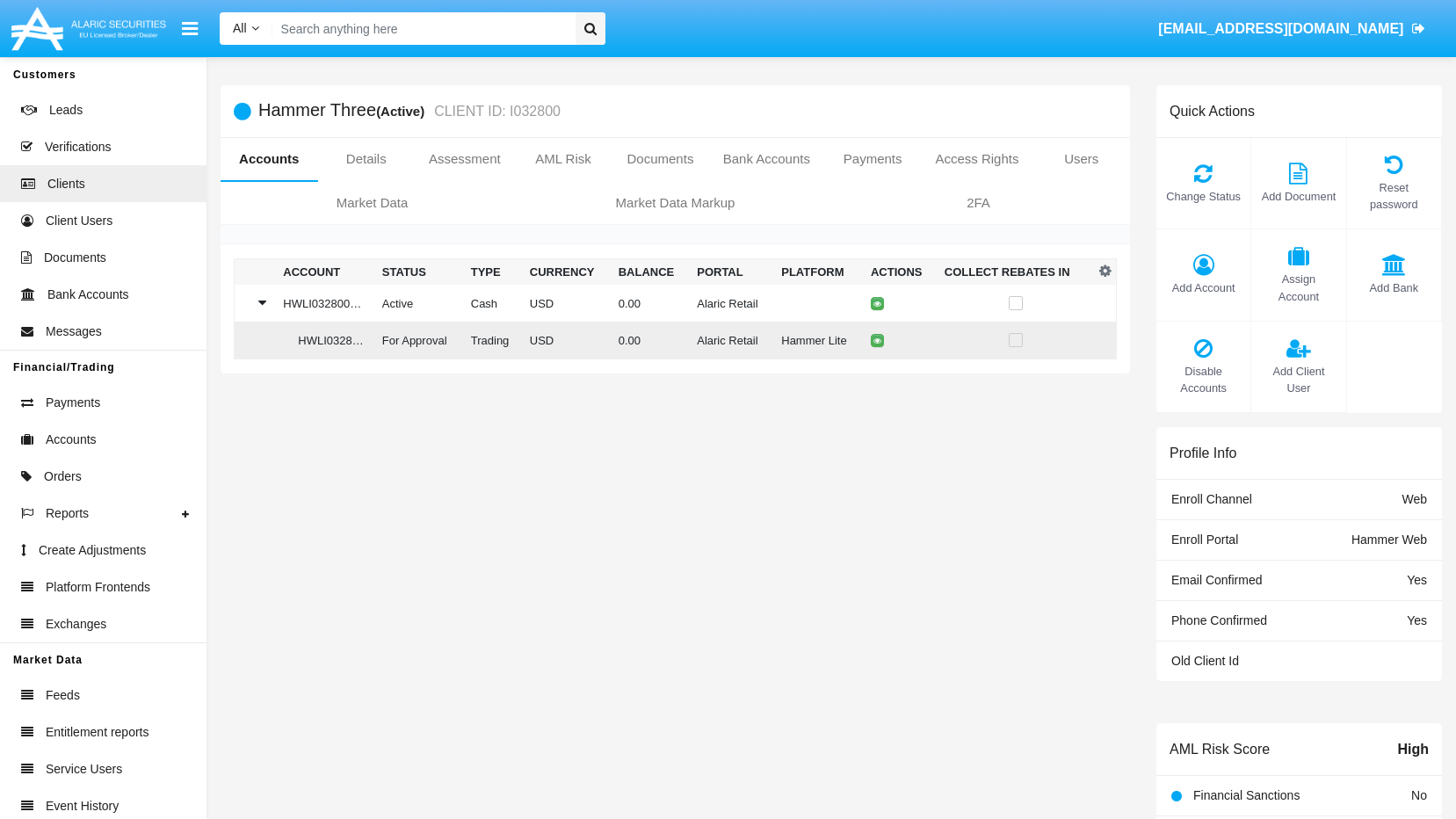
click at [393, 336] on td "For Approval" at bounding box center [419, 340] width 89 height 38
click at [877, 183] on div "Change Status" at bounding box center [1203, 183] width 95 height 91
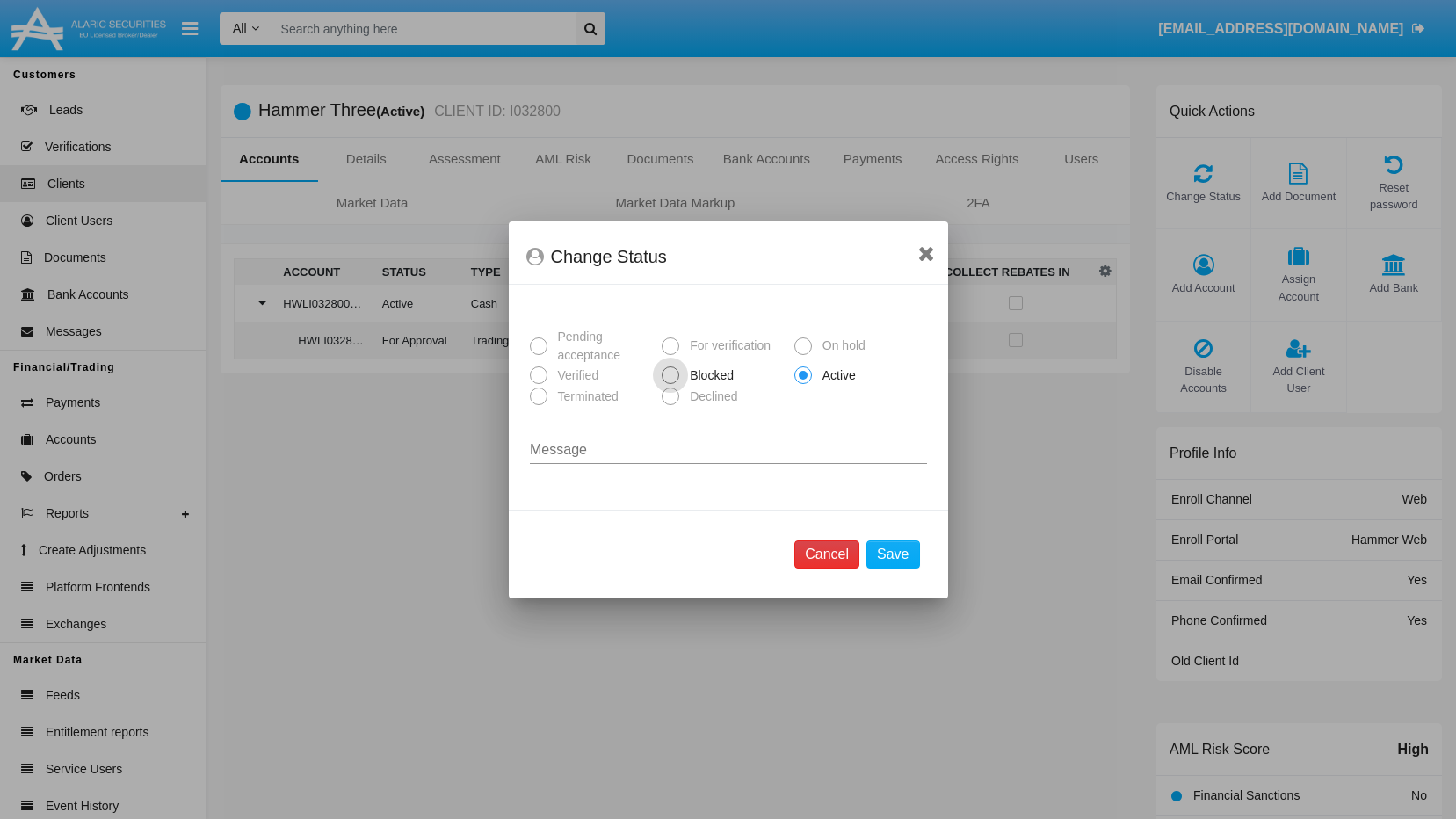
click at [840, 551] on button "Cancel" at bounding box center [827, 554] width 65 height 28
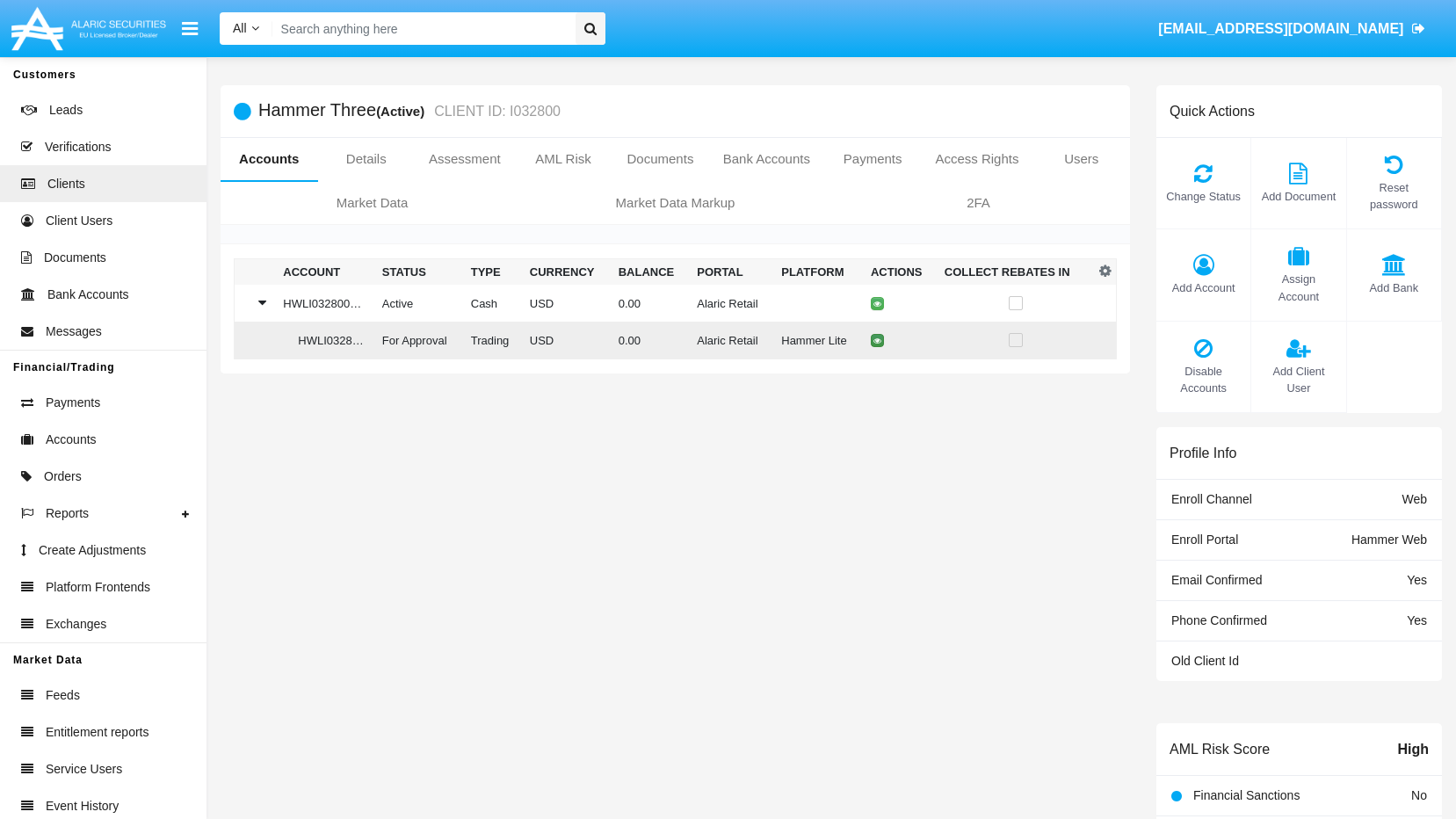
click at [870, 344] on button at bounding box center [876, 340] width 13 height 13
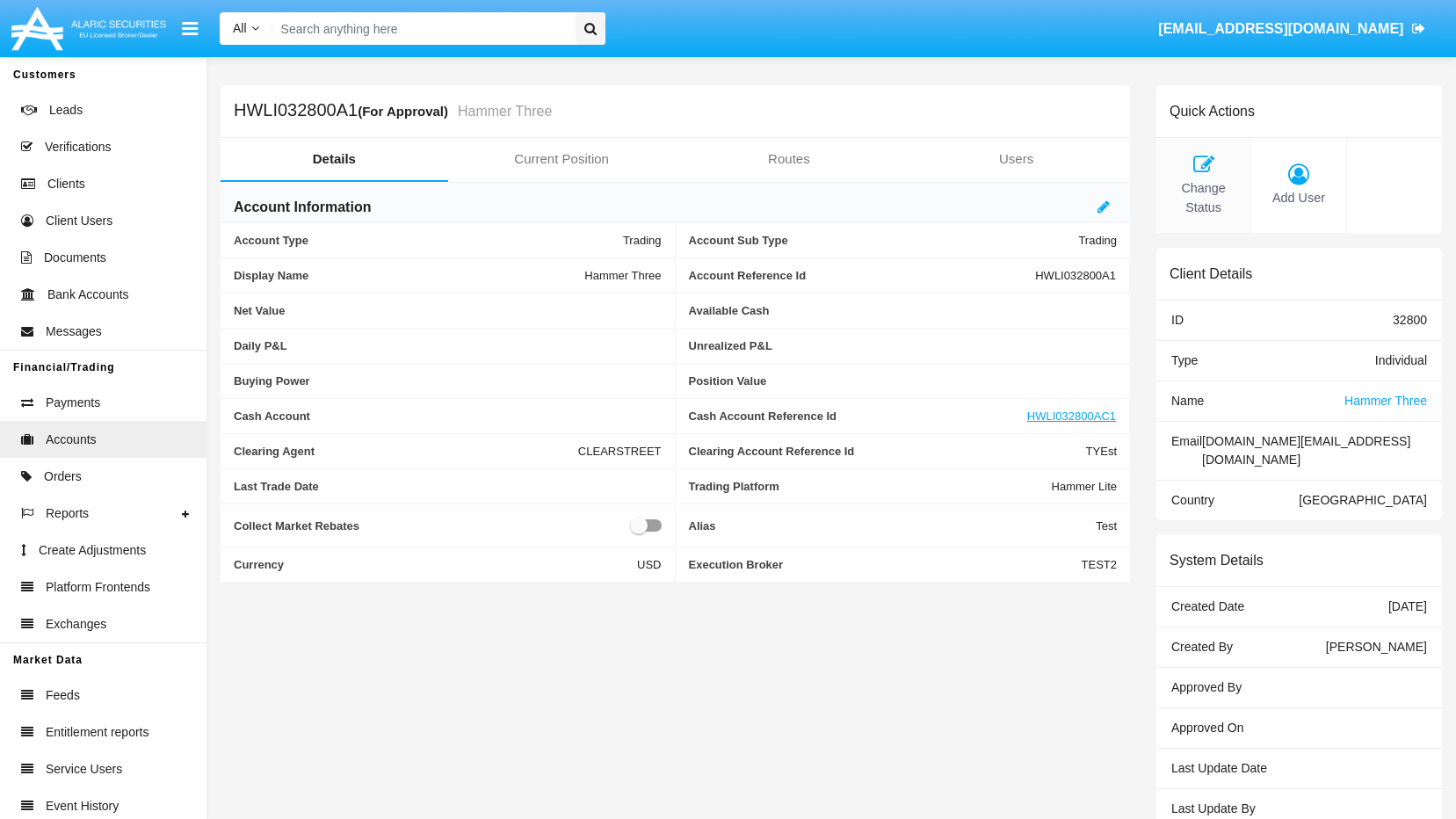
click at [877, 189] on span "Change Status" at bounding box center [1202, 198] width 76 height 38
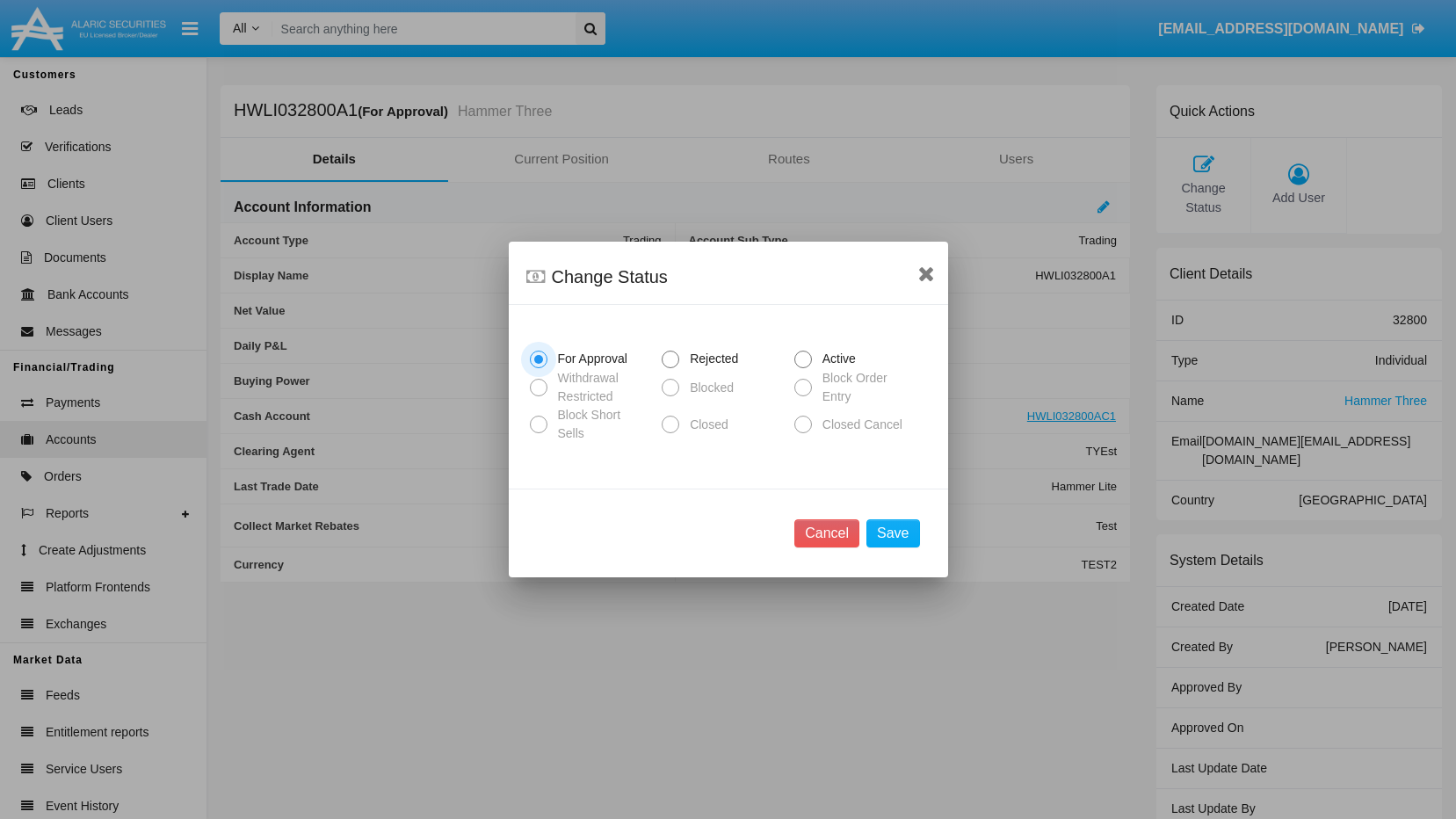
click at [843, 367] on span "Active" at bounding box center [836, 359] width 49 height 19
click at [803, 368] on input "Active" at bounding box center [802, 368] width 1 height 1
radio input "true"
click at [877, 524] on button "Save" at bounding box center [892, 533] width 53 height 28
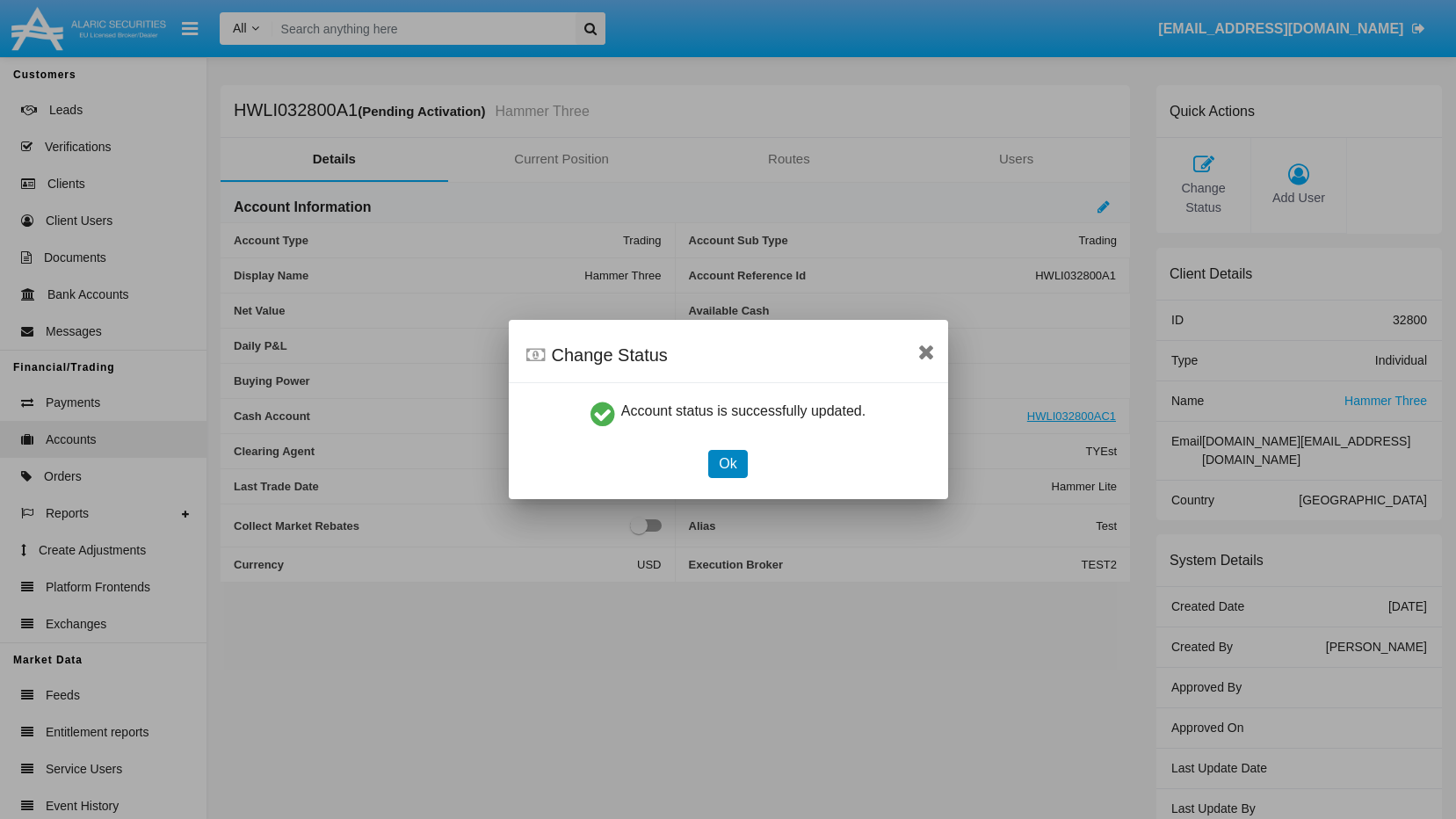
click at [728, 462] on button "Ok" at bounding box center [727, 464] width 39 height 28
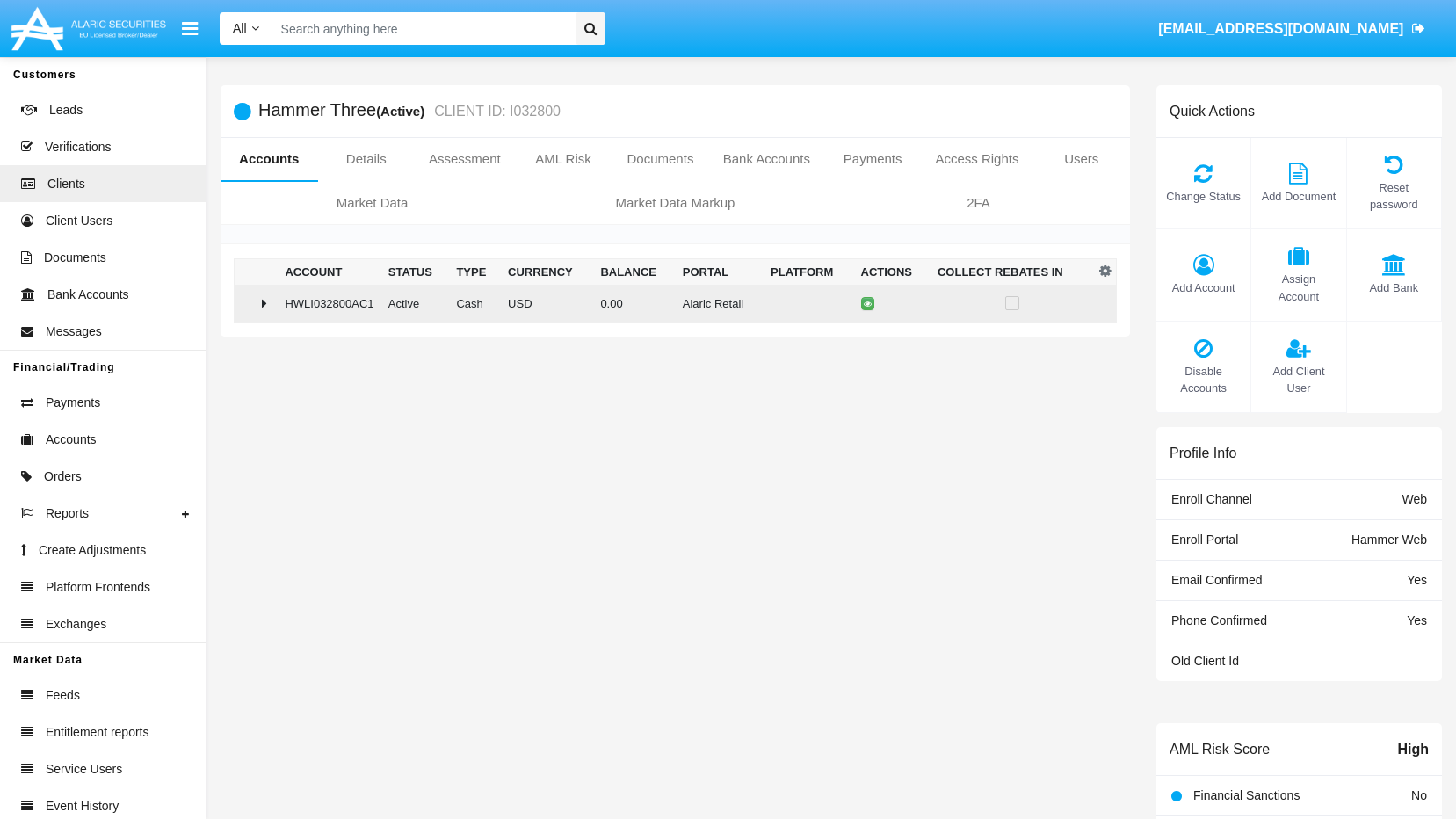
click at [265, 297] on icon at bounding box center [264, 303] width 5 height 14
